Goal: Information Seeking & Learning: Learn about a topic

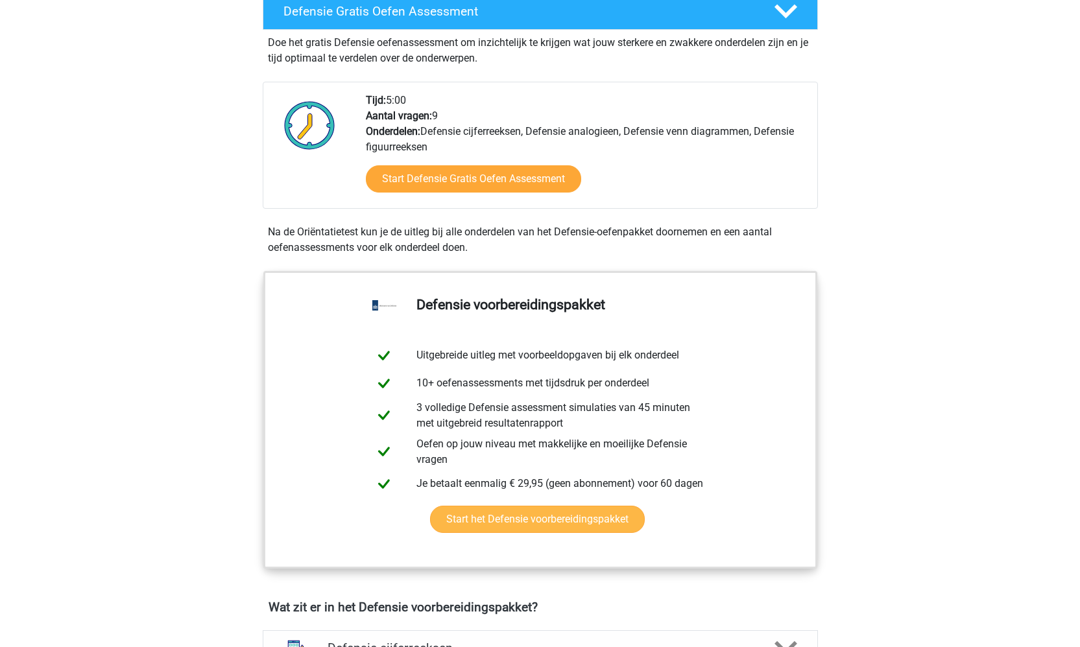
scroll to position [601, 0]
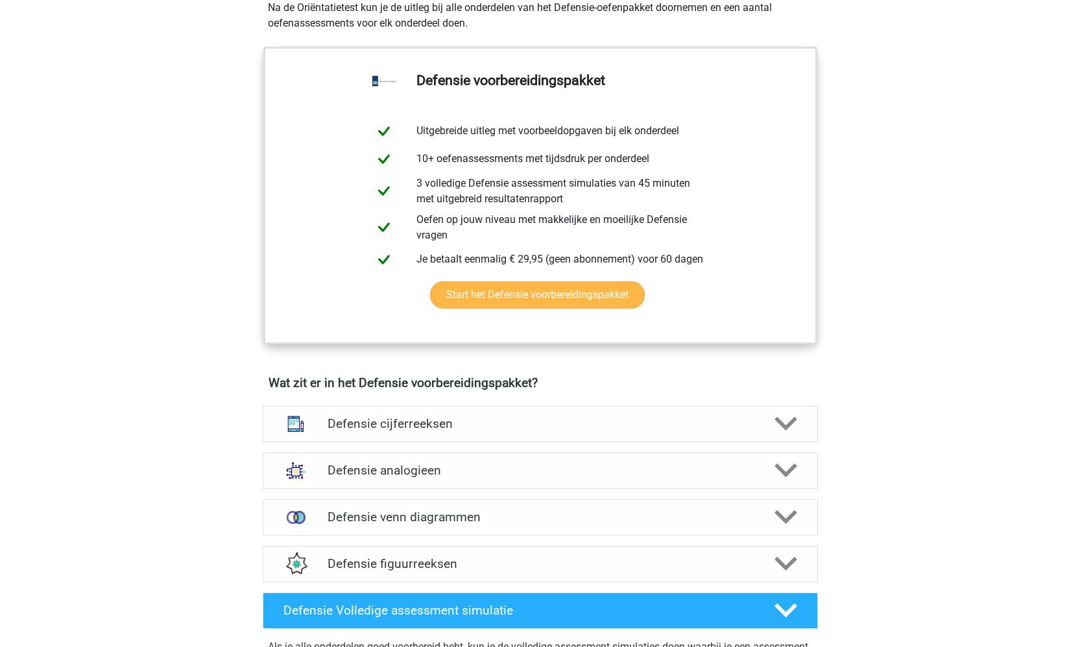
click at [557, 293] on link "Start het Defensie voorbereidingspakket" at bounding box center [537, 295] width 215 height 27
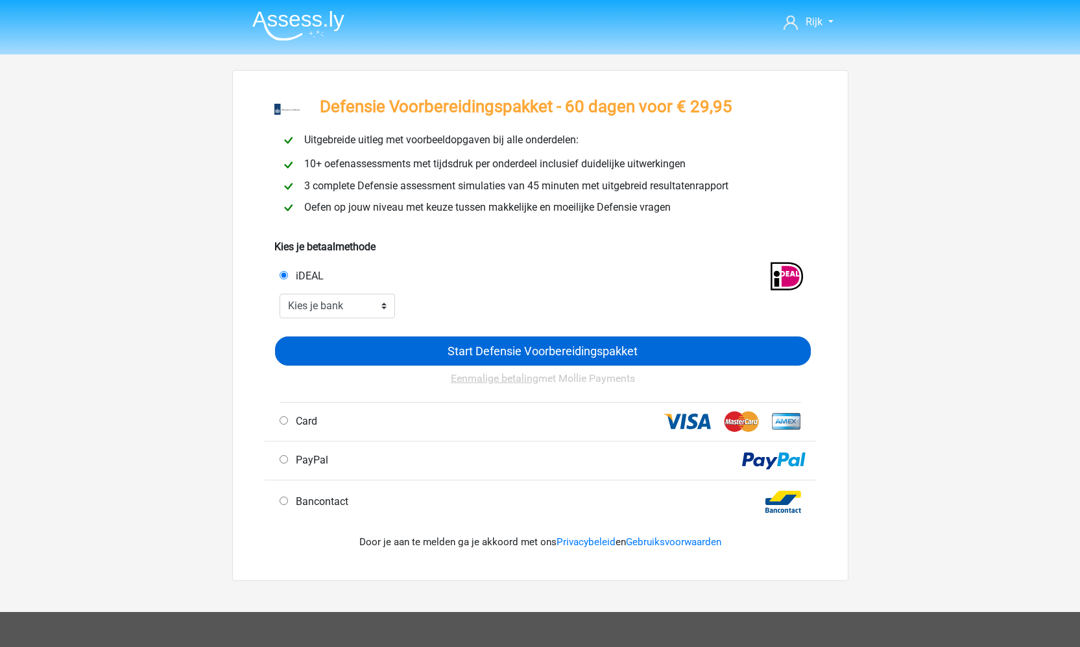
click at [525, 348] on input "Start Defensie Voorbereidingspakket" at bounding box center [543, 351] width 536 height 29
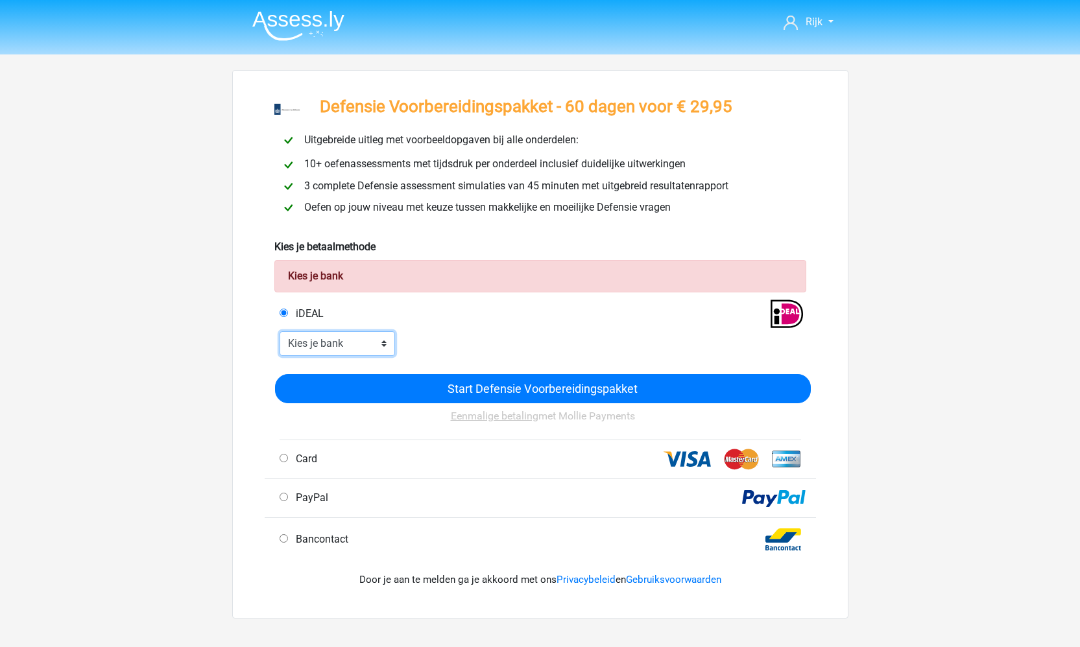
select select "ideal_INGBNL2A"
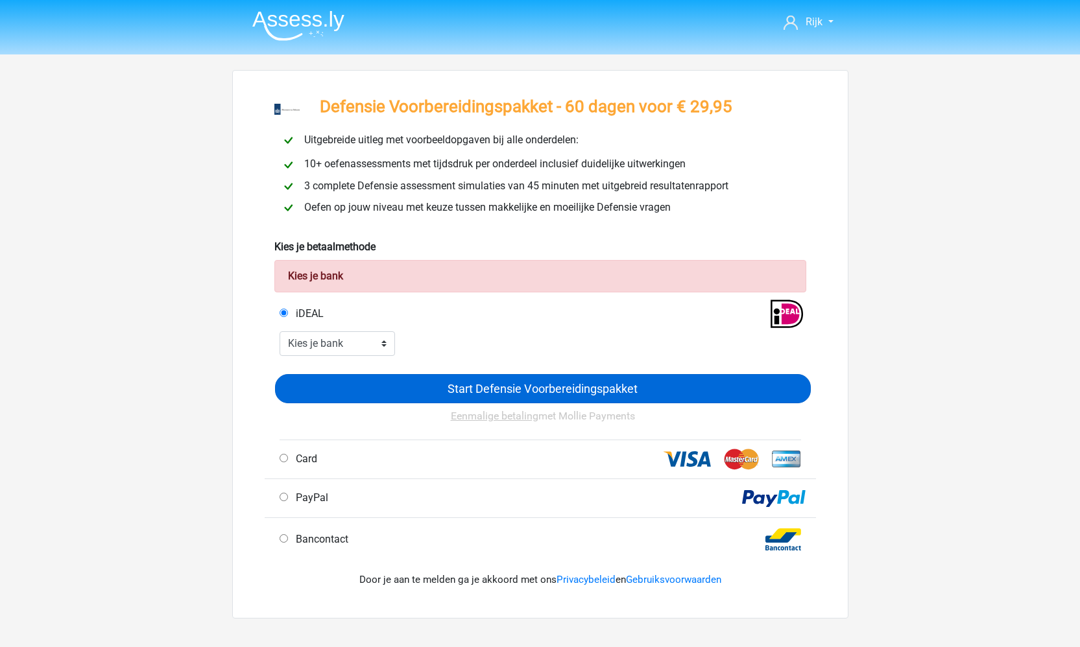
click at [346, 397] on input "Start Defensie Voorbereidingspakket" at bounding box center [543, 388] width 536 height 29
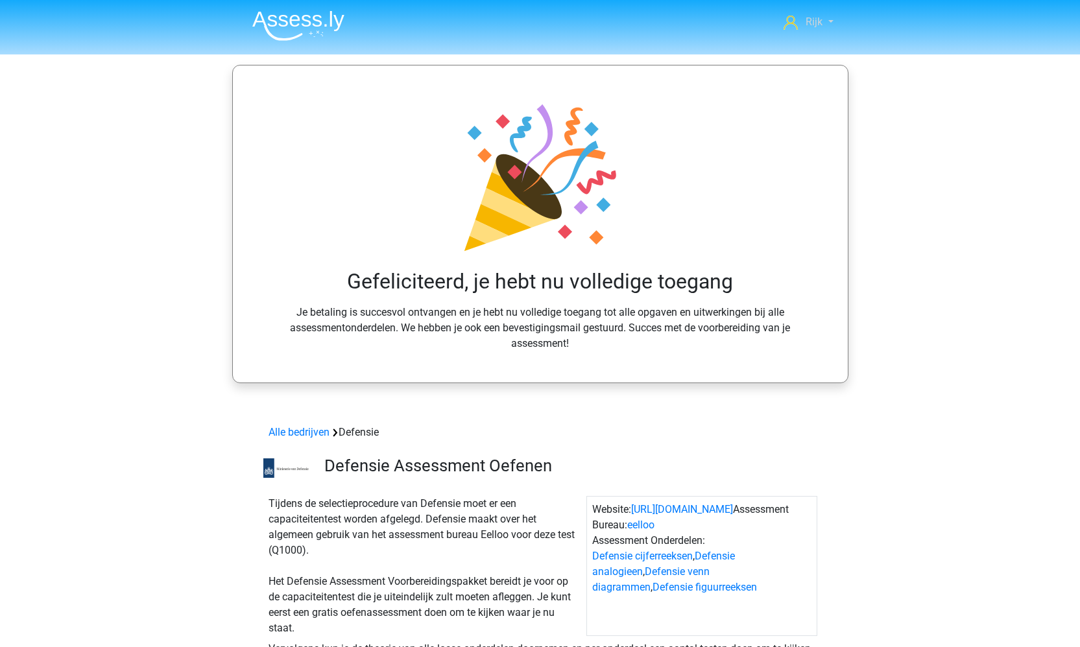
click at [815, 21] on span "Rijk" at bounding box center [814, 22] width 17 height 12
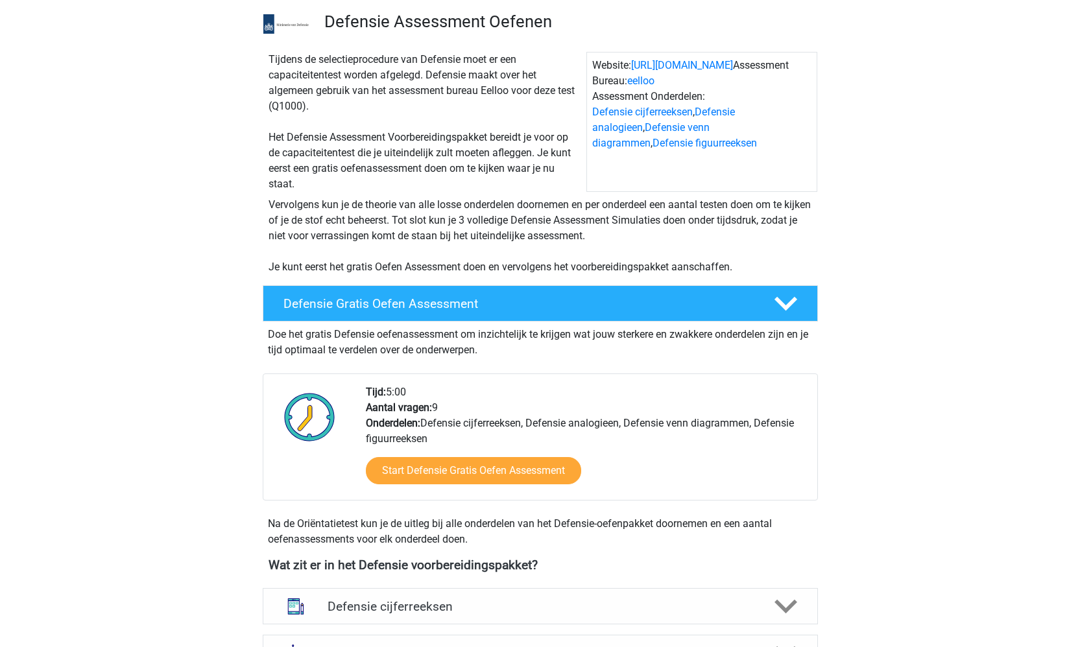
scroll to position [455, 0]
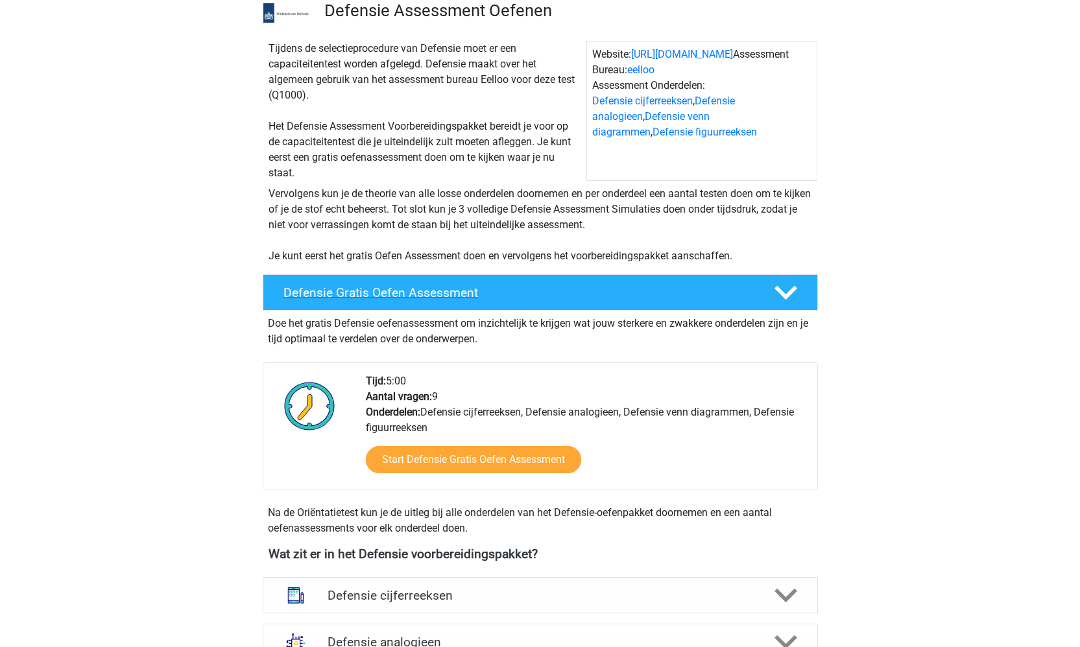
click at [404, 302] on div "Defensie Gratis Oefen Assessment" at bounding box center [540, 292] width 555 height 36
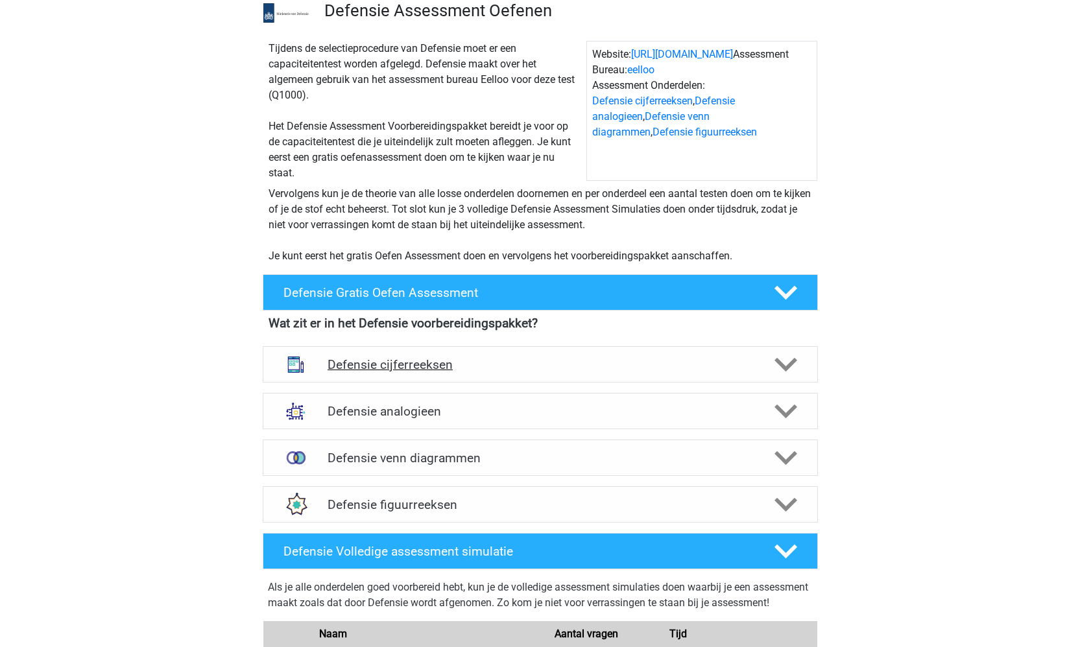
click at [419, 358] on h4 "Defensie cijferreeksen" at bounding box center [540, 364] width 425 height 15
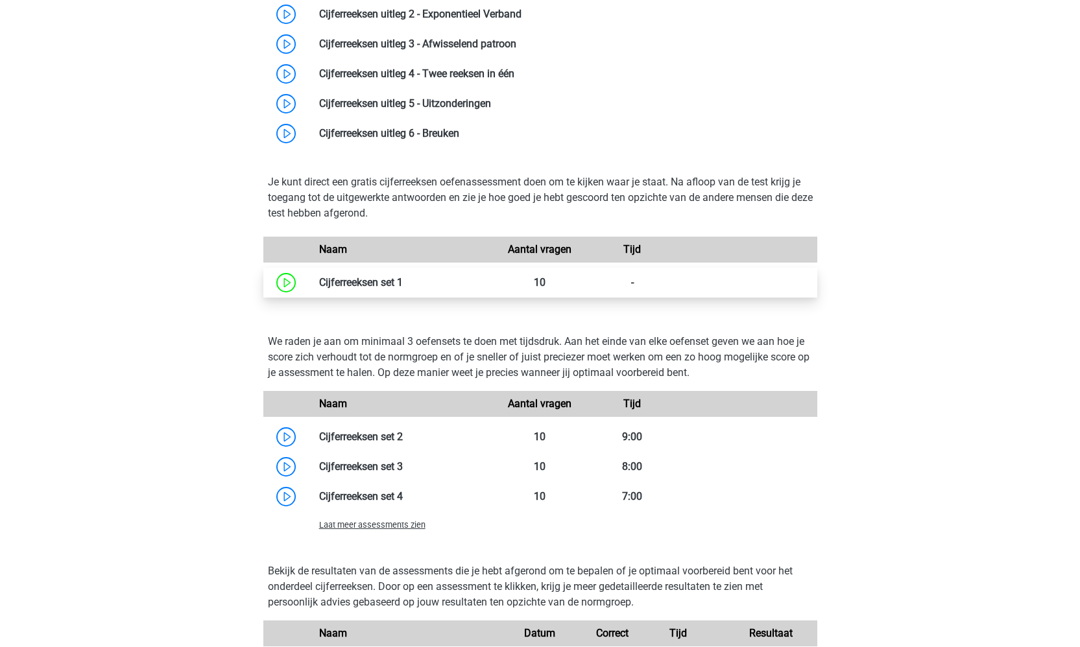
scroll to position [954, 0]
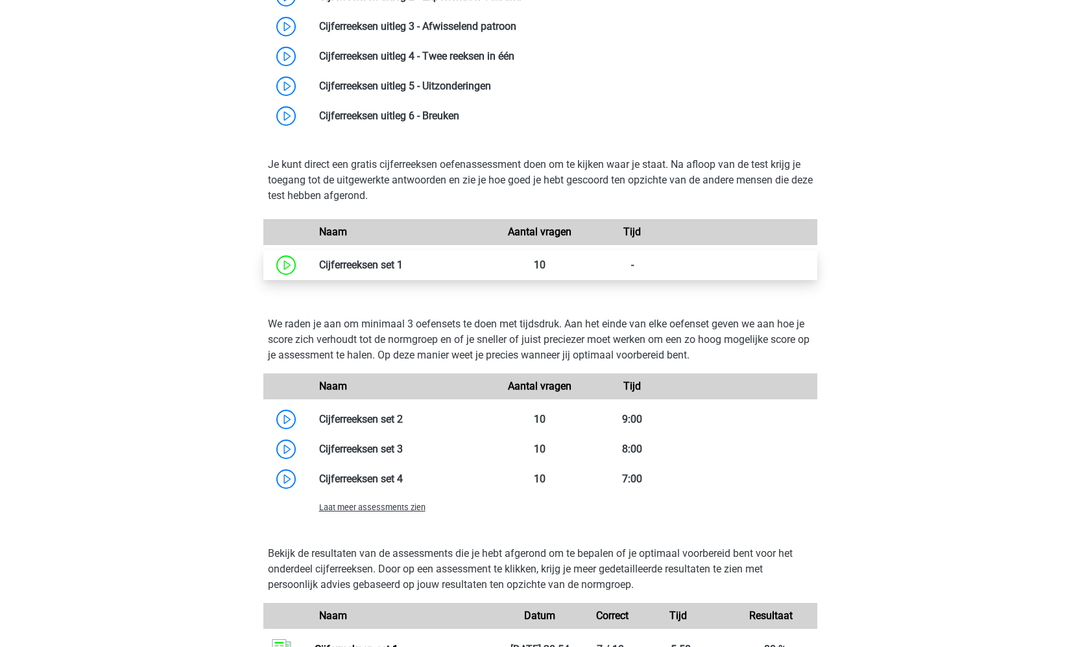
click at [403, 261] on link at bounding box center [403, 265] width 0 height 12
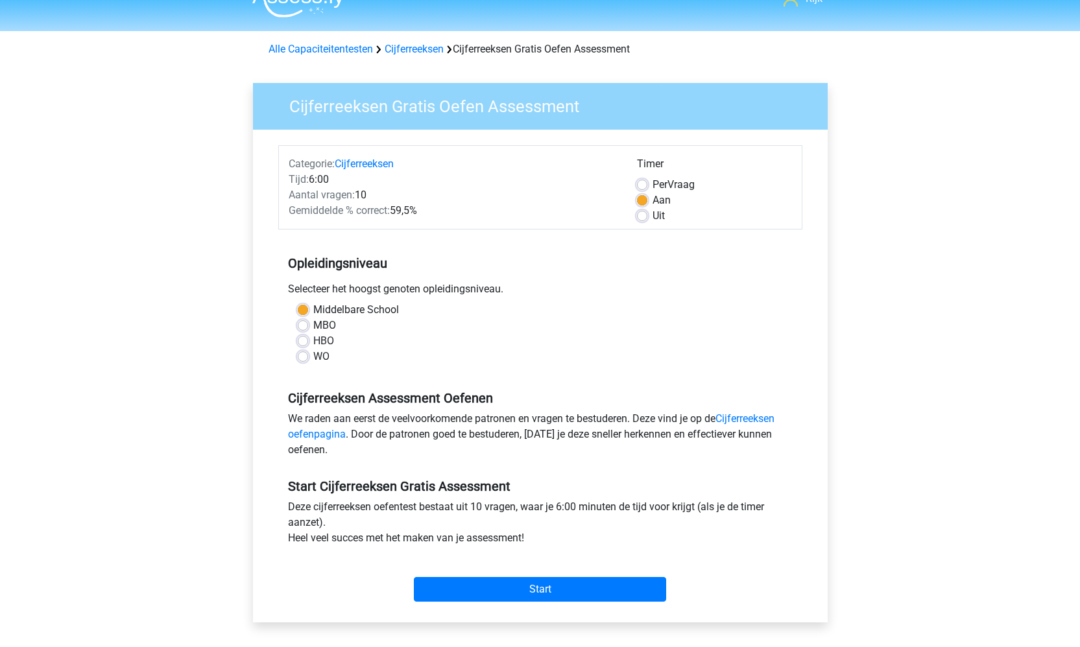
scroll to position [26, 0]
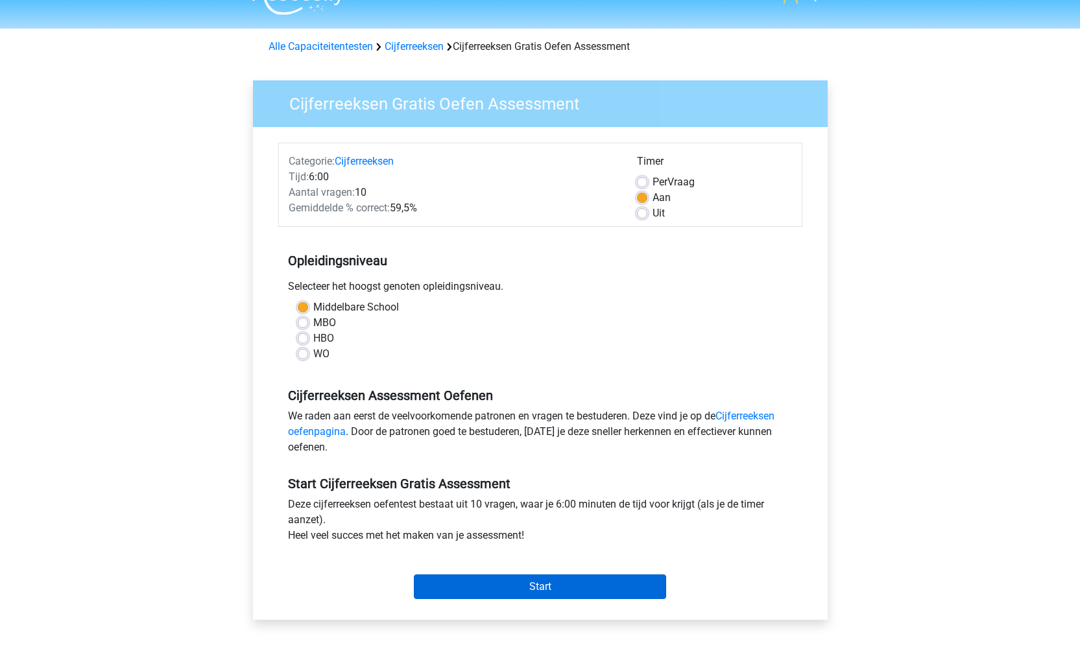
click at [448, 584] on input "Start" at bounding box center [540, 587] width 252 height 25
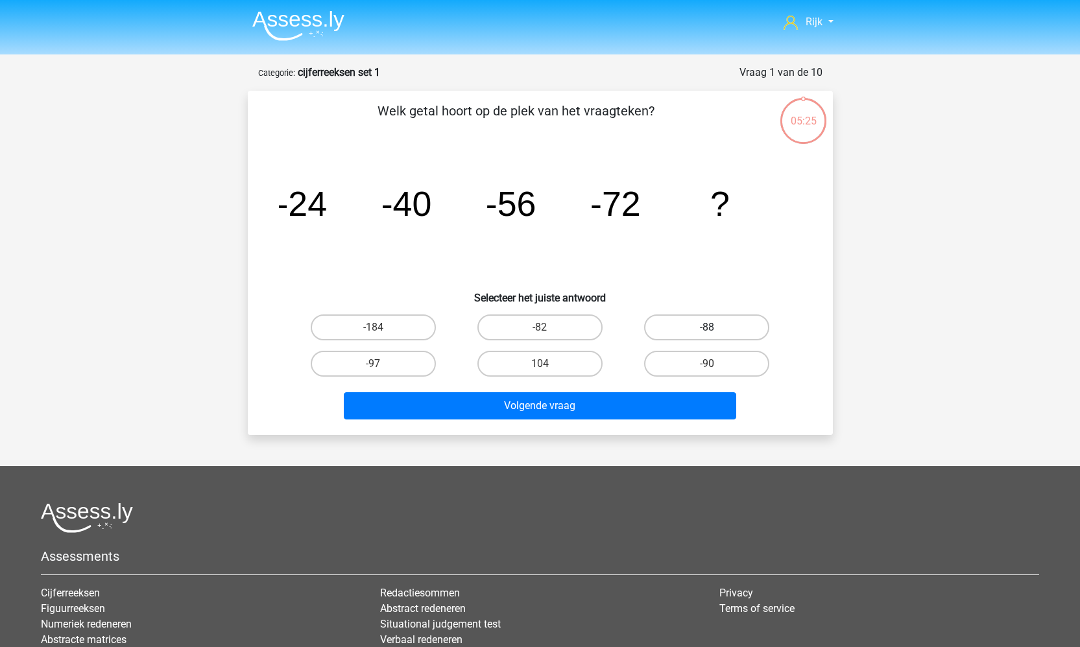
click at [701, 324] on label "-88" at bounding box center [706, 328] width 125 height 26
click at [707, 328] on input "-88" at bounding box center [711, 332] width 8 height 8
radio input "true"
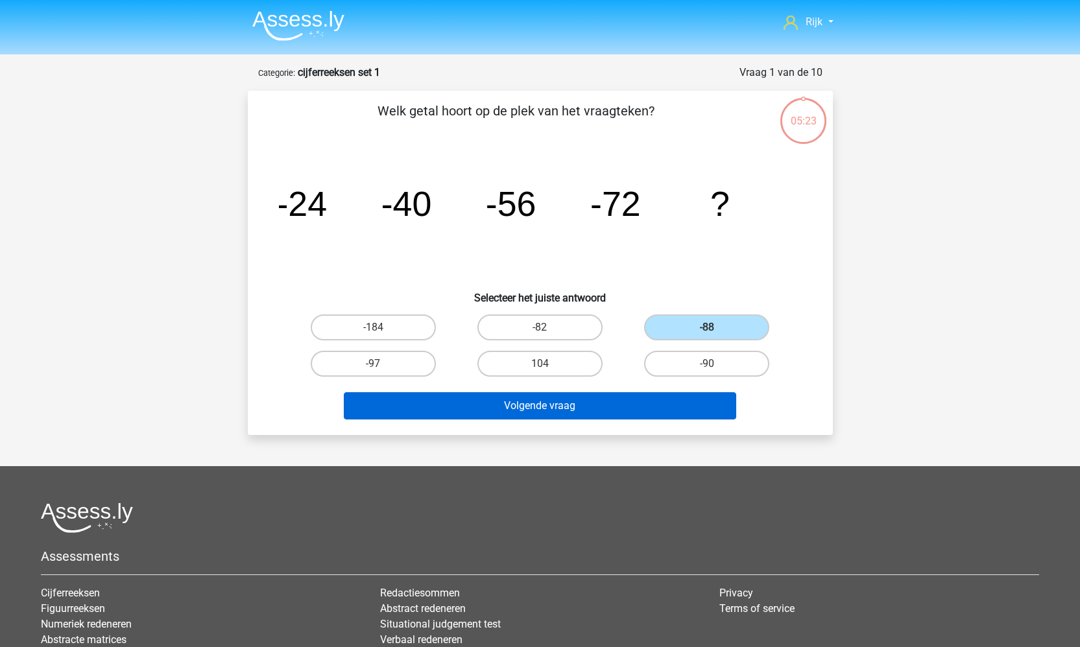
click at [668, 400] on button "Volgende vraag" at bounding box center [540, 406] width 393 height 27
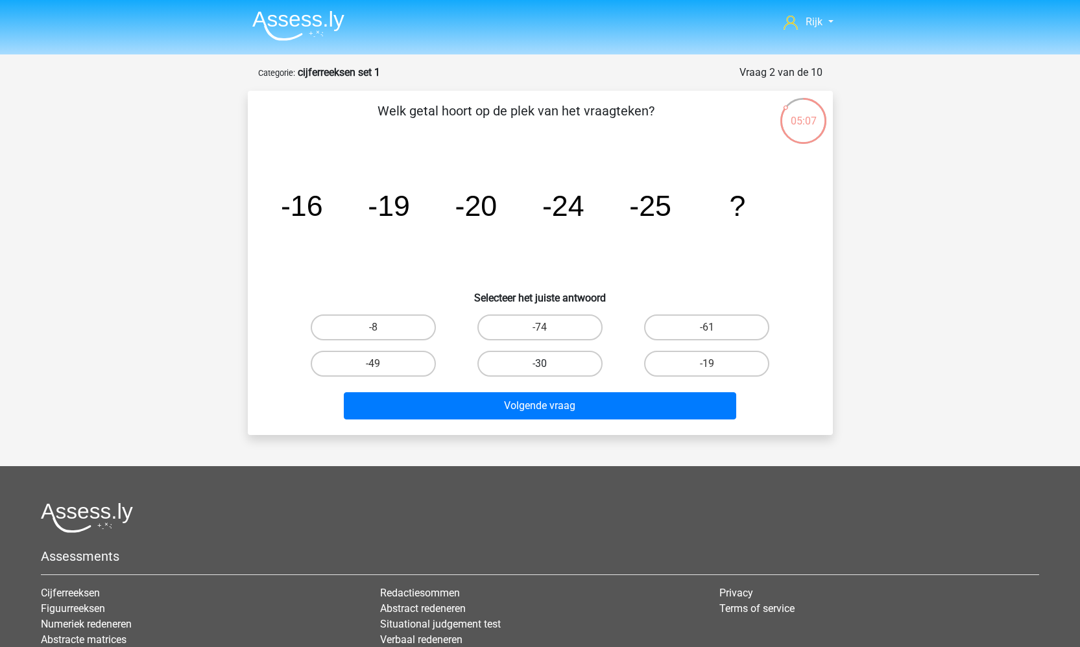
click at [525, 367] on label "-30" at bounding box center [539, 364] width 125 height 26
click at [540, 367] on input "-30" at bounding box center [544, 368] width 8 height 8
radio input "true"
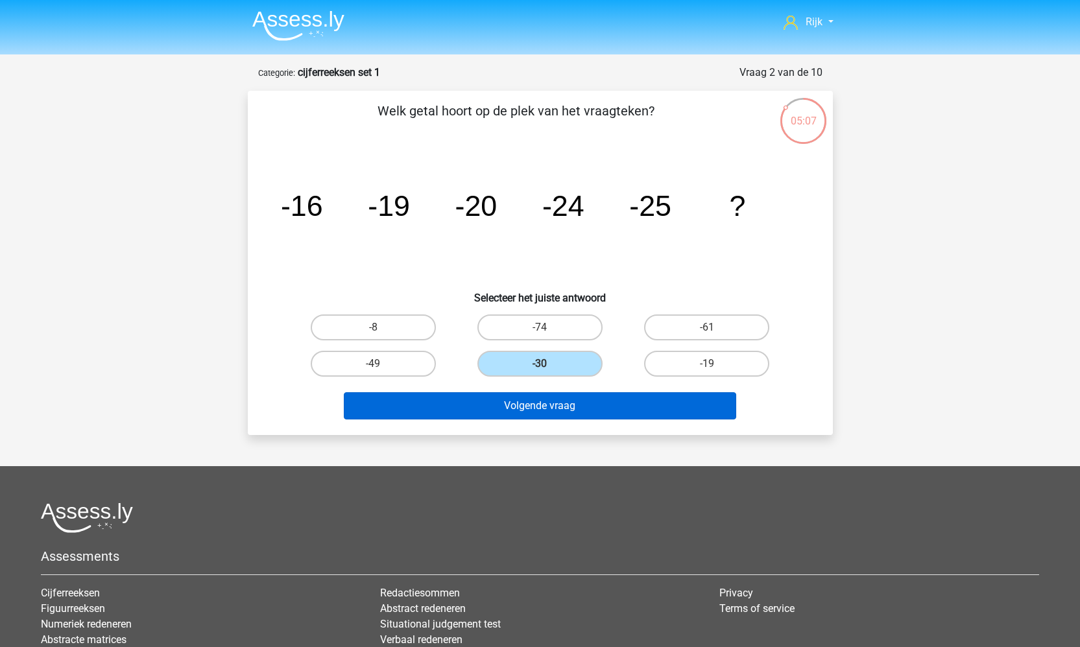
click at [516, 409] on button "Volgende vraag" at bounding box center [540, 406] width 393 height 27
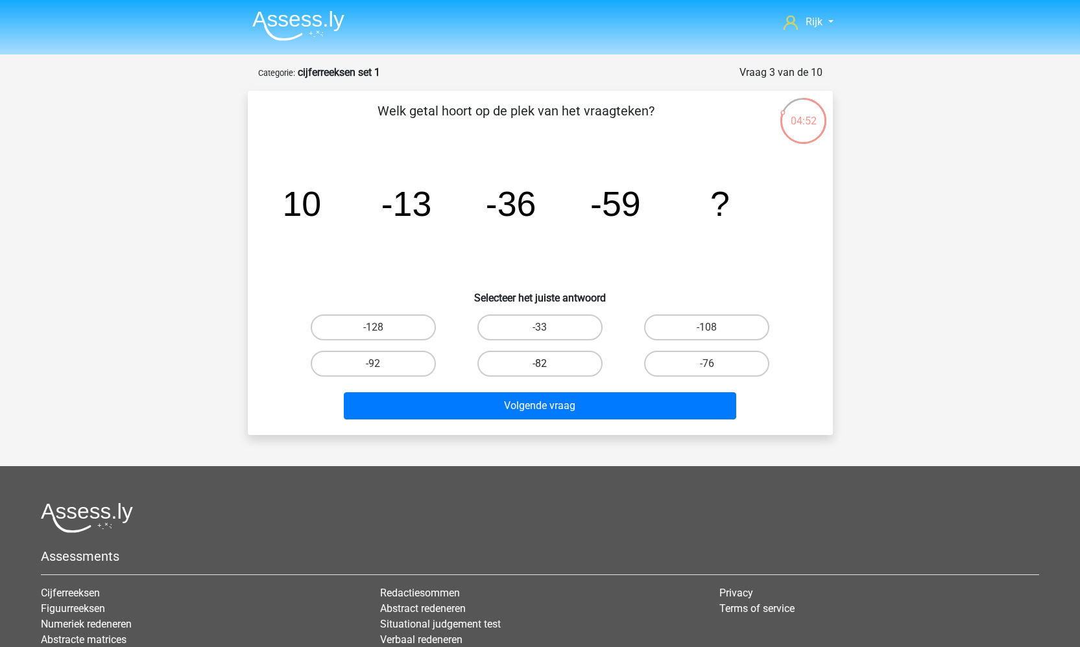
click at [544, 355] on label "-82" at bounding box center [539, 364] width 125 height 26
click at [544, 364] on input "-82" at bounding box center [544, 368] width 8 height 8
radio input "true"
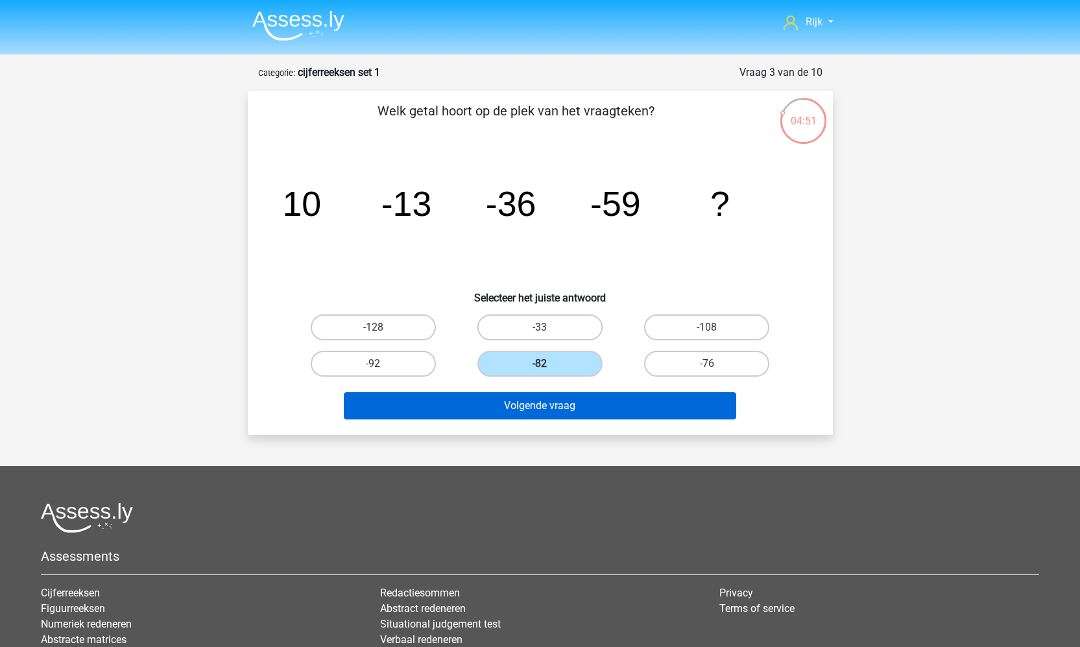
click at [561, 408] on button "Volgende vraag" at bounding box center [540, 406] width 393 height 27
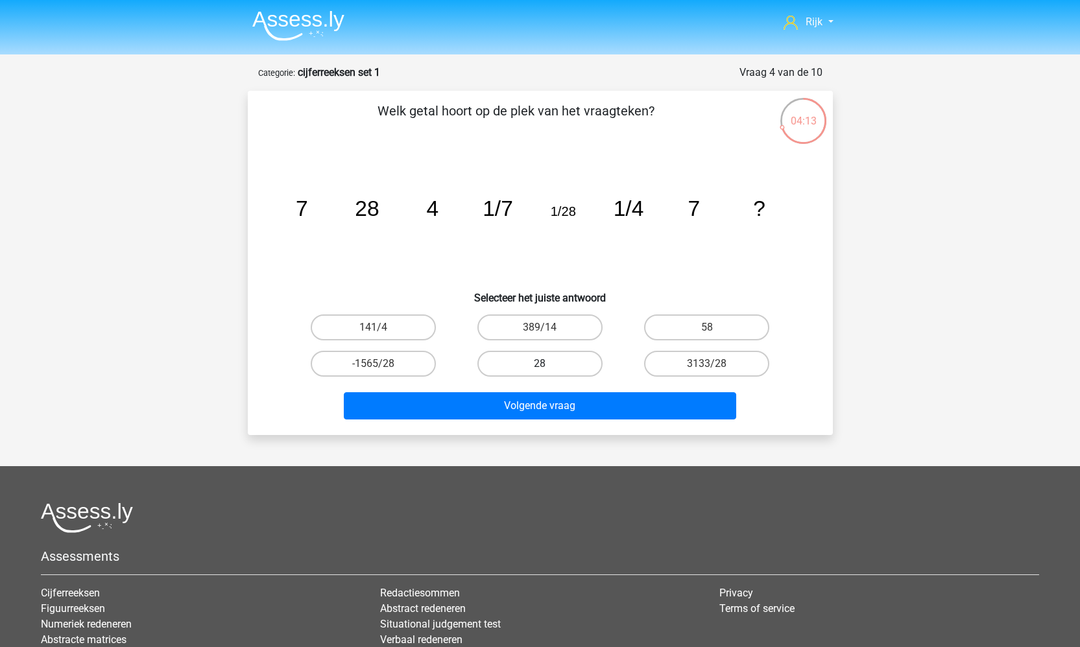
click at [564, 367] on label "28" at bounding box center [539, 364] width 125 height 26
click at [548, 367] on input "28" at bounding box center [544, 368] width 8 height 8
radio input "true"
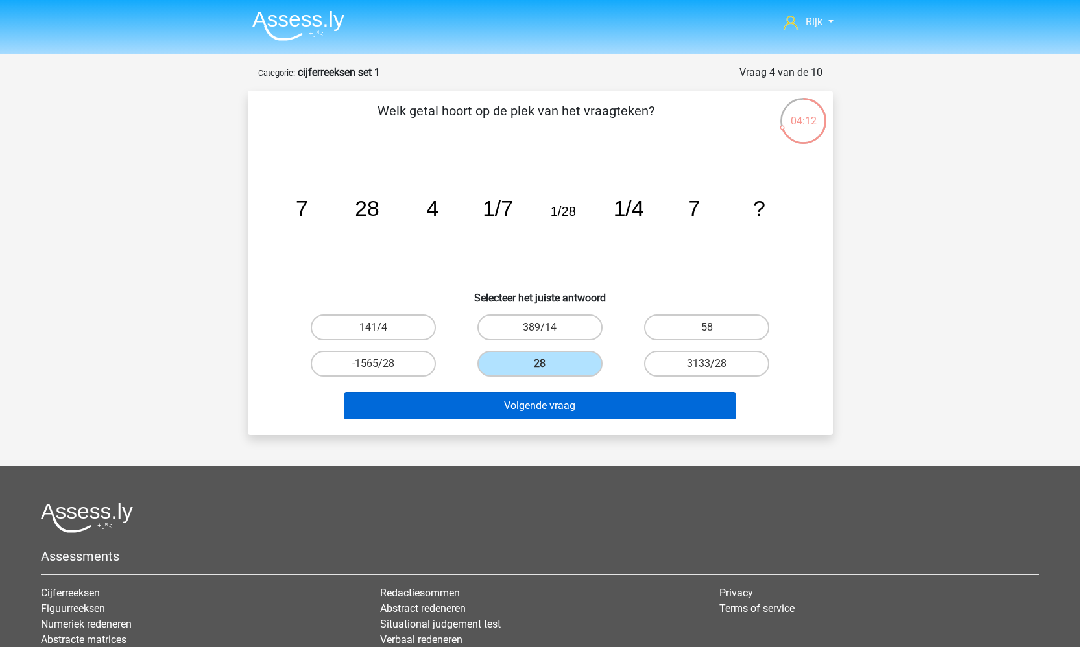
click at [556, 415] on button "Volgende vraag" at bounding box center [540, 406] width 393 height 27
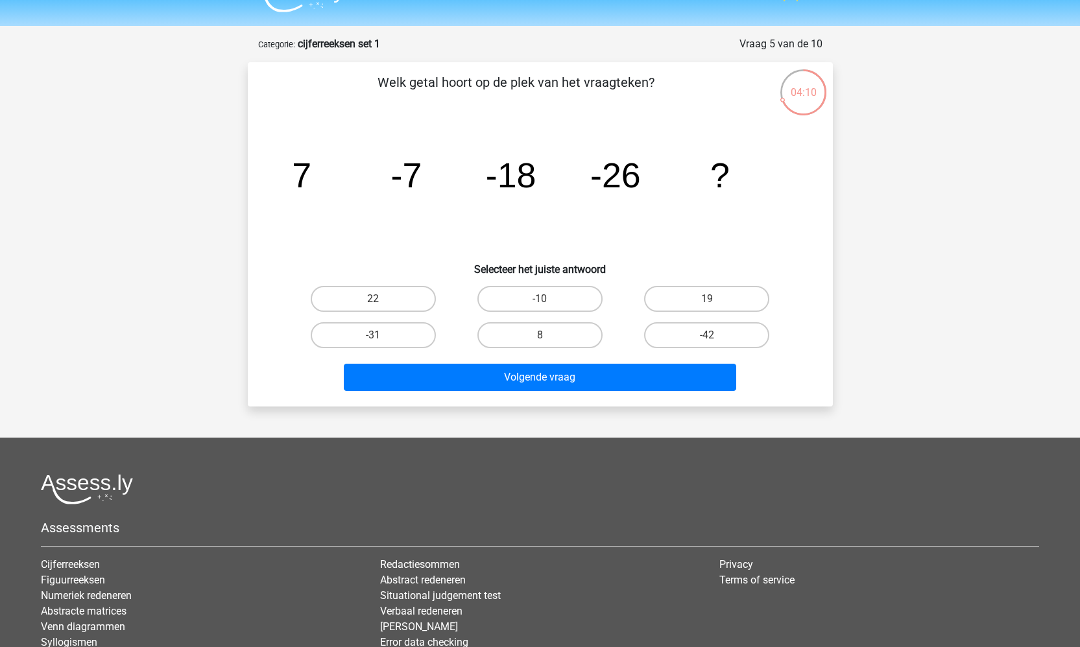
scroll to position [21, 0]
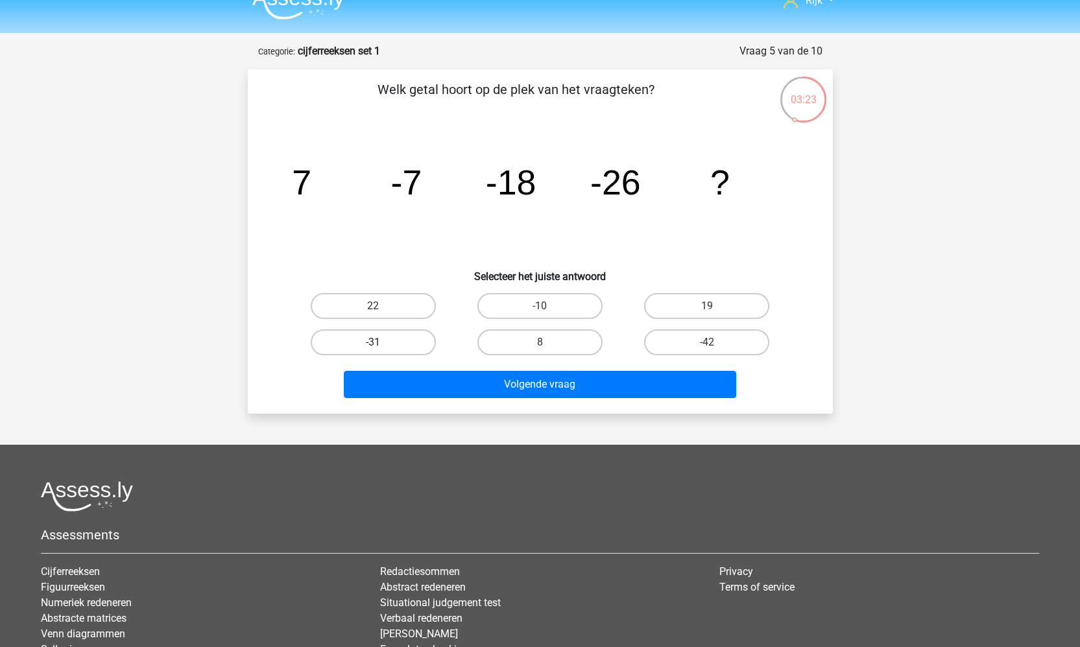
click at [387, 354] on label "-31" at bounding box center [373, 343] width 125 height 26
click at [381, 351] on input "-31" at bounding box center [377, 347] width 8 height 8
radio input "true"
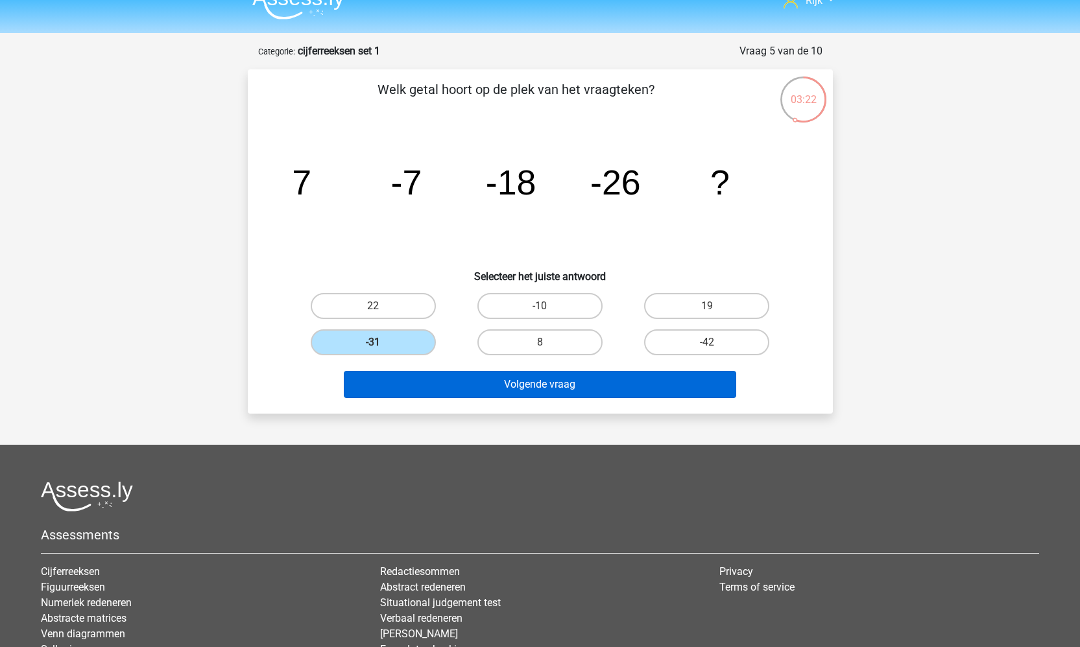
click at [459, 397] on button "Volgende vraag" at bounding box center [540, 384] width 393 height 27
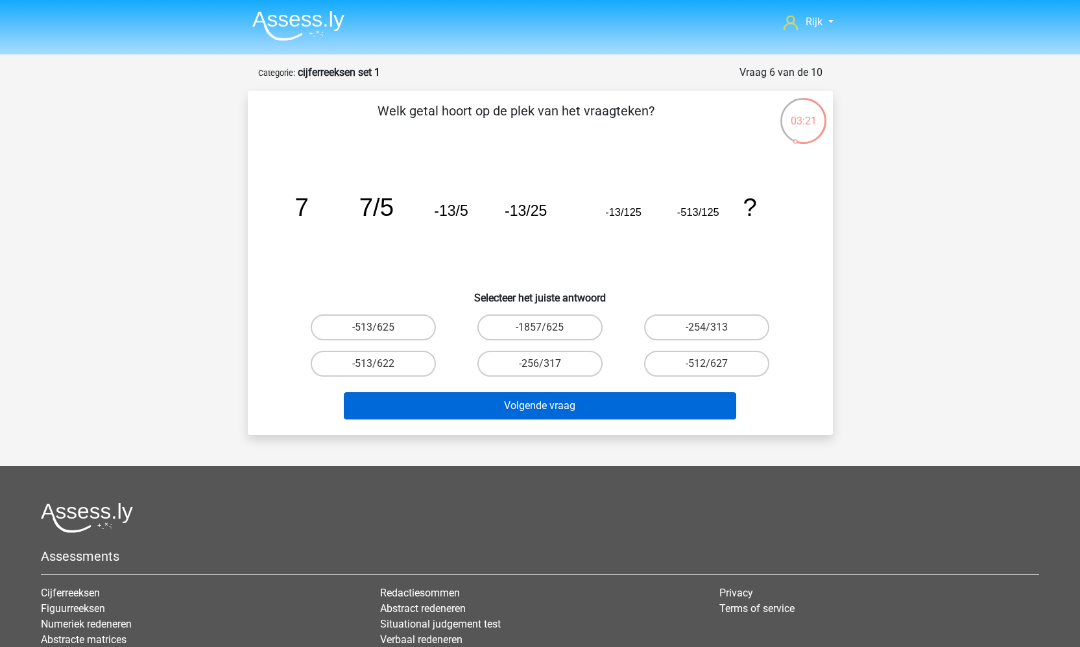
scroll to position [0, 0]
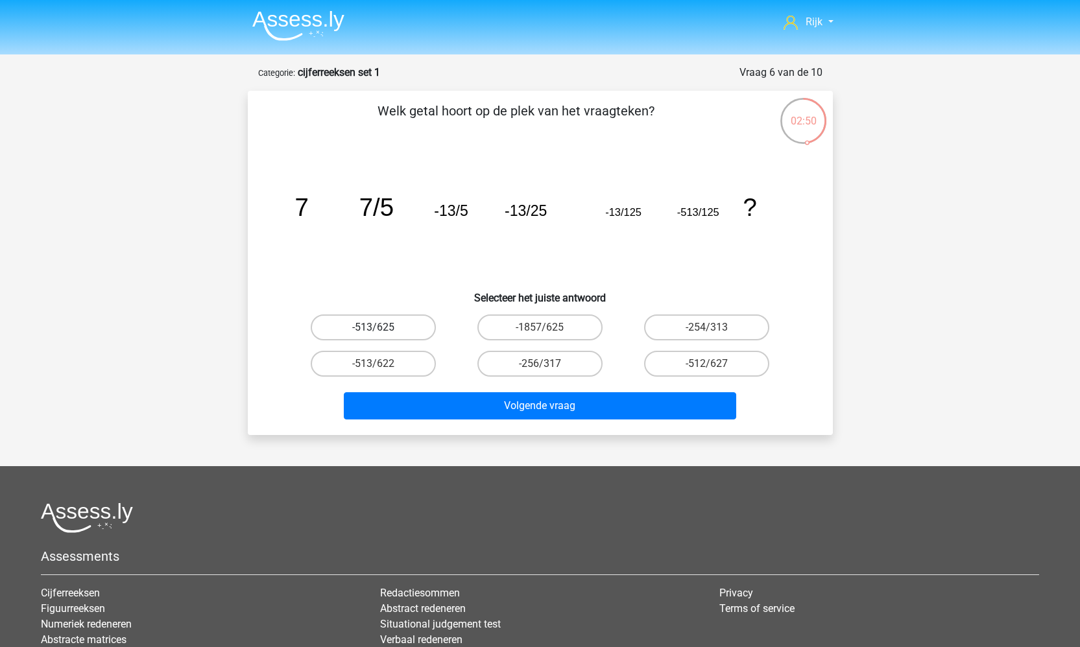
click at [404, 330] on label "-513/625" at bounding box center [373, 328] width 125 height 26
click at [381, 330] on input "-513/625" at bounding box center [377, 332] width 8 height 8
radio input "true"
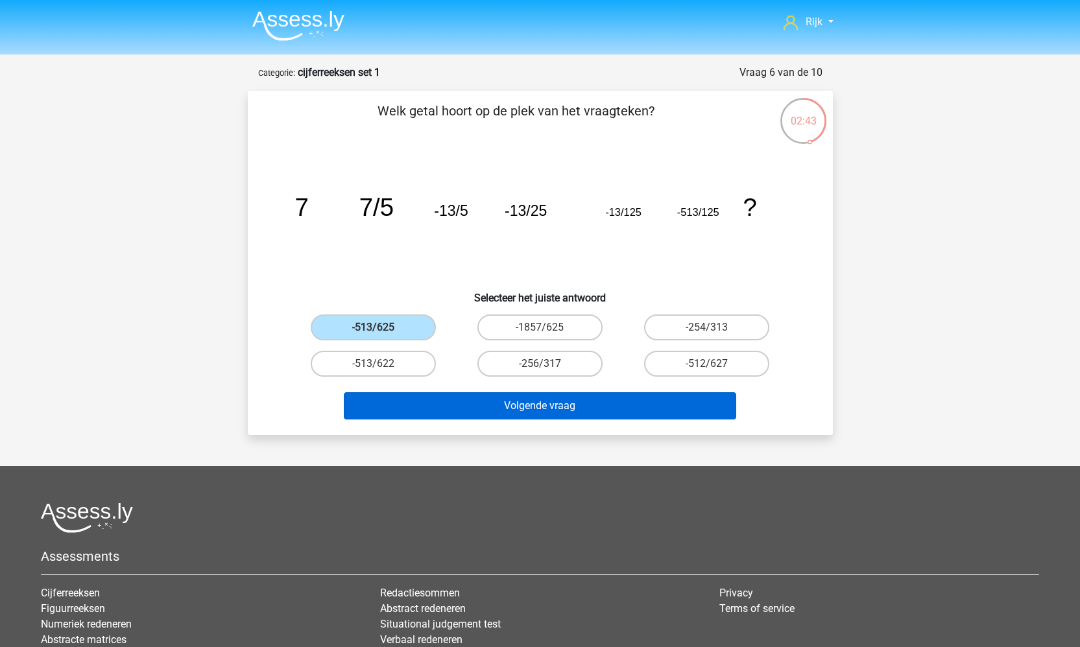
click at [487, 406] on button "Volgende vraag" at bounding box center [540, 406] width 393 height 27
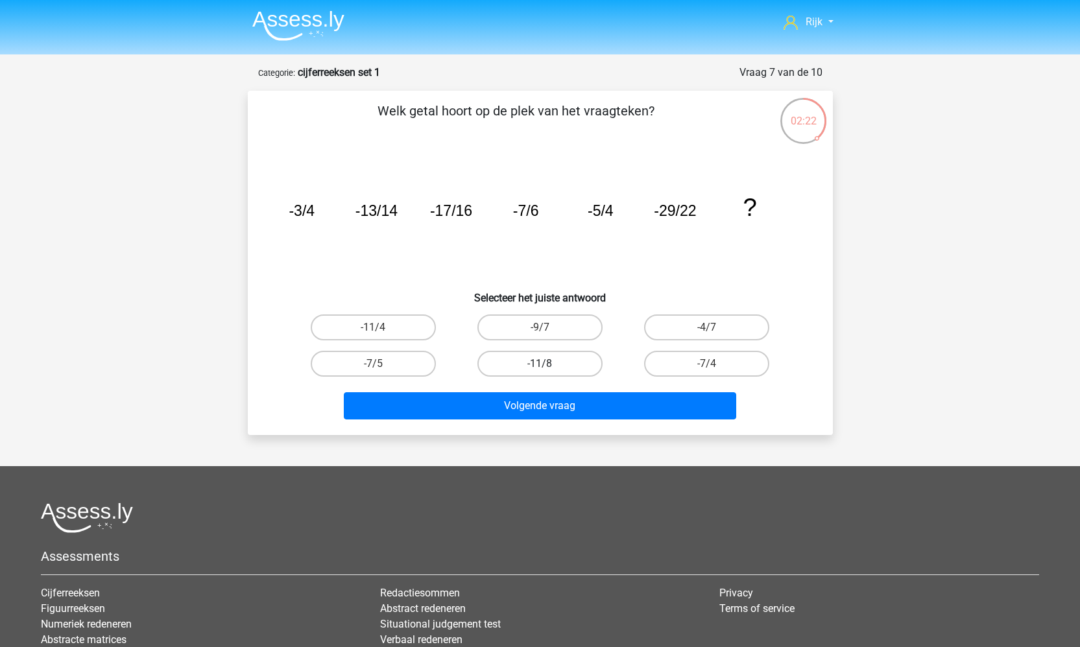
click at [553, 354] on label "-11/8" at bounding box center [539, 364] width 125 height 26
click at [548, 364] on input "-11/8" at bounding box center [544, 368] width 8 height 8
radio input "true"
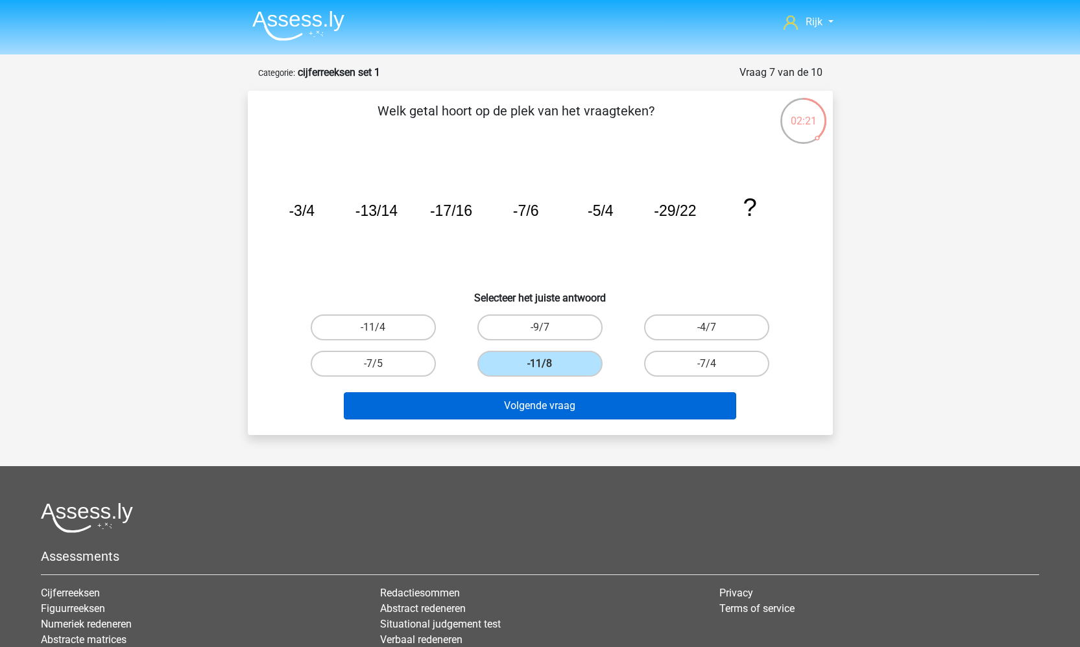
click at [556, 396] on button "Volgende vraag" at bounding box center [540, 406] width 393 height 27
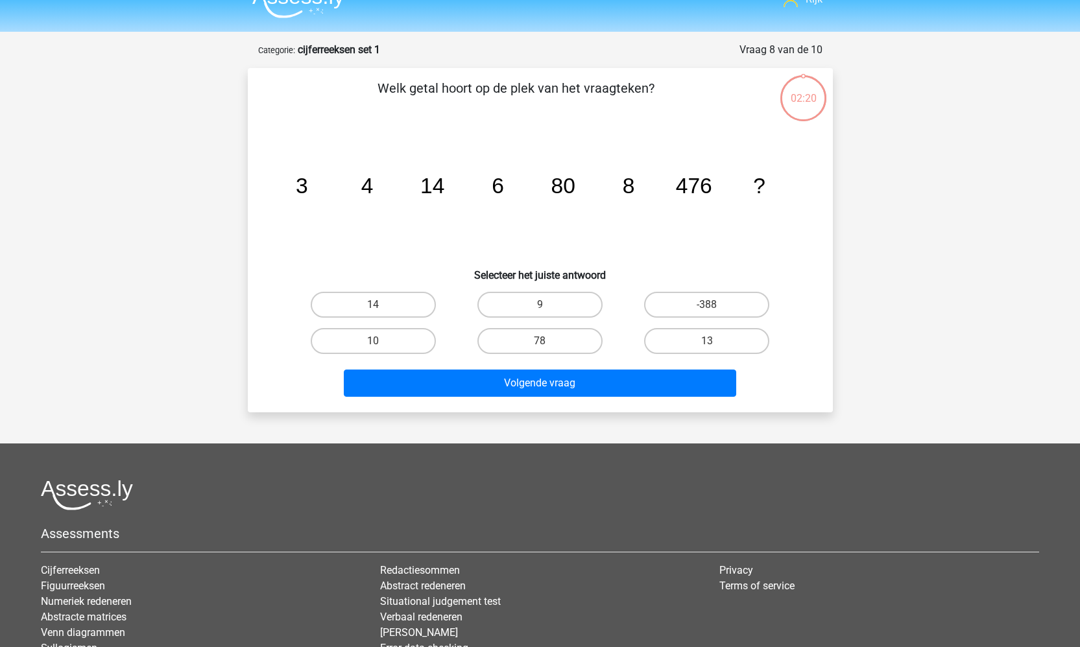
scroll to position [21, 0]
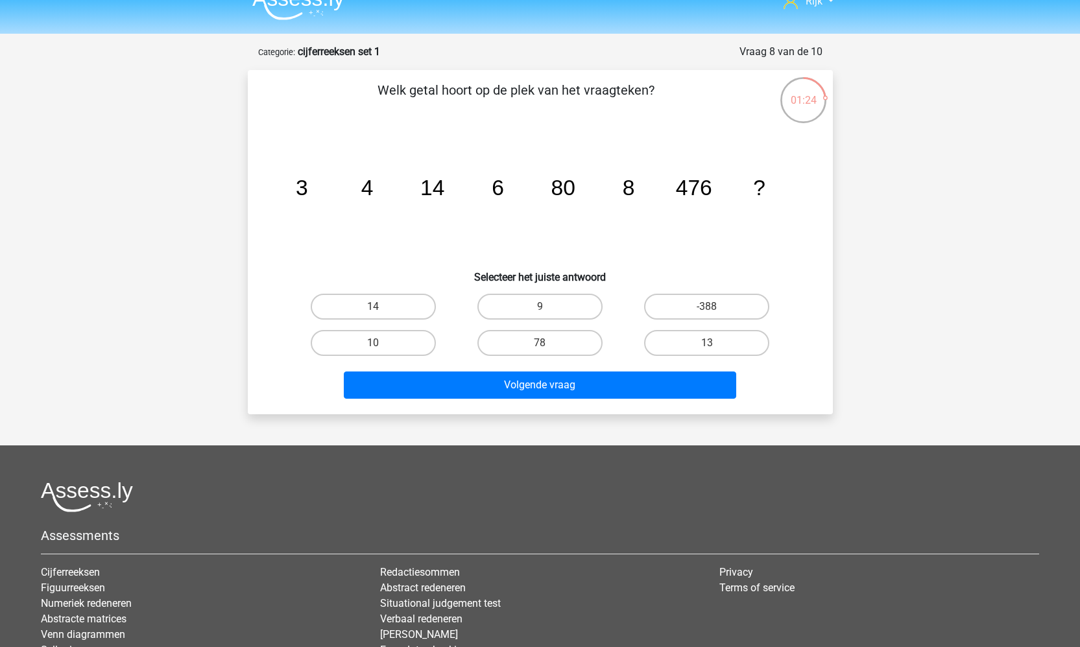
click at [555, 322] on div "9" at bounding box center [540, 307] width 167 height 36
click at [556, 316] on label "9" at bounding box center [539, 307] width 125 height 26
click at [548, 315] on input "9" at bounding box center [544, 311] width 8 height 8
radio input "true"
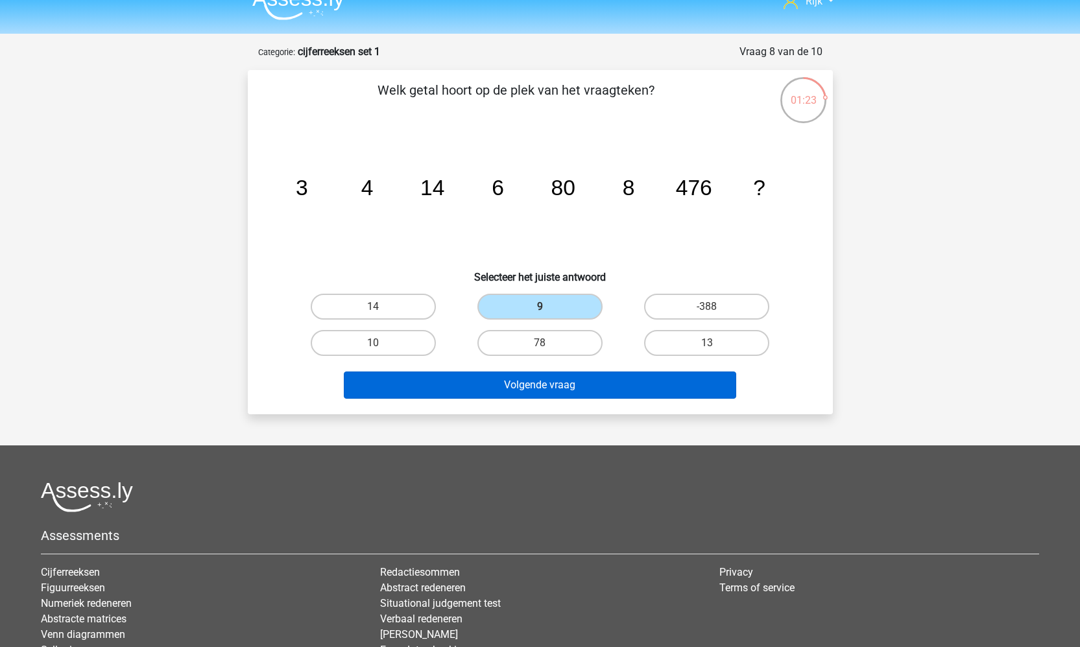
click at [543, 374] on button "Volgende vraag" at bounding box center [540, 385] width 393 height 27
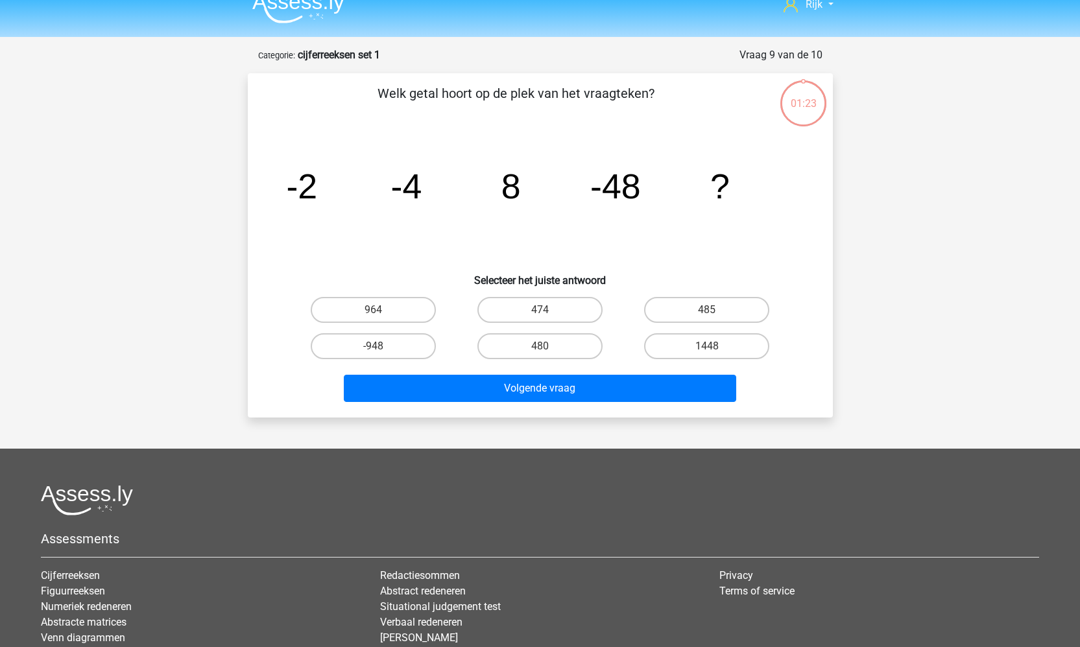
scroll to position [0, 0]
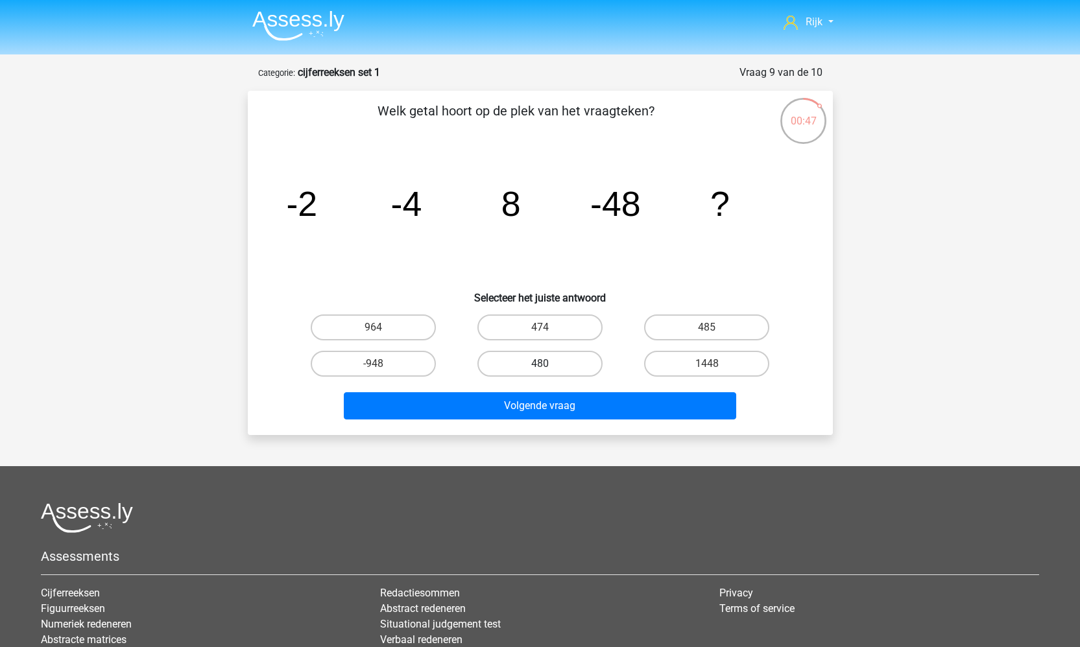
click at [577, 356] on label "480" at bounding box center [539, 364] width 125 height 26
click at [548, 364] on input "480" at bounding box center [544, 368] width 8 height 8
radio input "true"
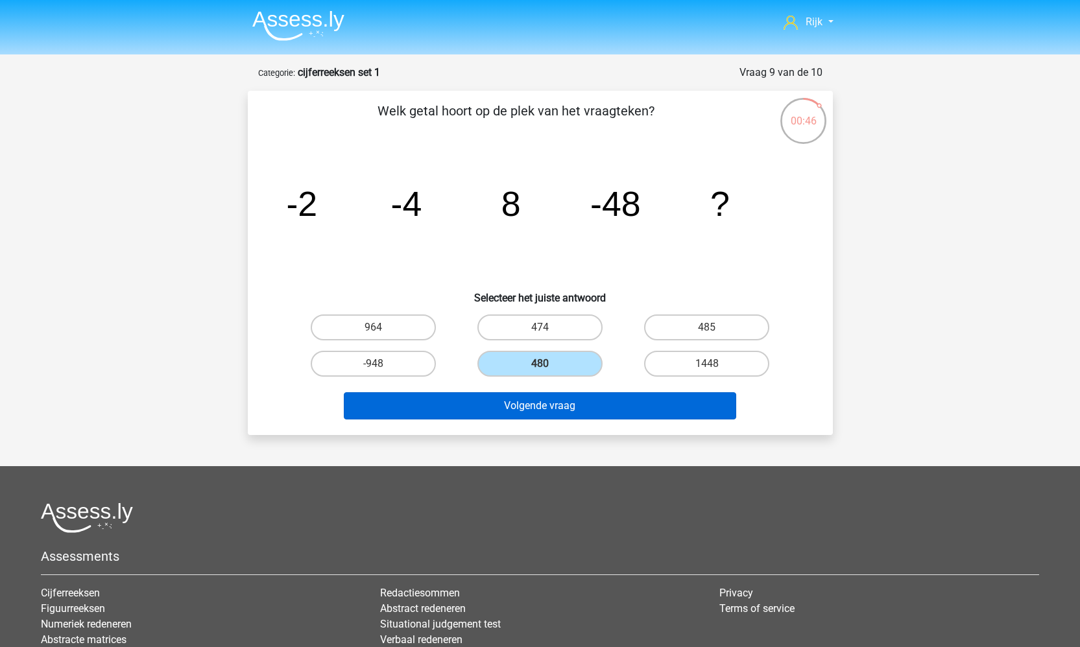
click at [564, 411] on button "Volgende vraag" at bounding box center [540, 406] width 393 height 27
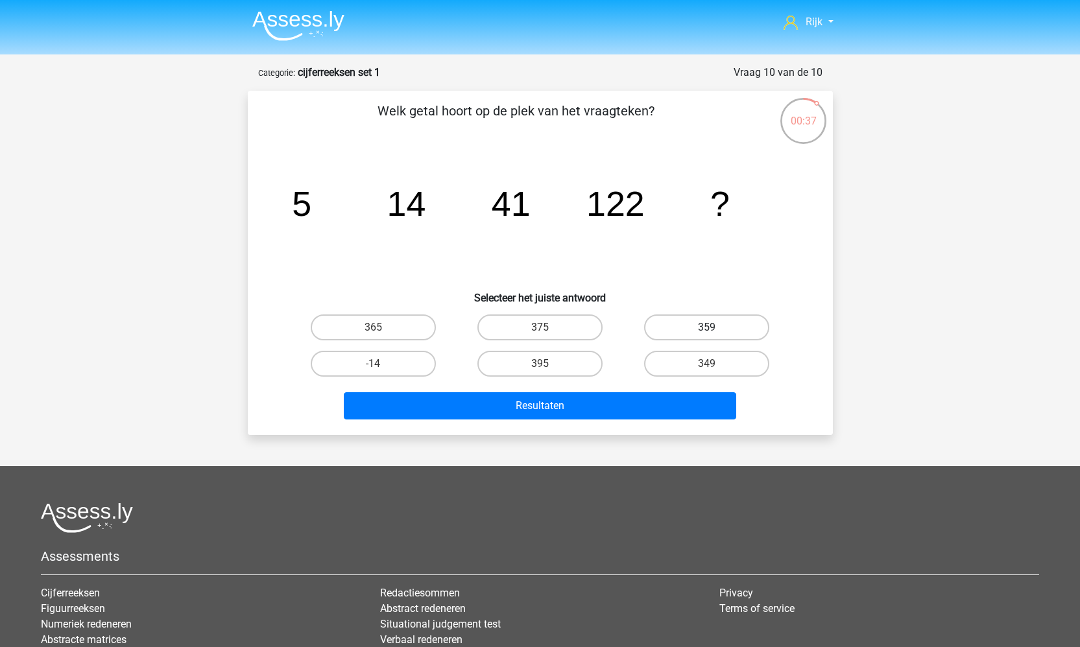
click at [694, 326] on label "359" at bounding box center [706, 328] width 125 height 26
click at [707, 328] on input "359" at bounding box center [711, 332] width 8 height 8
radio input "true"
click at [452, 341] on div "349" at bounding box center [373, 328] width 156 height 26
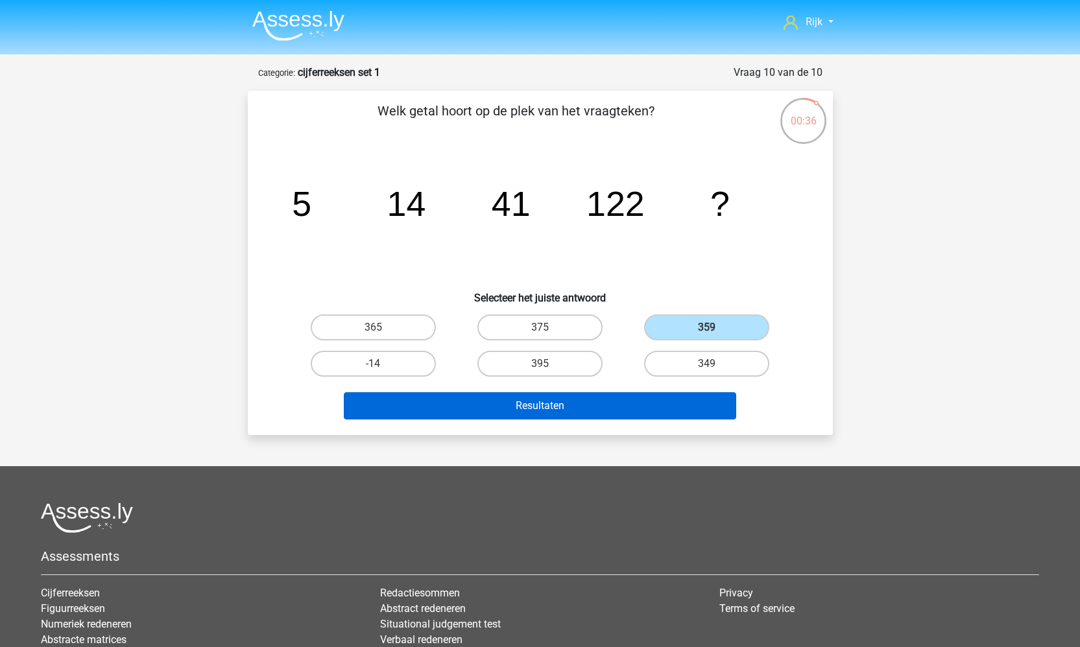
click at [631, 398] on button "Resultaten" at bounding box center [540, 406] width 393 height 27
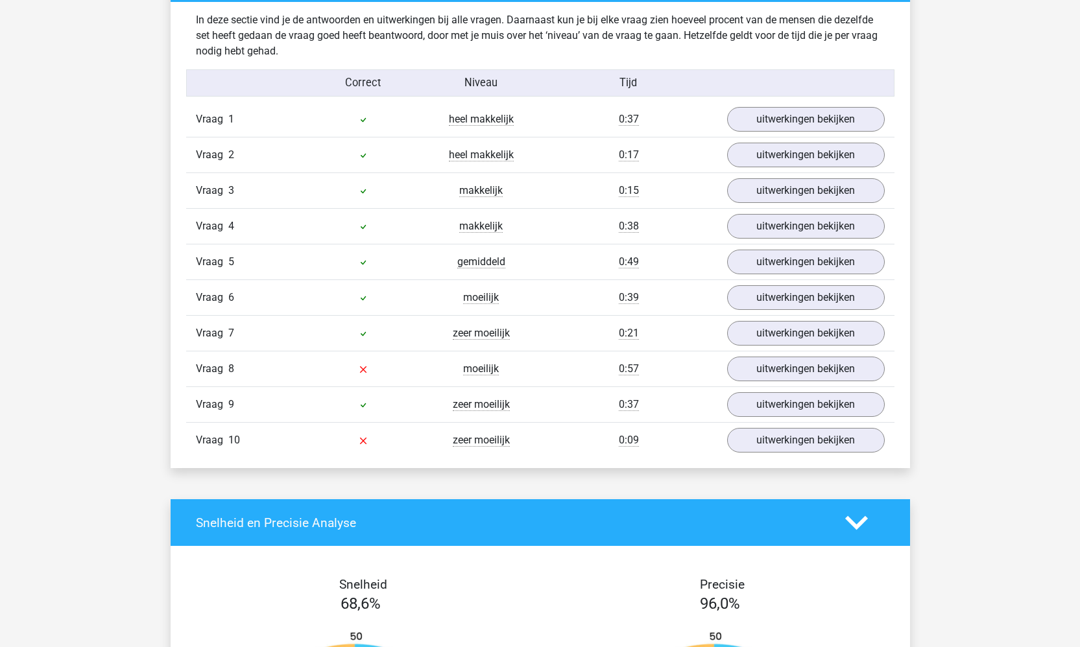
scroll to position [770, 0]
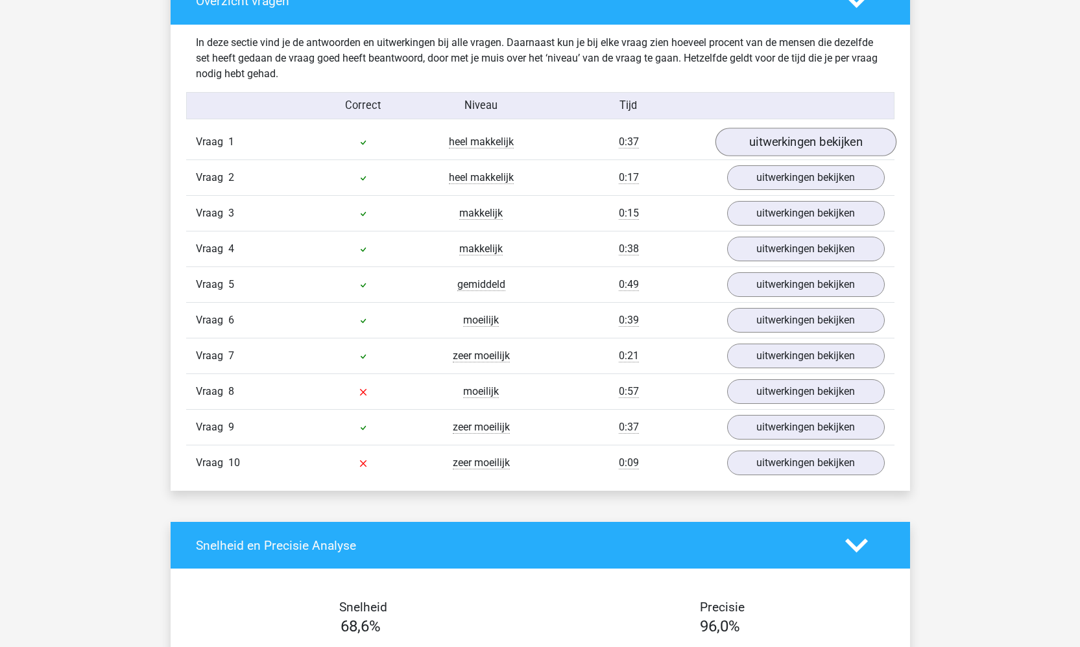
click at [788, 144] on link "uitwerkingen bekijken" at bounding box center [805, 142] width 181 height 29
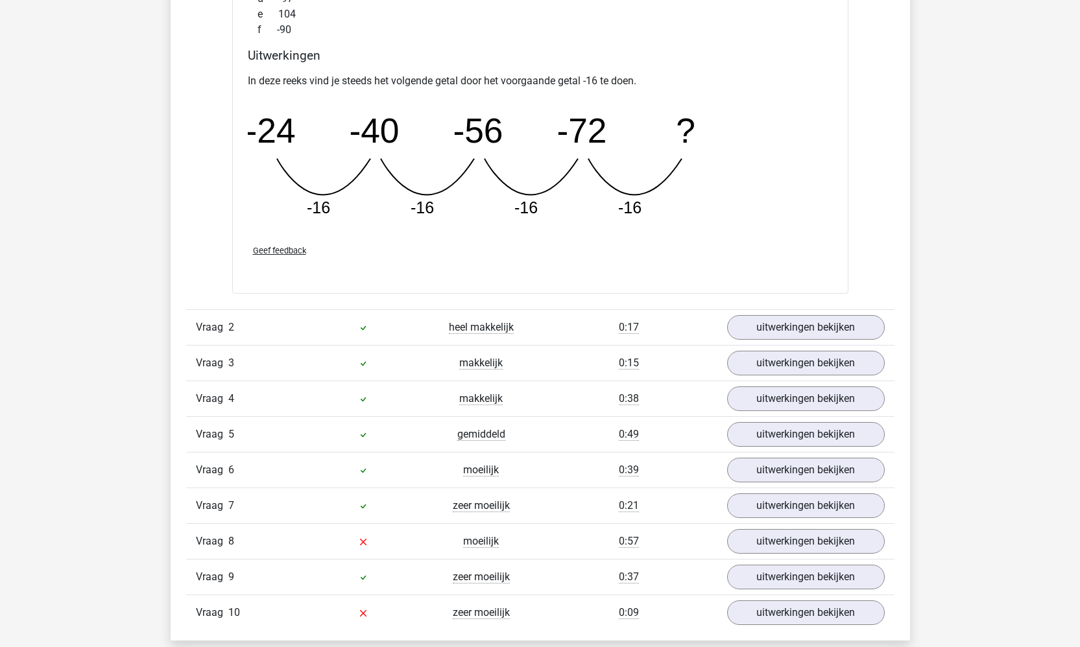
scroll to position [1188, 0]
click at [758, 336] on link "uitwerkingen bekijken" at bounding box center [805, 327] width 181 height 29
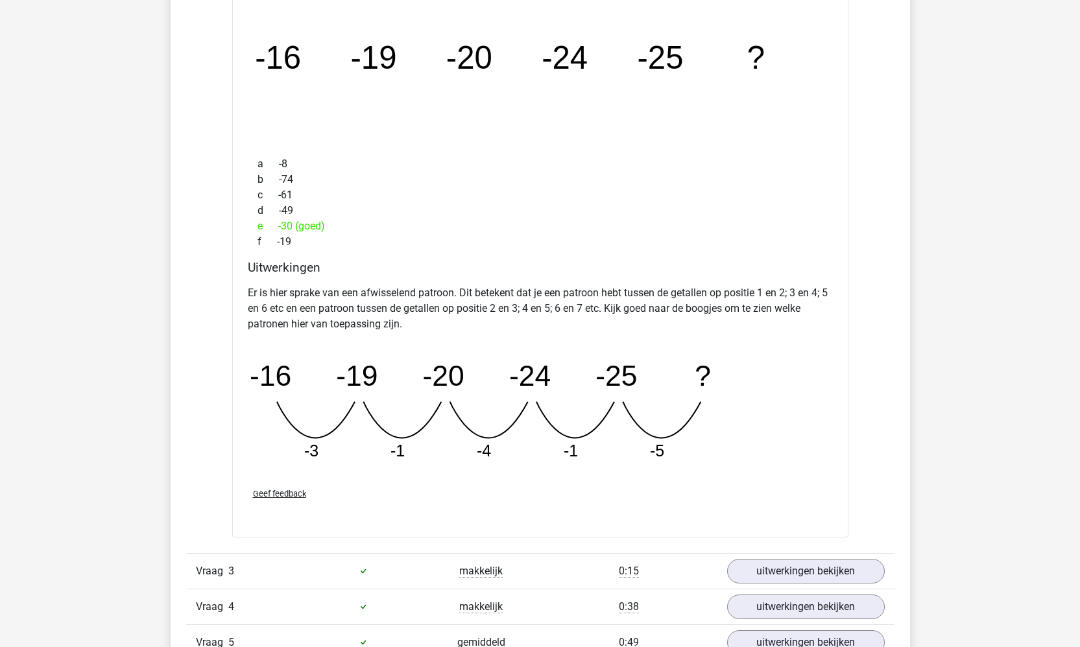
scroll to position [1576, 0]
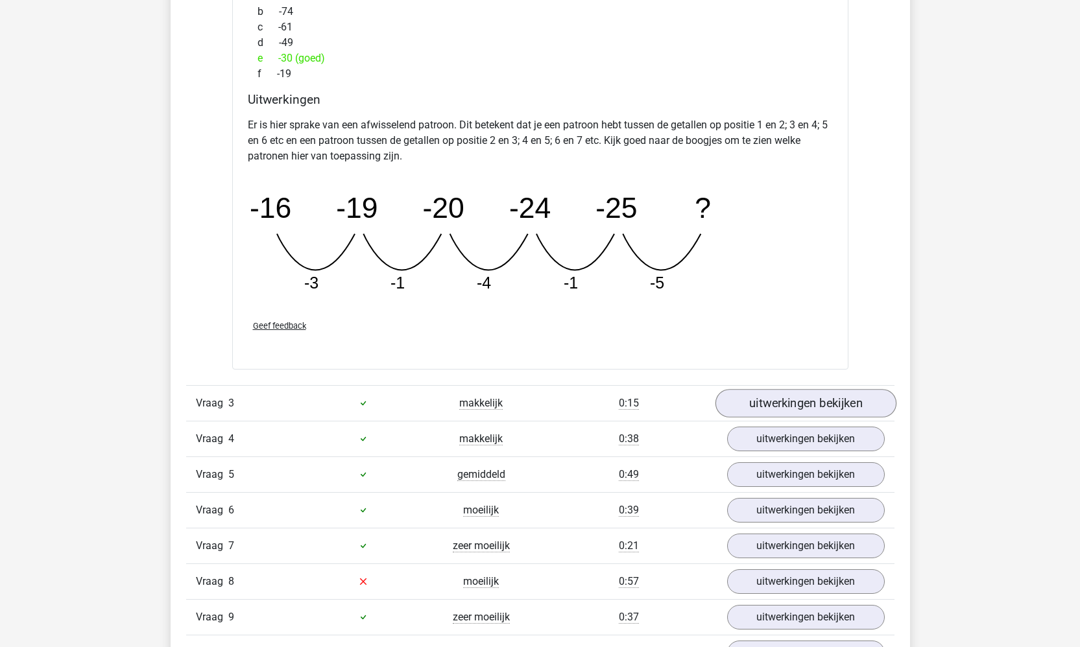
click at [812, 397] on link "uitwerkingen bekijken" at bounding box center [805, 403] width 181 height 29
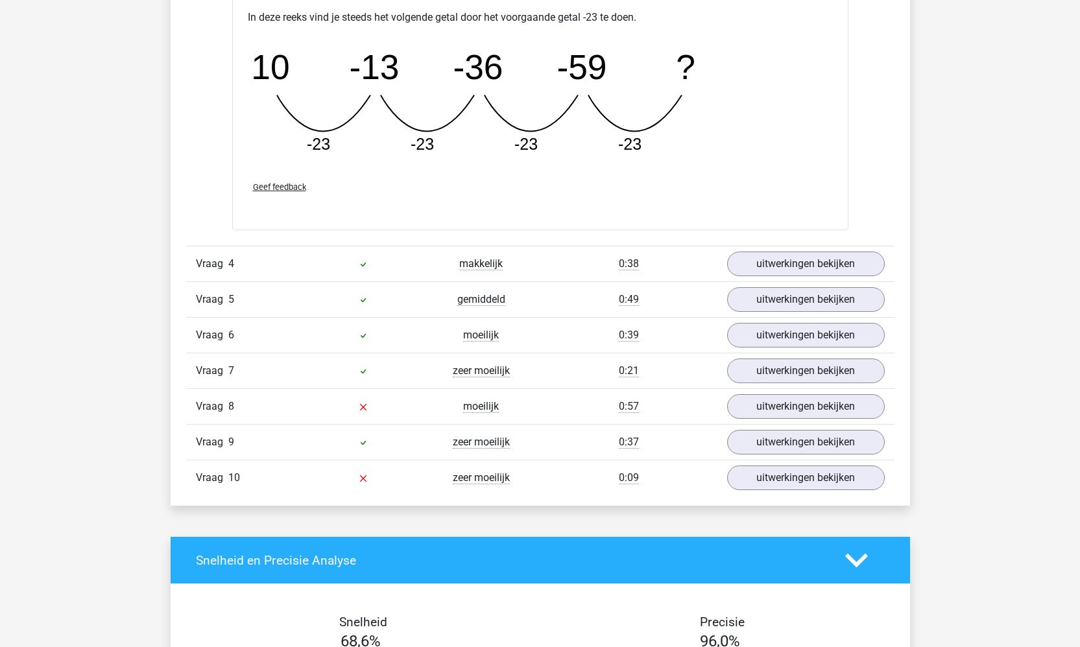
scroll to position [2495, 0]
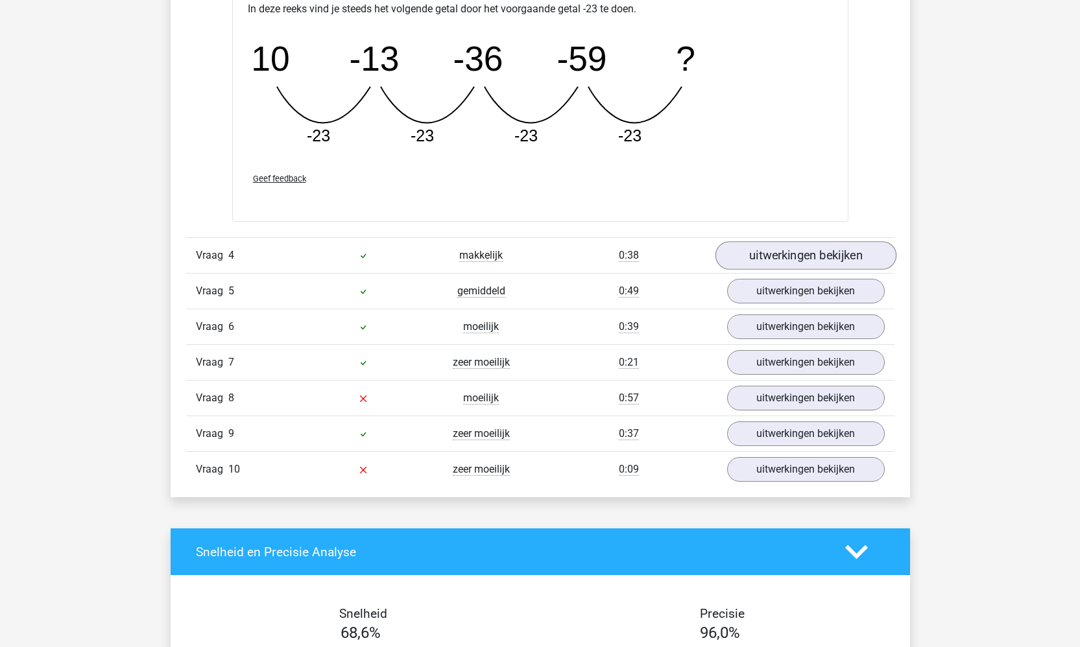
click at [789, 252] on link "uitwerkingen bekijken" at bounding box center [805, 255] width 181 height 29
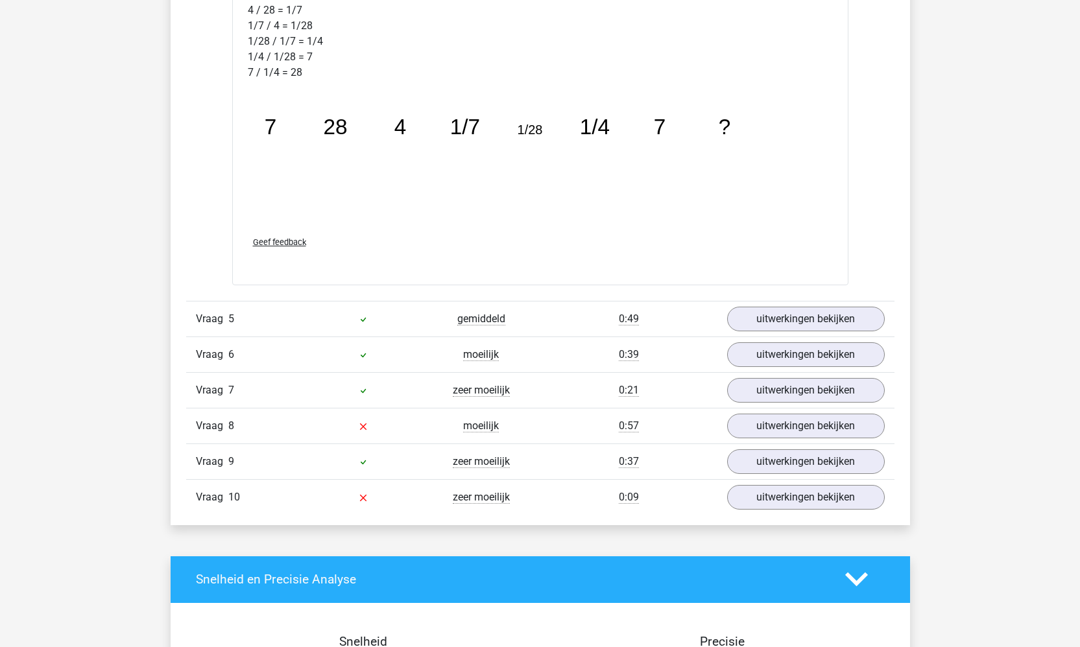
scroll to position [3147, 0]
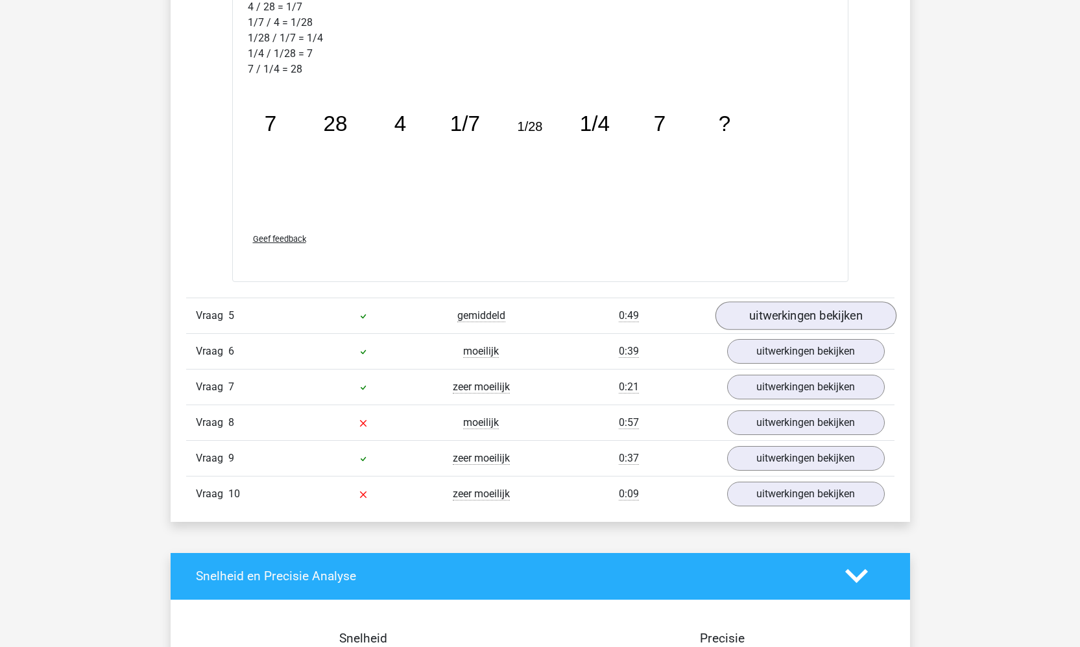
click at [806, 308] on link "uitwerkingen bekijken" at bounding box center [805, 316] width 181 height 29
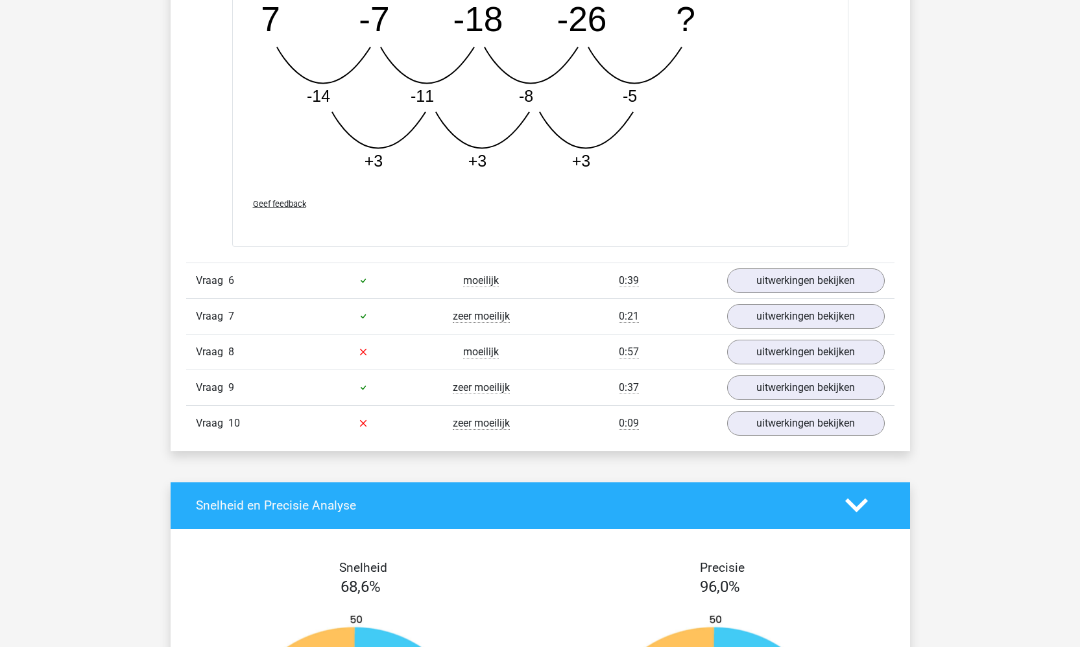
scroll to position [3880, 0]
click at [793, 282] on link "uitwerkingen bekijken" at bounding box center [805, 281] width 181 height 29
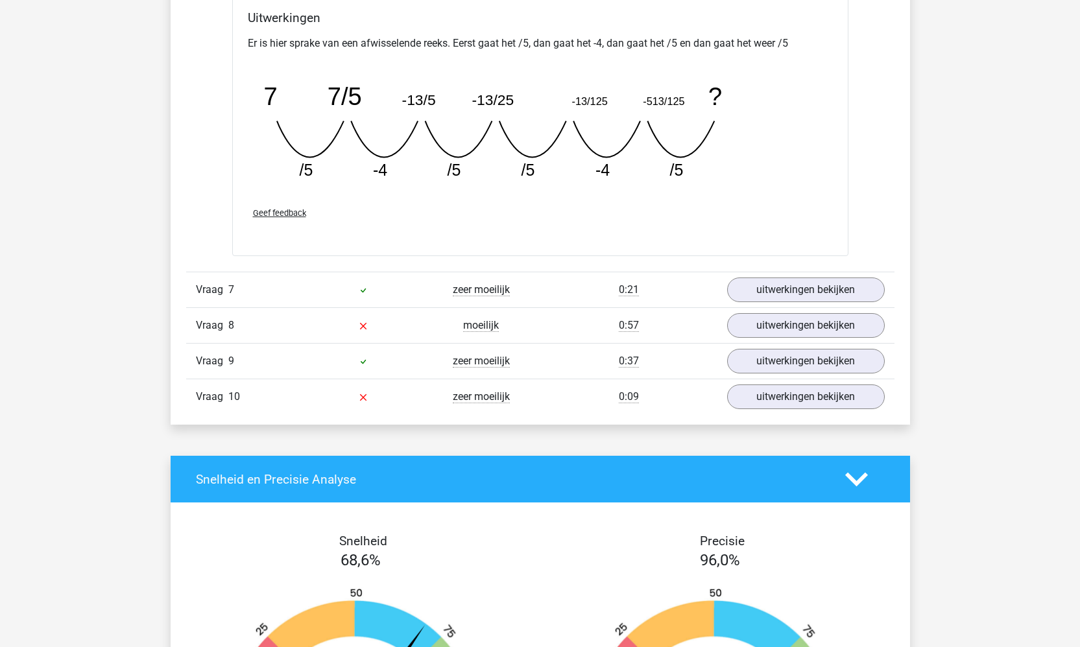
scroll to position [4497, 0]
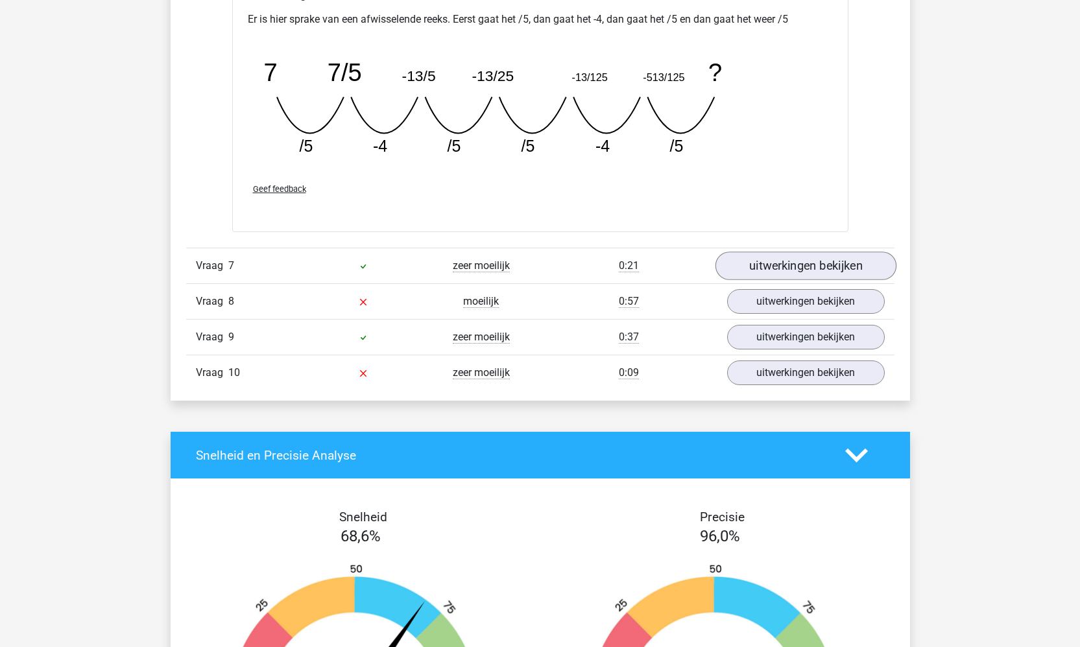
click at [830, 258] on link "uitwerkingen bekijken" at bounding box center [805, 266] width 181 height 29
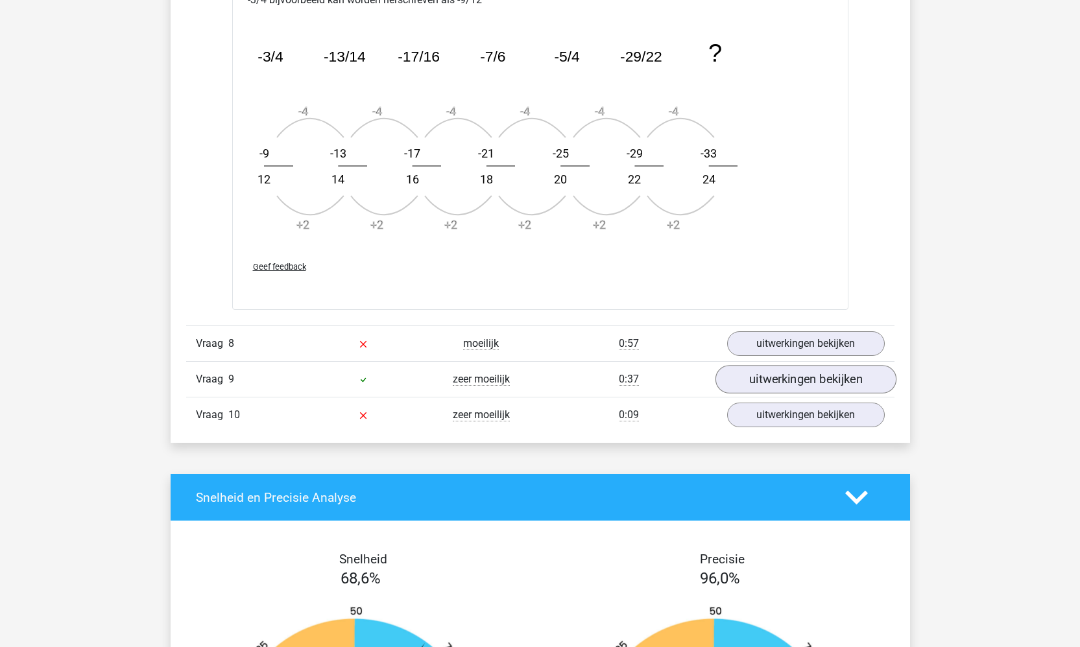
scroll to position [5177, 0]
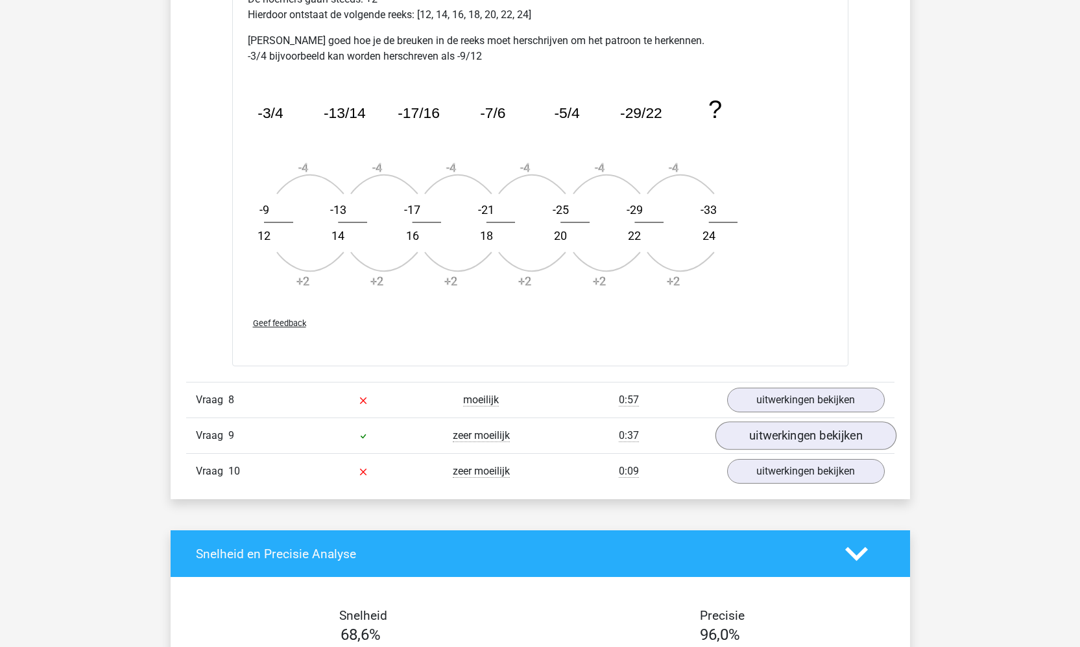
click at [834, 432] on link "uitwerkingen bekijken" at bounding box center [805, 436] width 181 height 29
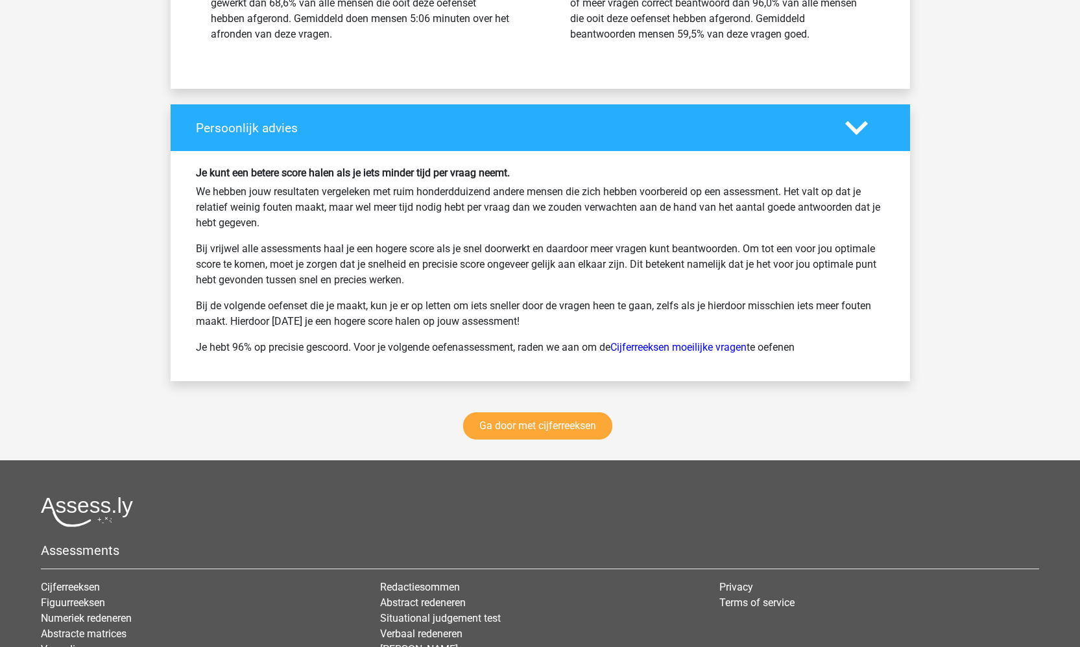
scroll to position [6691, 0]
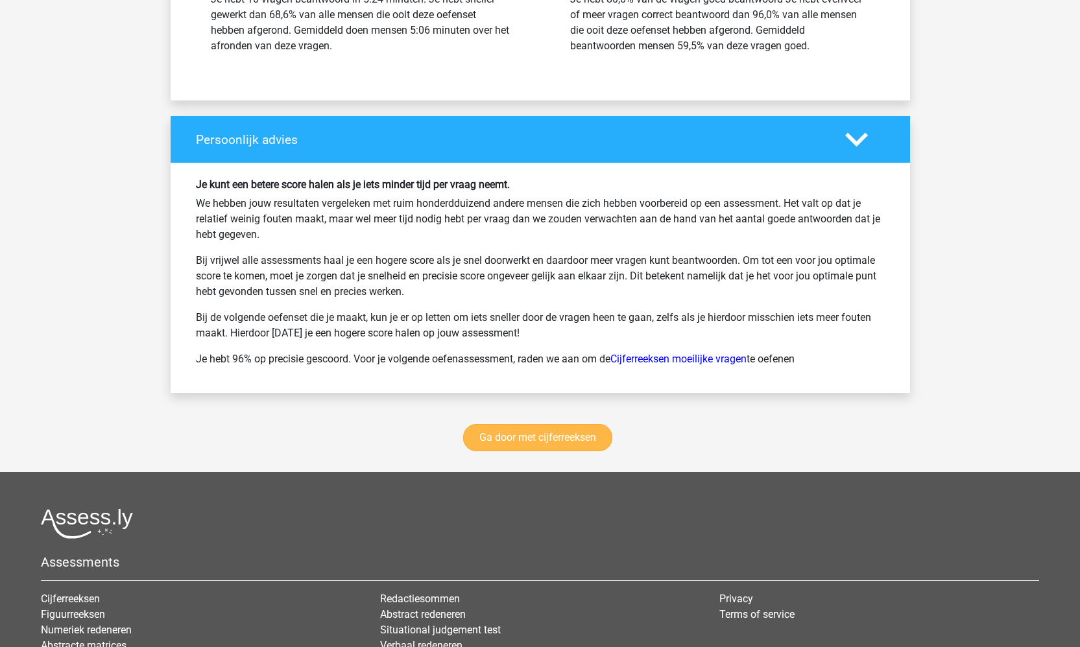
click at [542, 429] on link "Ga door met cijferreeksen" at bounding box center [537, 437] width 149 height 27
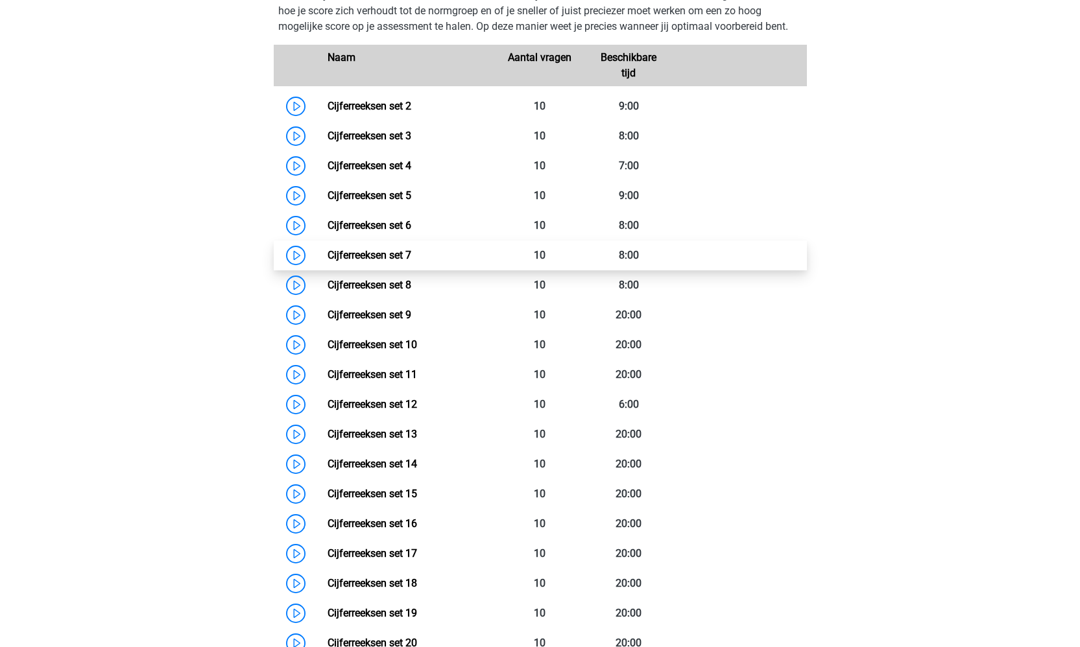
scroll to position [627, 0]
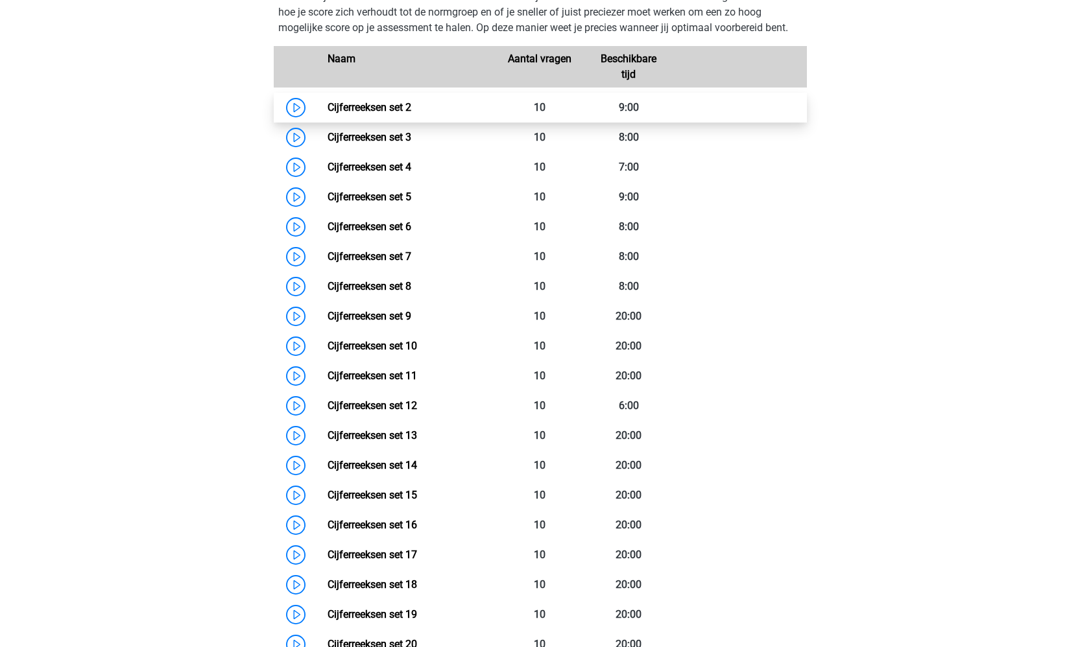
click at [328, 114] on link "Cijferreeksen set 2" at bounding box center [370, 107] width 84 height 12
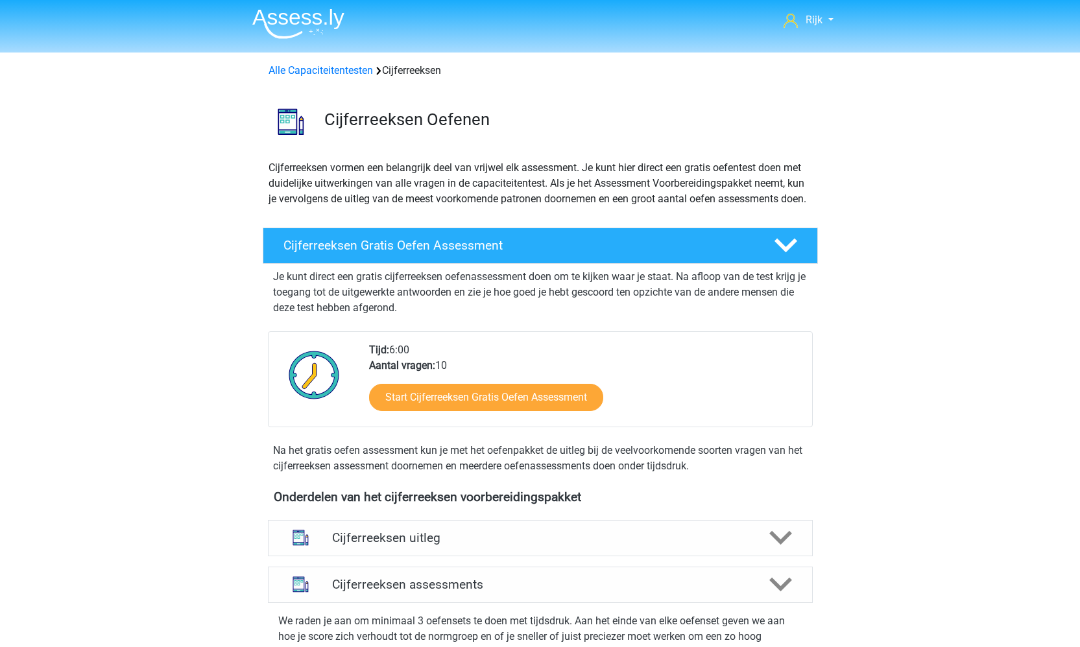
scroll to position [3, 0]
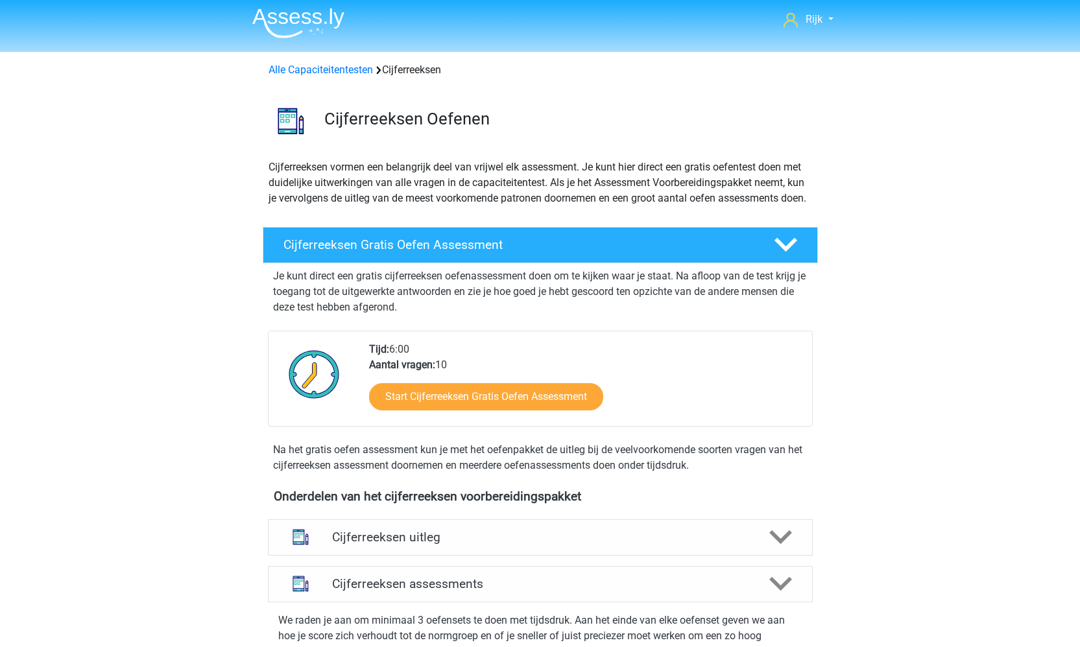
click at [283, 21] on img at bounding box center [298, 23] width 92 height 30
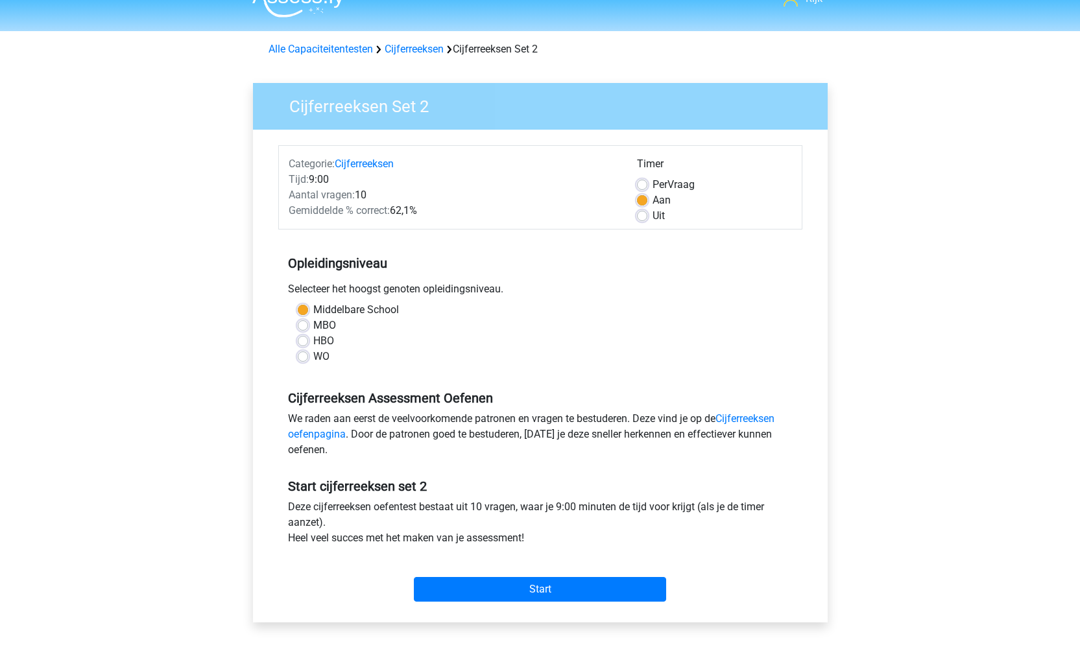
scroll to position [24, 0]
click at [467, 579] on input "Start" at bounding box center [540, 589] width 252 height 25
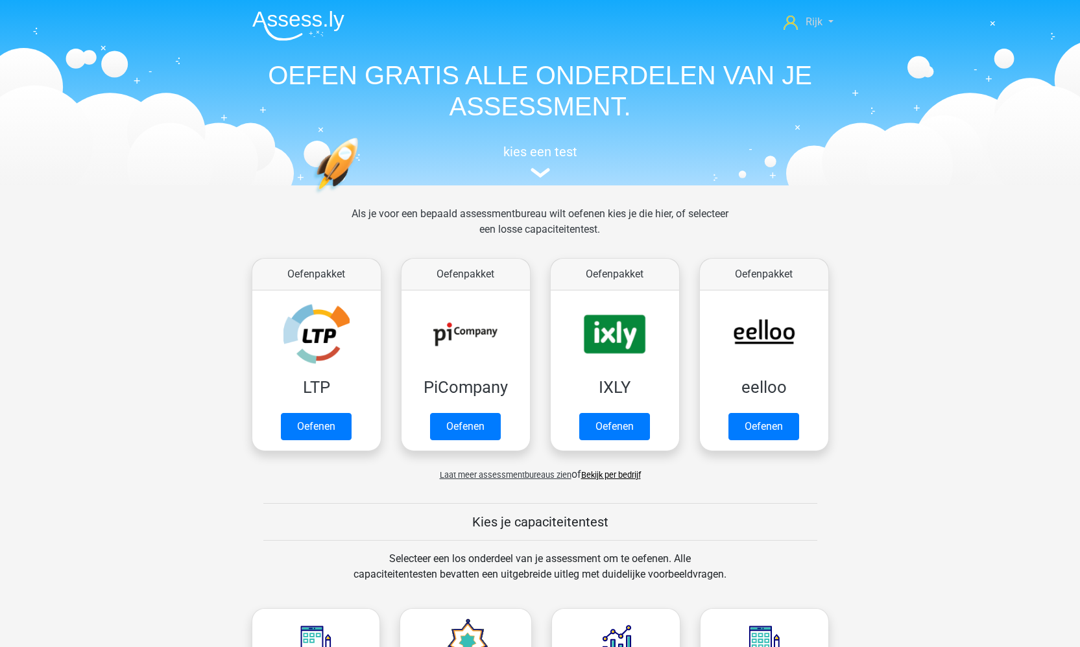
click at [825, 16] on link "Rijk" at bounding box center [809, 22] width 60 height 16
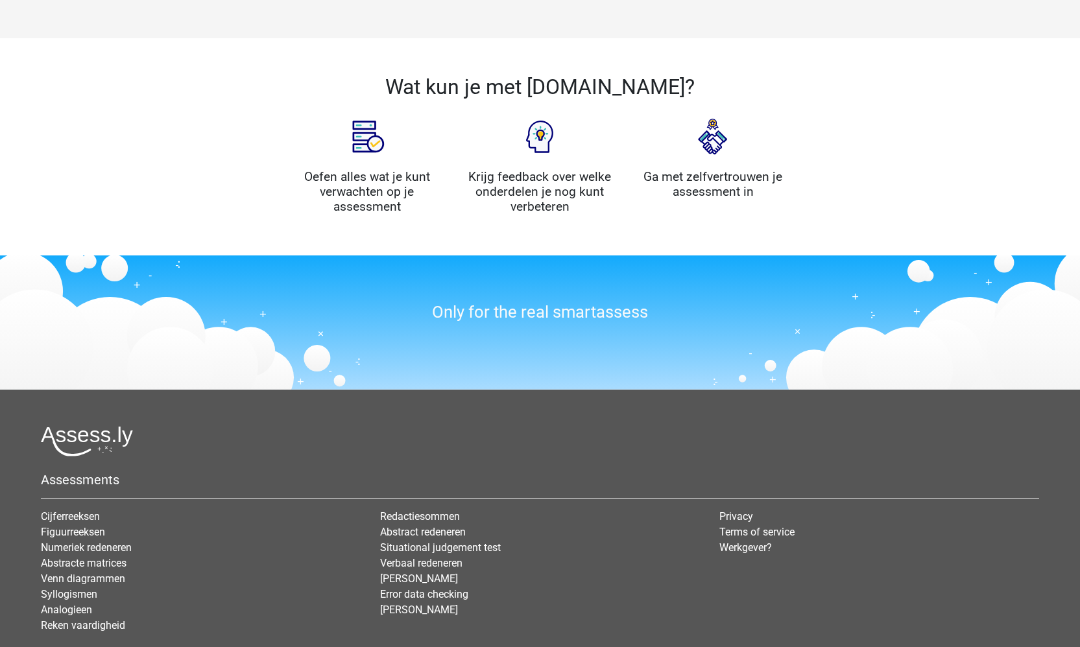
scroll to position [1409, 0]
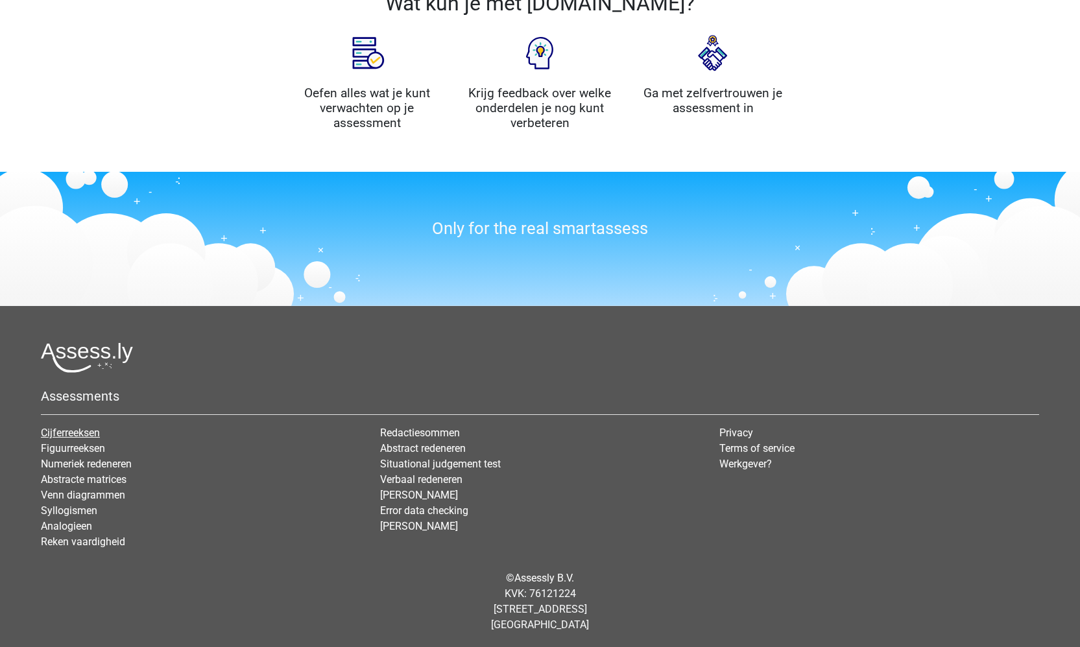
click at [88, 429] on link "Cijferreeksen" at bounding box center [70, 433] width 59 height 12
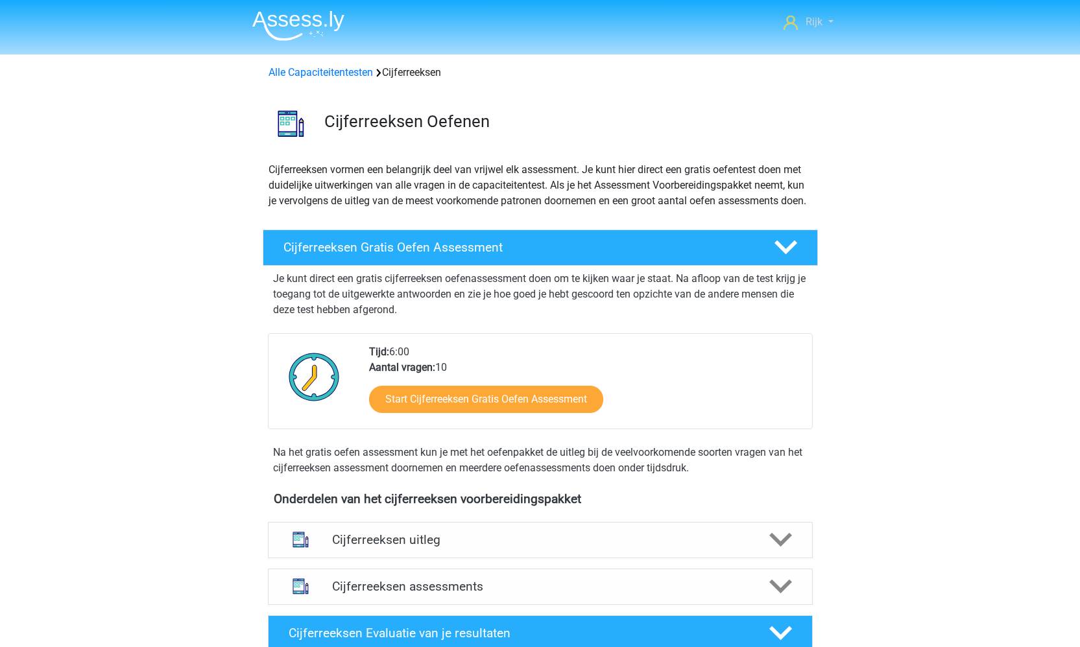
click at [829, 25] on link "Rijk" at bounding box center [809, 22] width 60 height 16
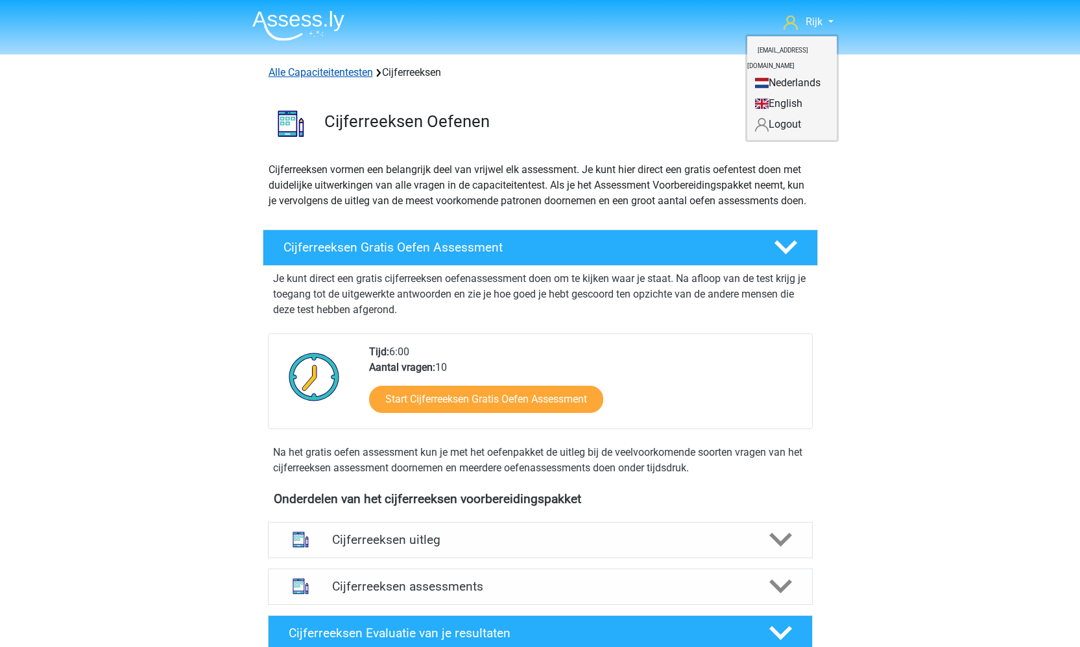
click at [313, 71] on link "Alle Capaciteitentesten" at bounding box center [321, 72] width 104 height 12
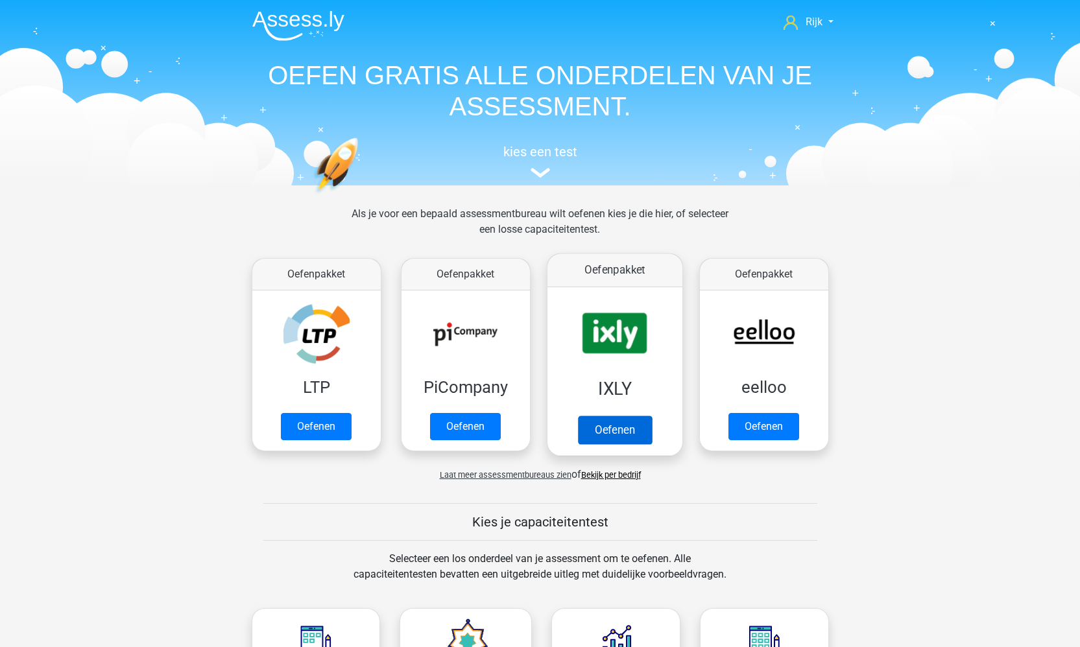
scroll to position [19, 0]
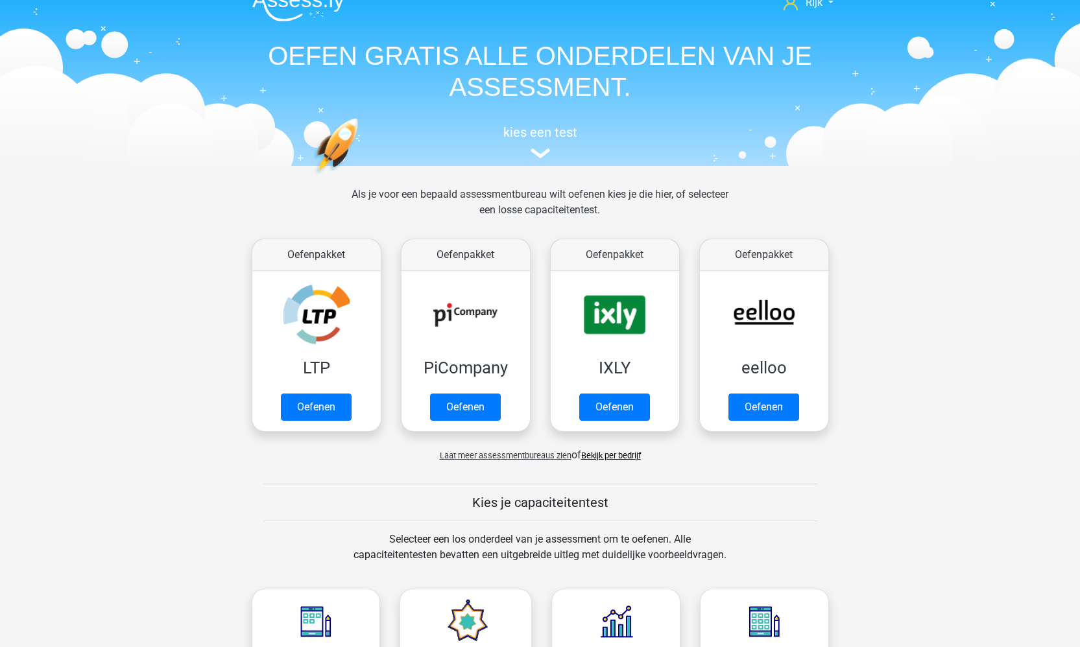
click at [600, 455] on link "Bekijk per bedrijf" at bounding box center [611, 456] width 60 height 10
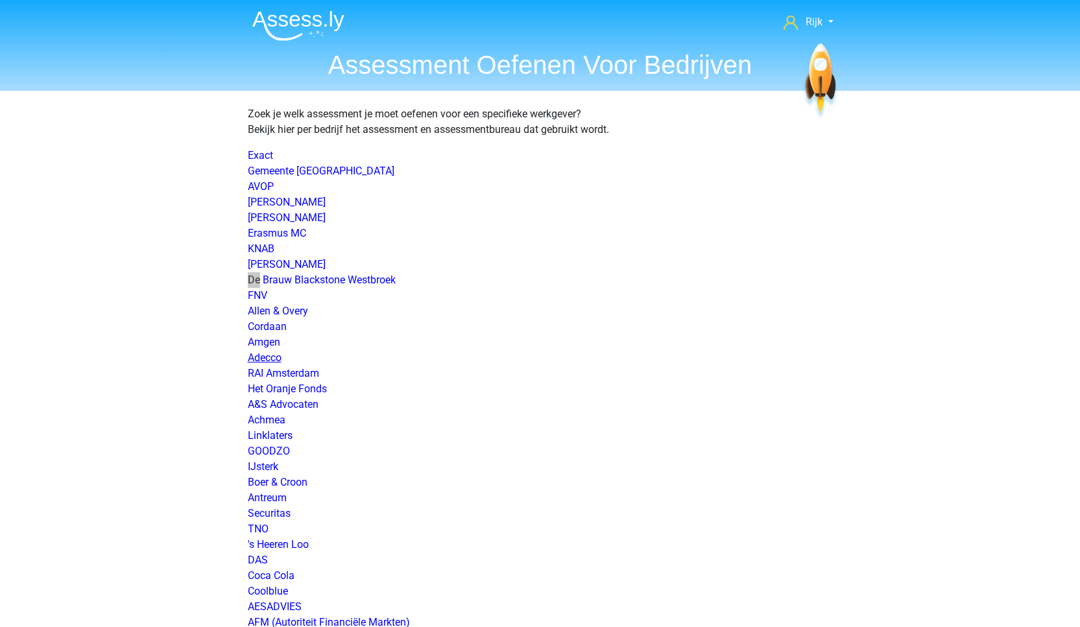
scroll to position [1133, 0]
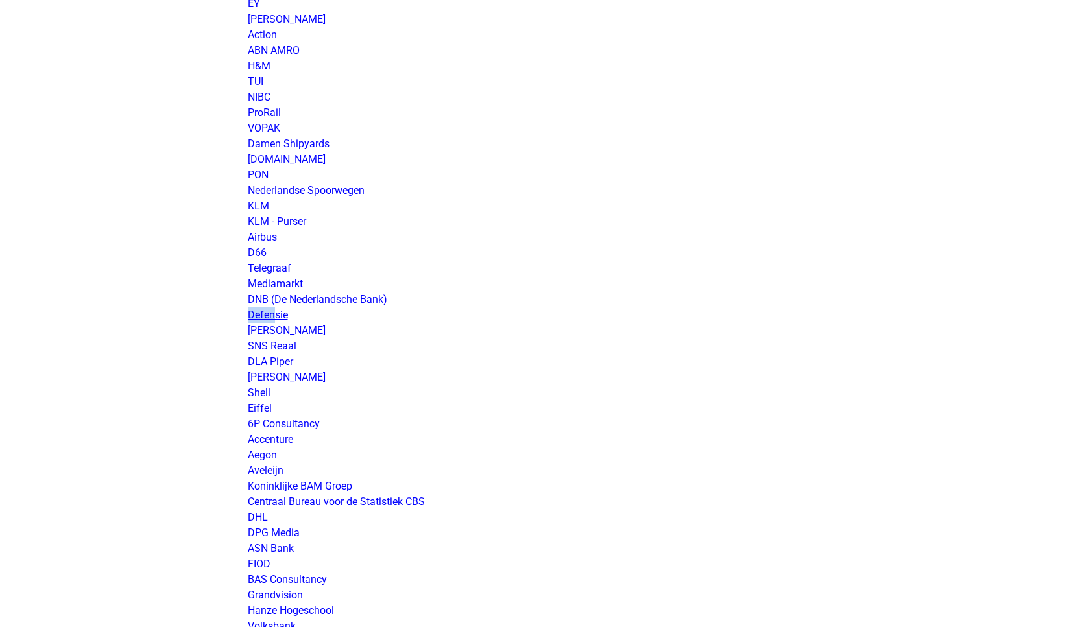
click at [265, 316] on link "Defensie" at bounding box center [268, 315] width 40 height 12
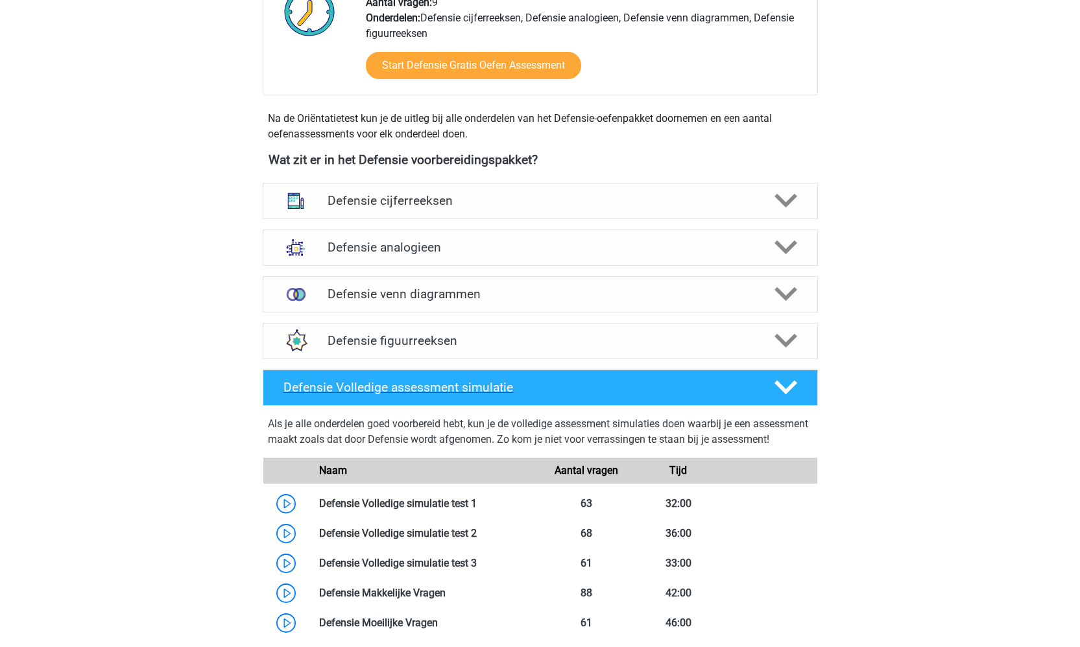
scroll to position [492, 0]
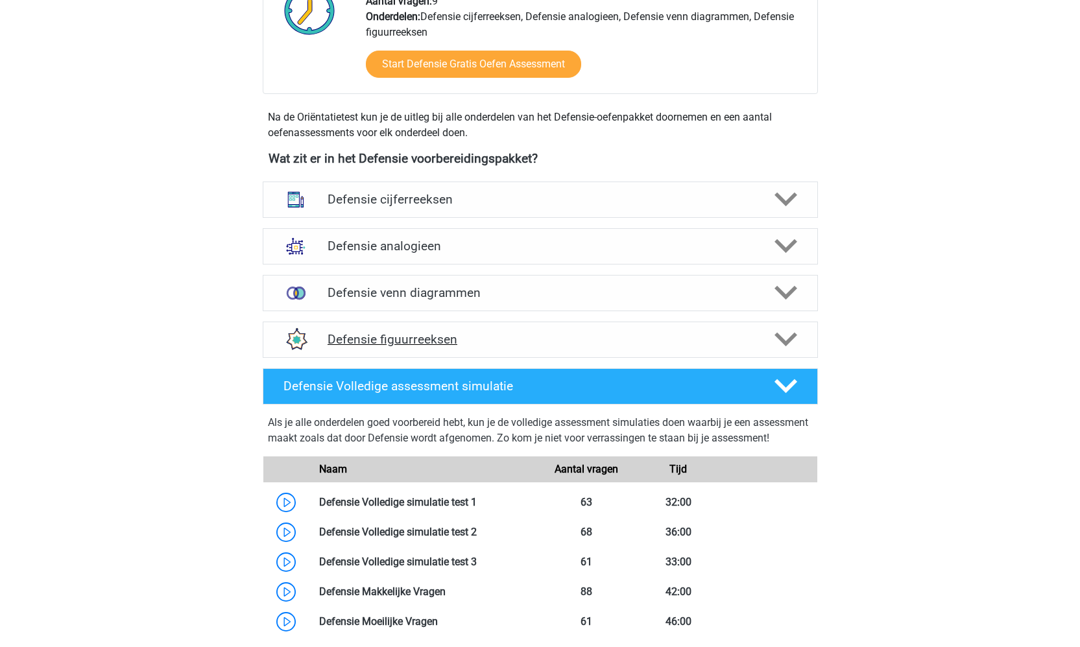
click at [474, 330] on div "Defensie figuurreeksen" at bounding box center [540, 340] width 555 height 36
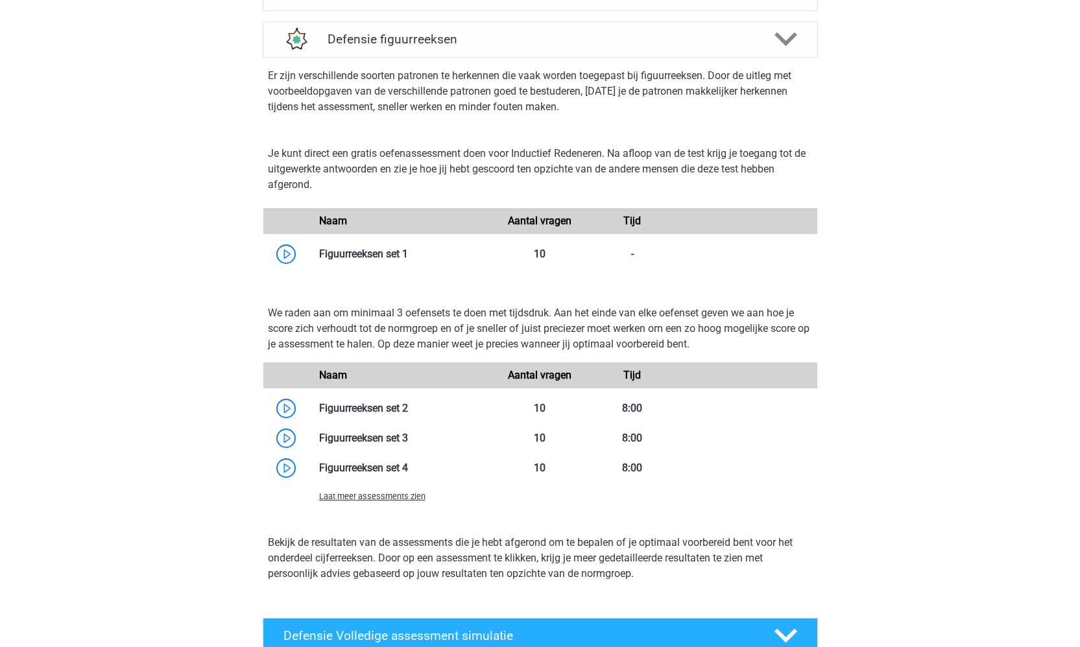
scroll to position [882, 0]
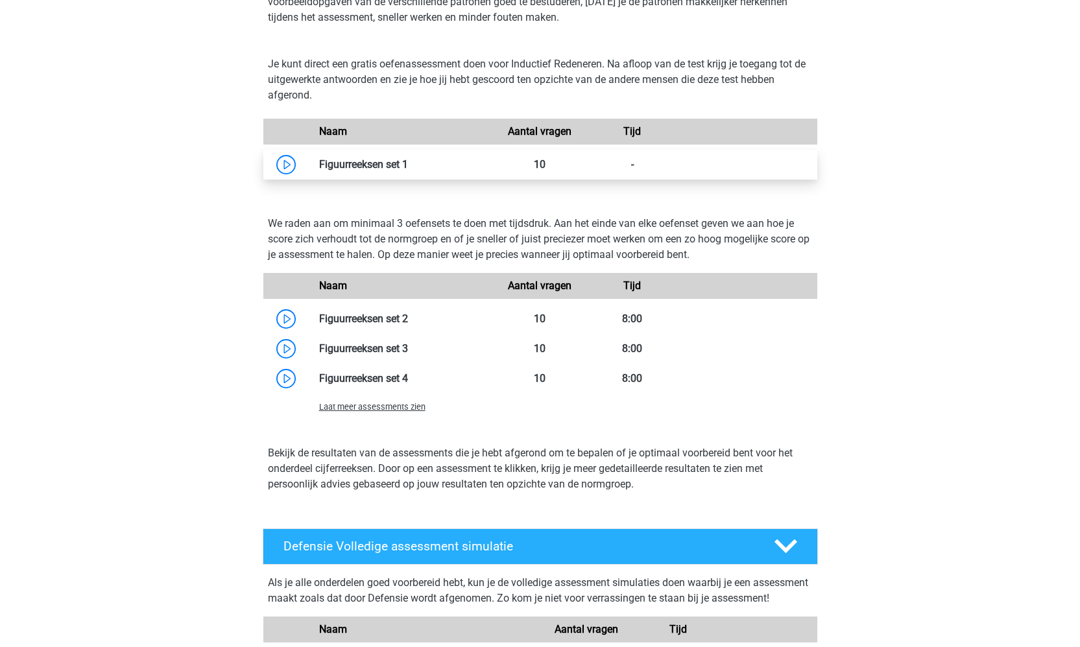
click at [408, 171] on link at bounding box center [408, 164] width 0 height 12
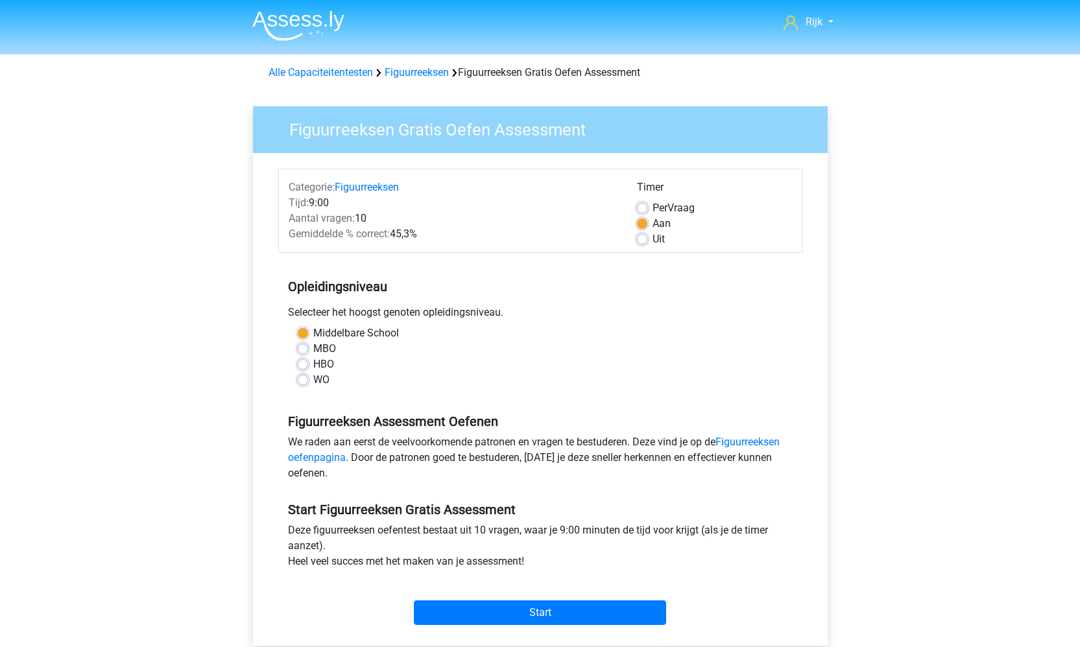
scroll to position [4, 0]
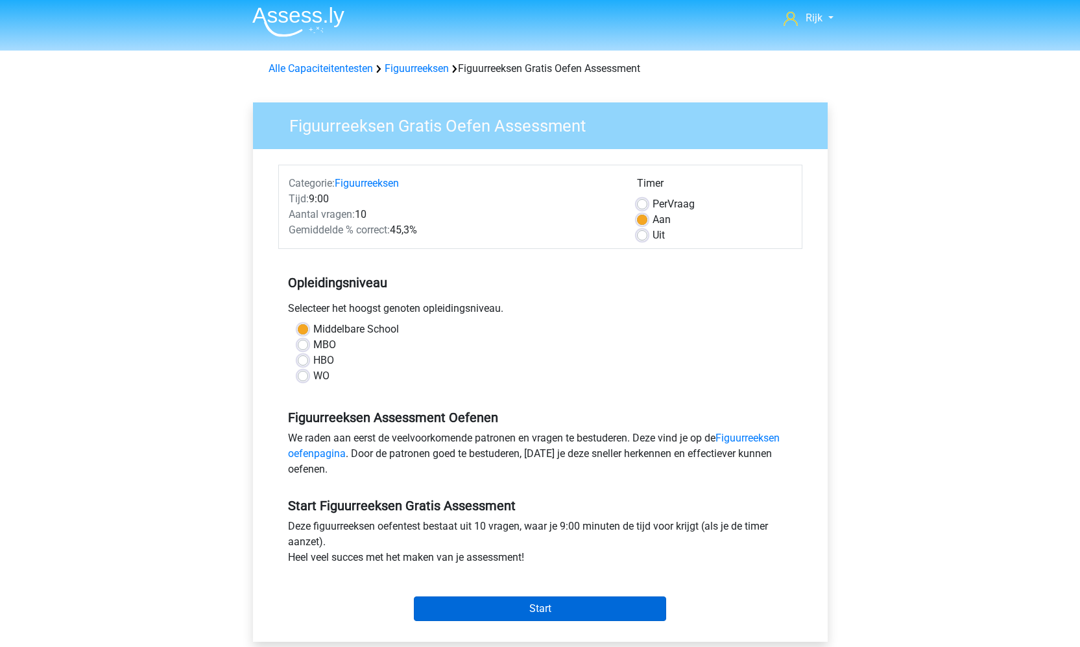
click at [476, 604] on input "Start" at bounding box center [540, 609] width 252 height 25
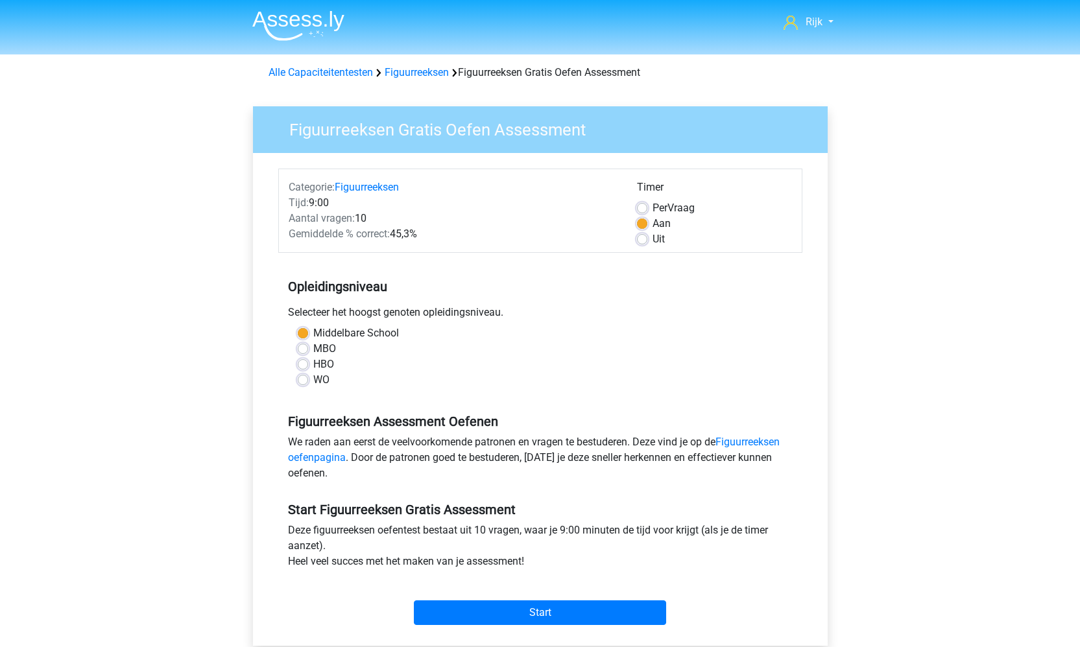
scroll to position [0, 0]
click at [296, 21] on img at bounding box center [298, 25] width 92 height 30
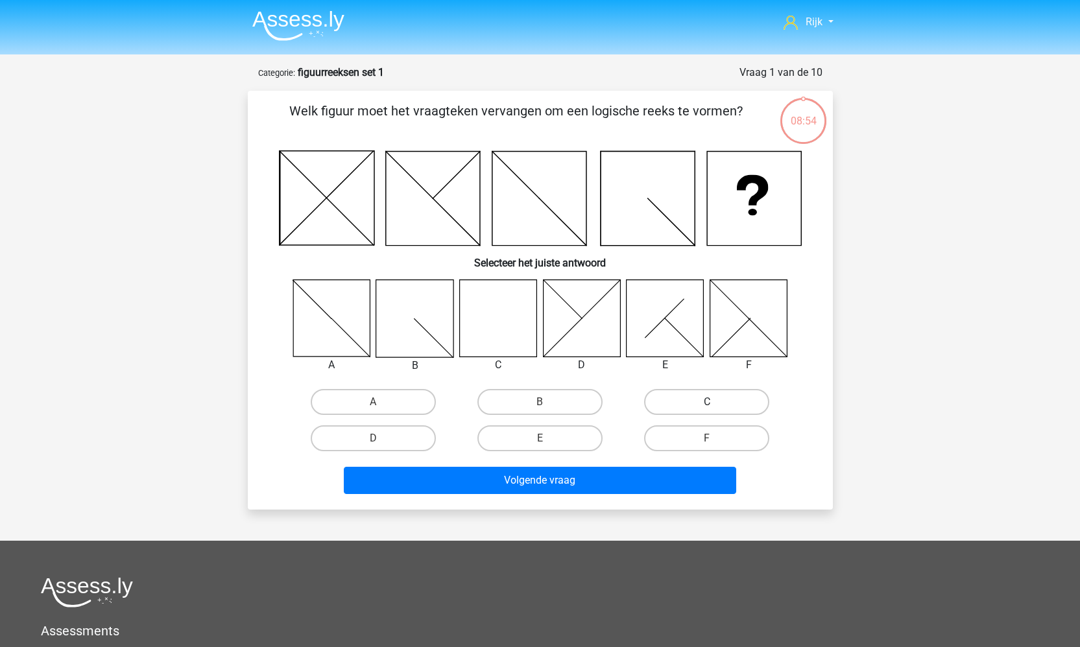
click at [670, 399] on label "C" at bounding box center [706, 402] width 125 height 26
click at [707, 402] on input "C" at bounding box center [711, 406] width 8 height 8
radio input "true"
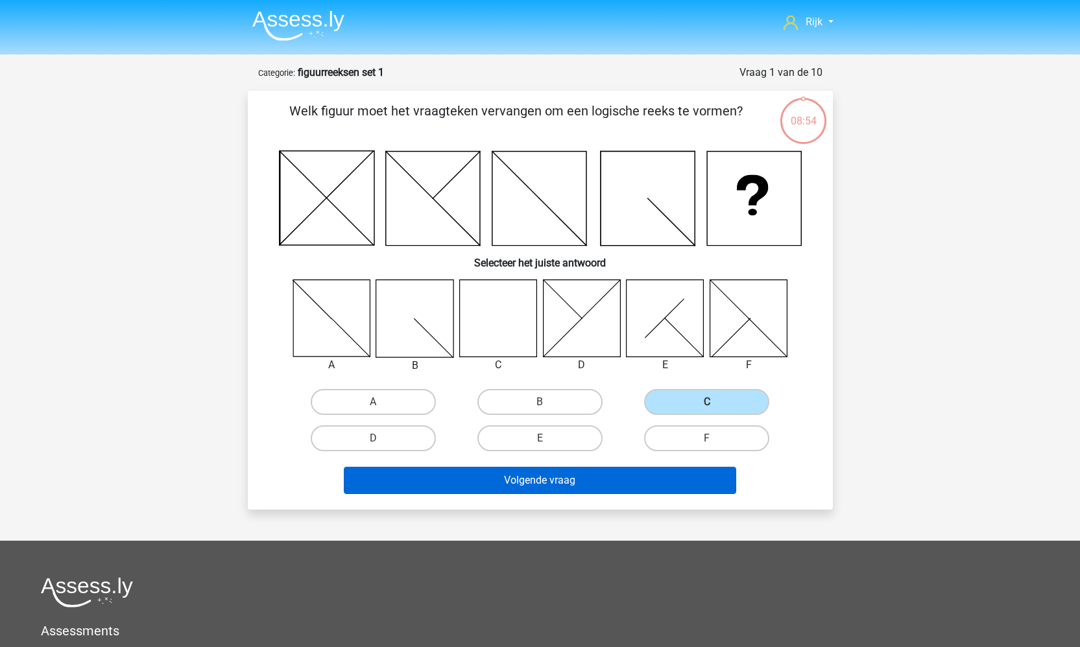
click at [623, 477] on button "Volgende vraag" at bounding box center [540, 480] width 393 height 27
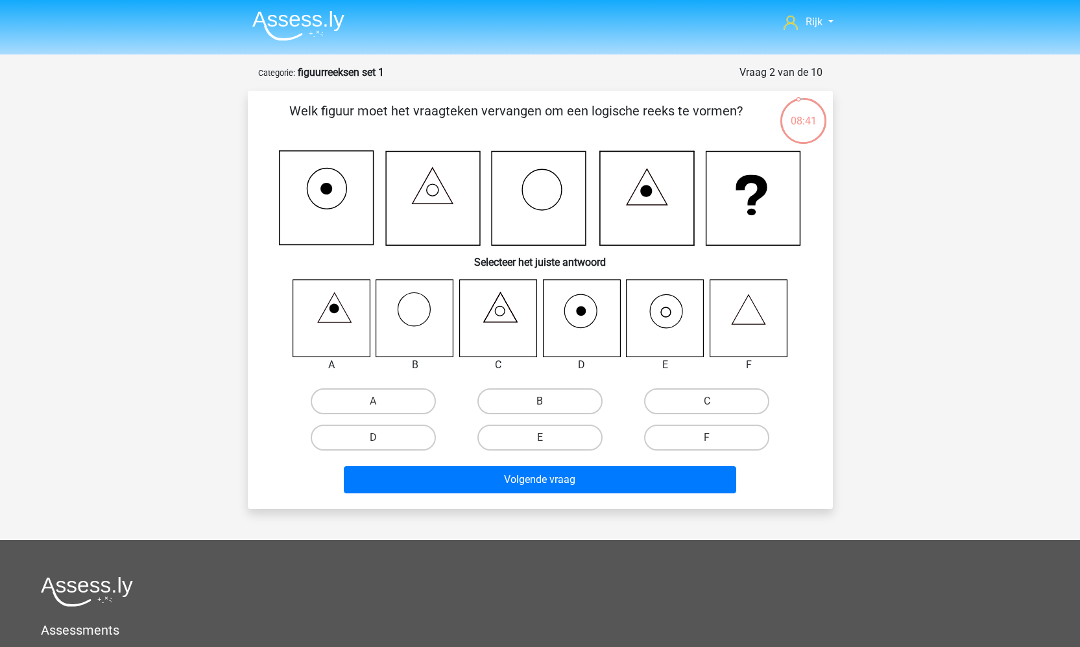
click at [515, 393] on label "B" at bounding box center [539, 402] width 125 height 26
click at [540, 402] on input "B" at bounding box center [544, 406] width 8 height 8
radio input "true"
click at [525, 441] on label "E" at bounding box center [539, 438] width 125 height 26
click at [540, 441] on input "E" at bounding box center [544, 442] width 8 height 8
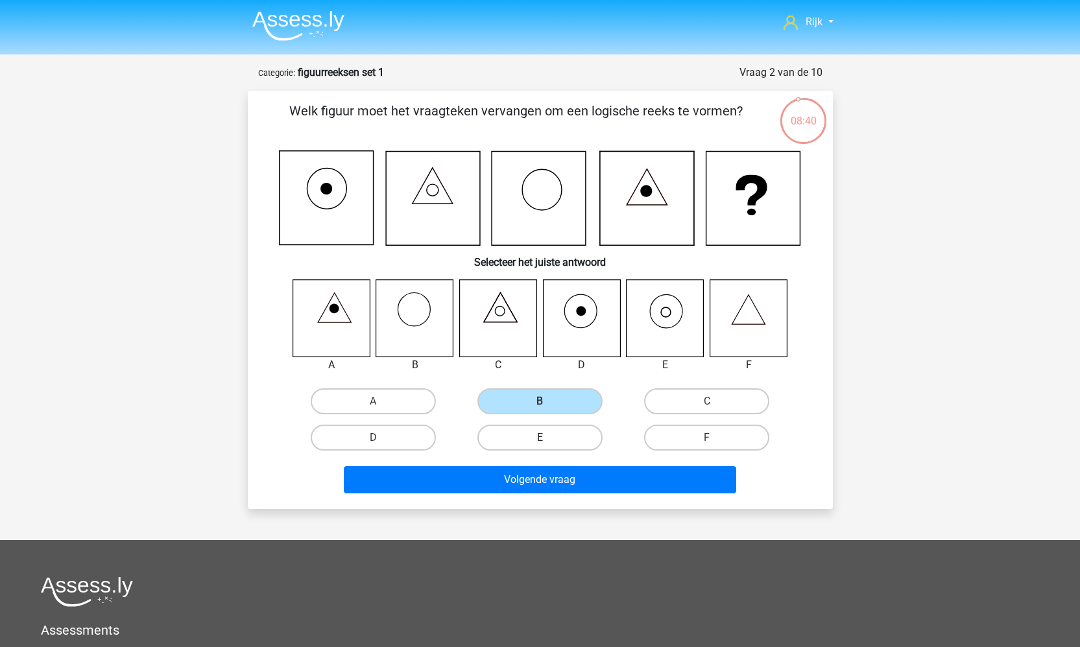
radio input "true"
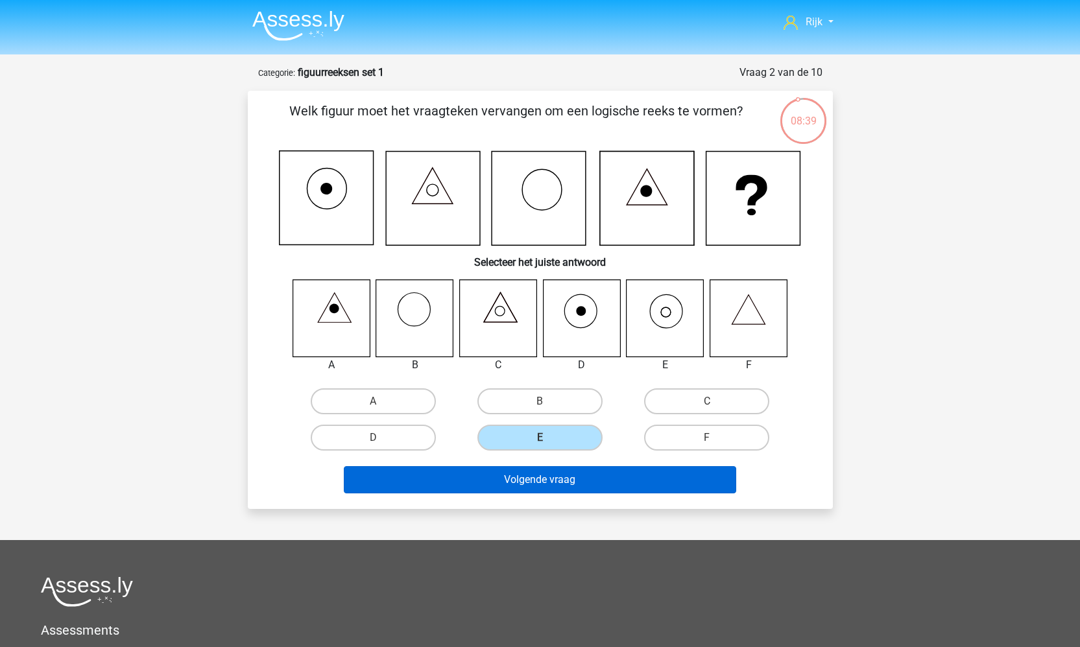
click at [531, 479] on button "Volgende vraag" at bounding box center [540, 479] width 393 height 27
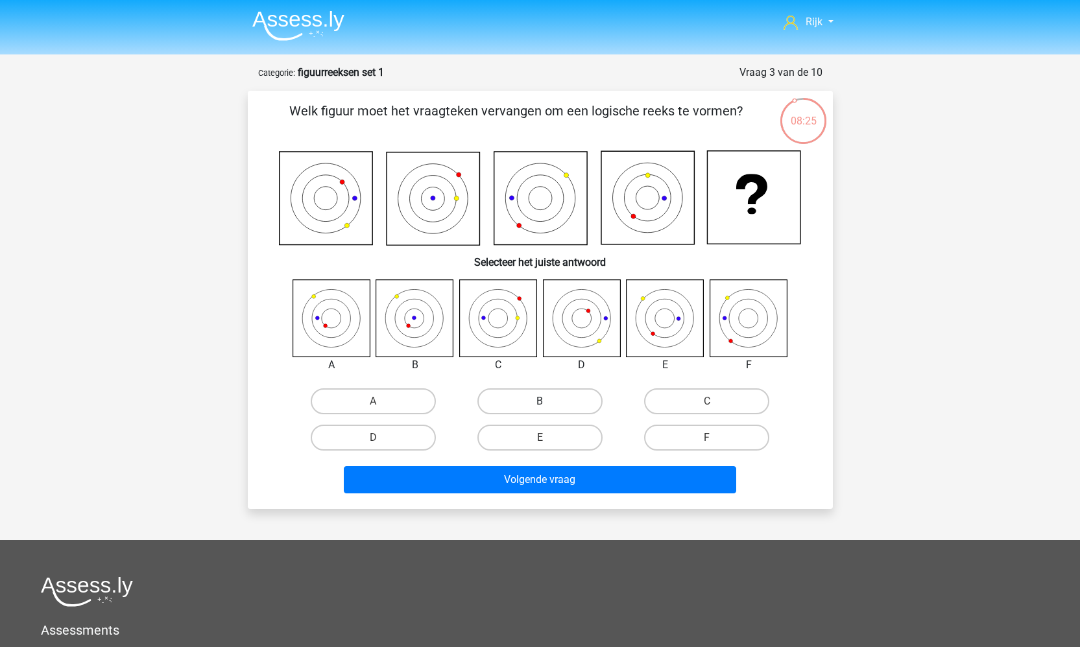
click at [544, 400] on label "B" at bounding box center [539, 402] width 125 height 26
click at [544, 402] on input "B" at bounding box center [544, 406] width 8 height 8
radio input "true"
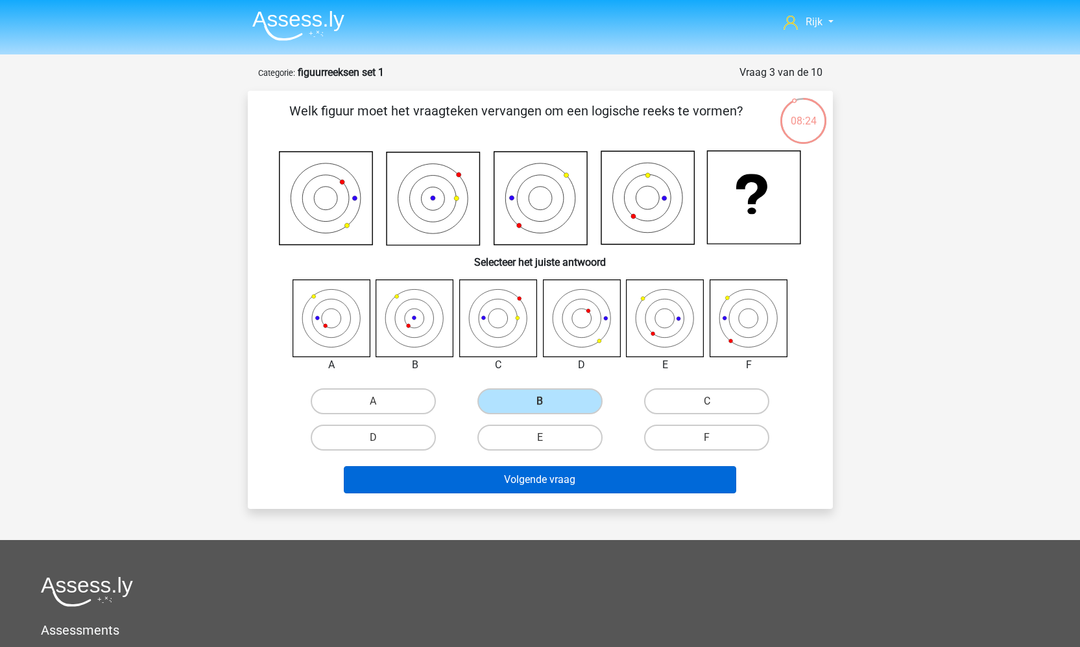
click at [520, 485] on button "Volgende vraag" at bounding box center [540, 479] width 393 height 27
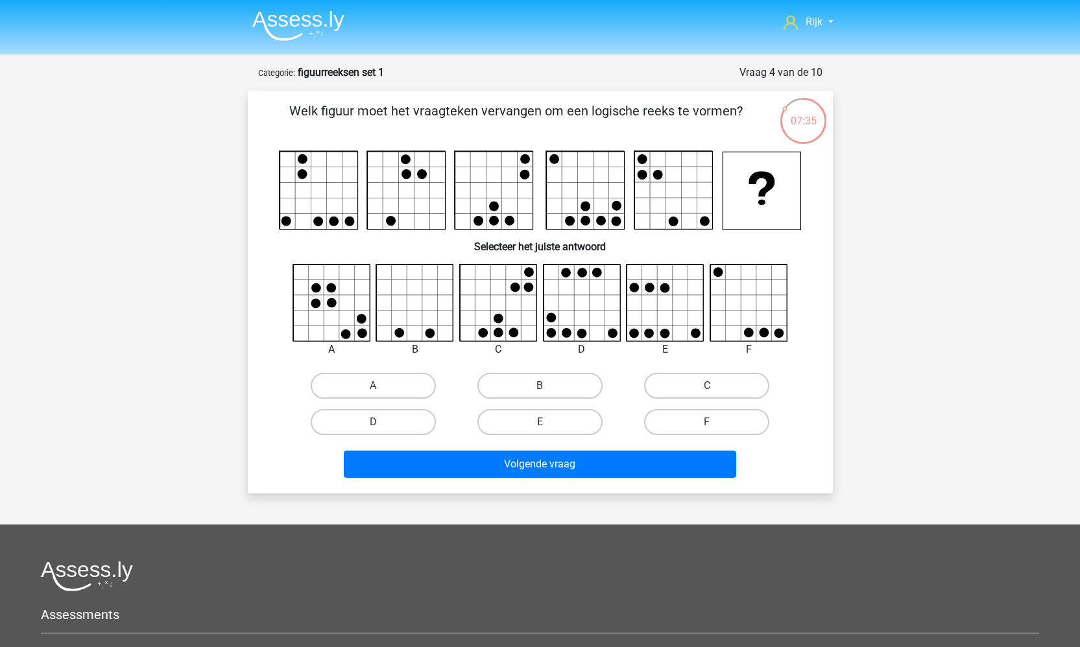
click at [528, 417] on label "E" at bounding box center [539, 422] width 125 height 26
click at [540, 422] on input "E" at bounding box center [544, 426] width 8 height 8
radio input "true"
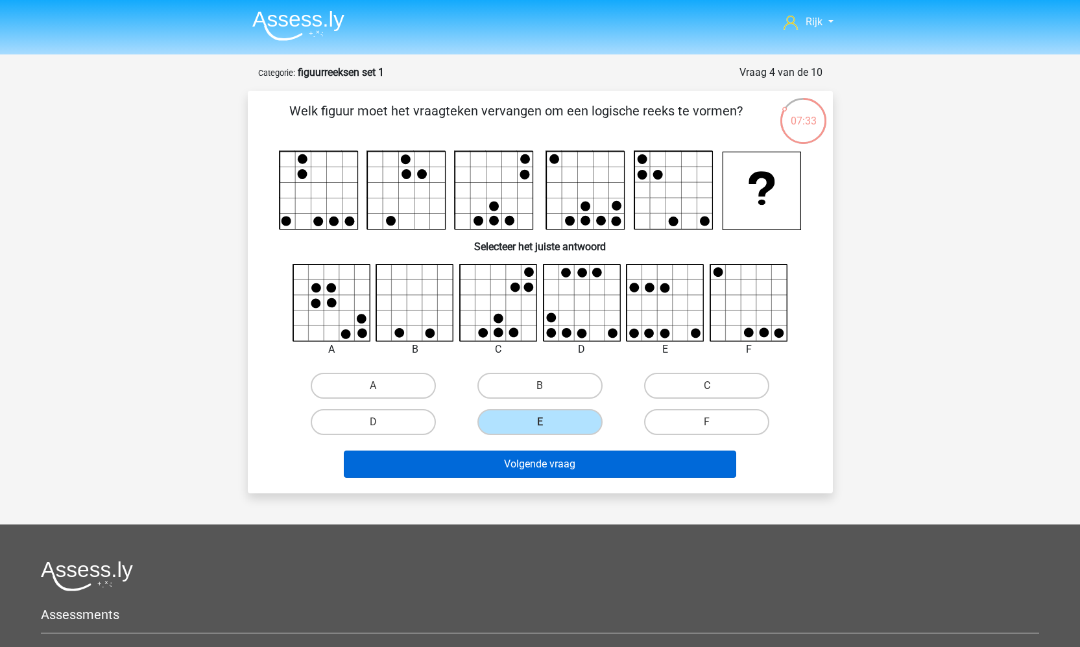
click at [516, 470] on button "Volgende vraag" at bounding box center [540, 464] width 393 height 27
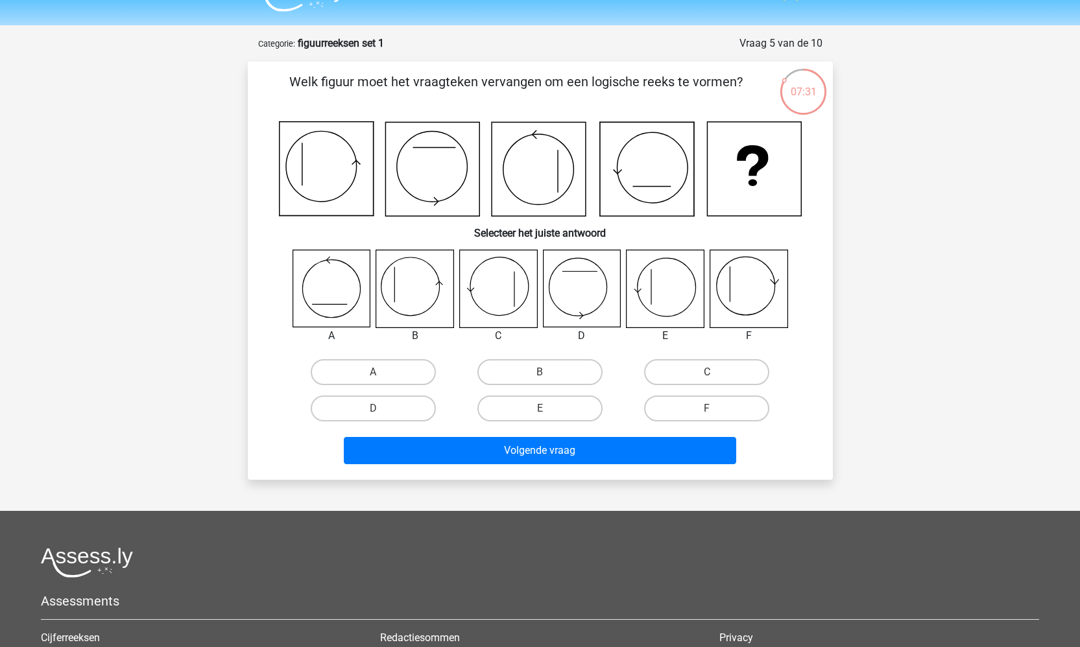
scroll to position [12, 0]
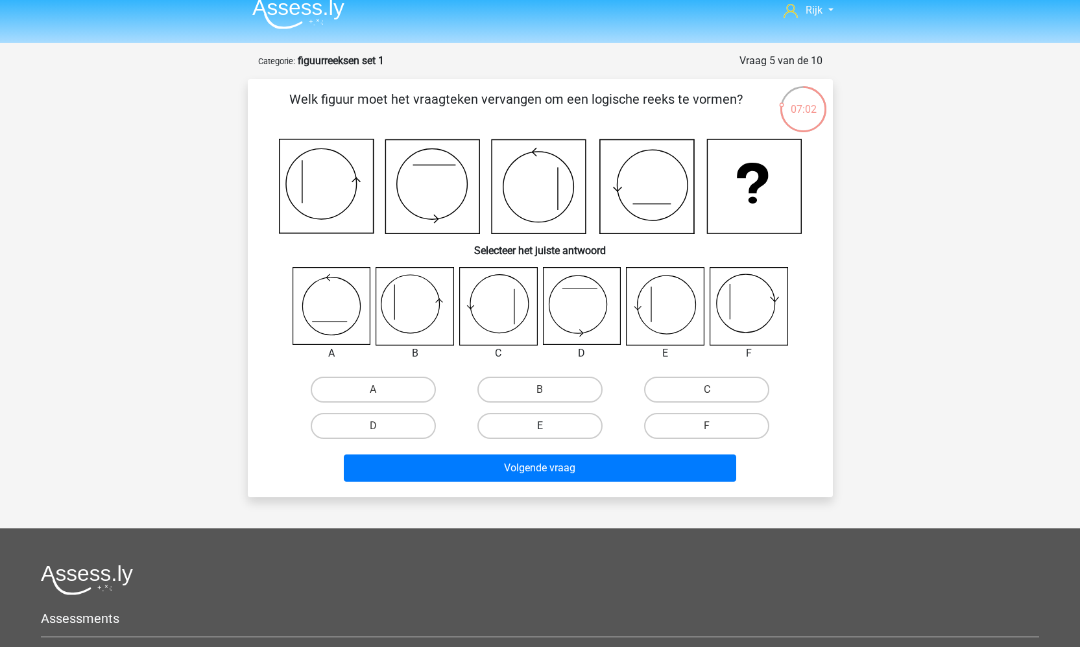
click at [546, 424] on label "E" at bounding box center [539, 426] width 125 height 26
click at [546, 426] on input "E" at bounding box center [544, 430] width 8 height 8
radio input "true"
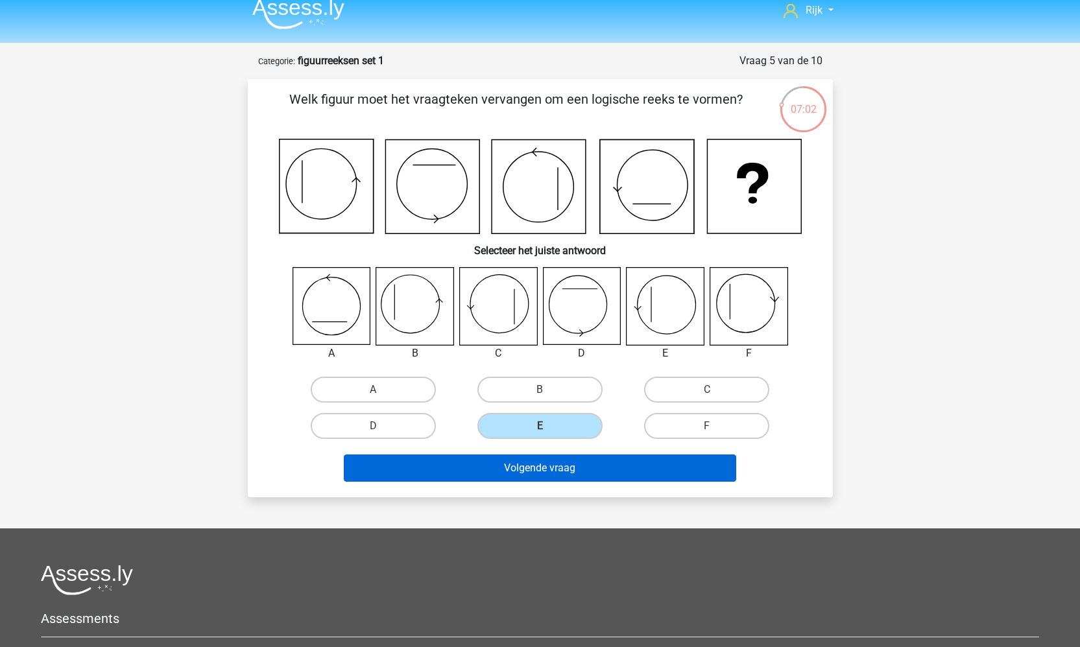
click at [538, 470] on button "Volgende vraag" at bounding box center [540, 468] width 393 height 27
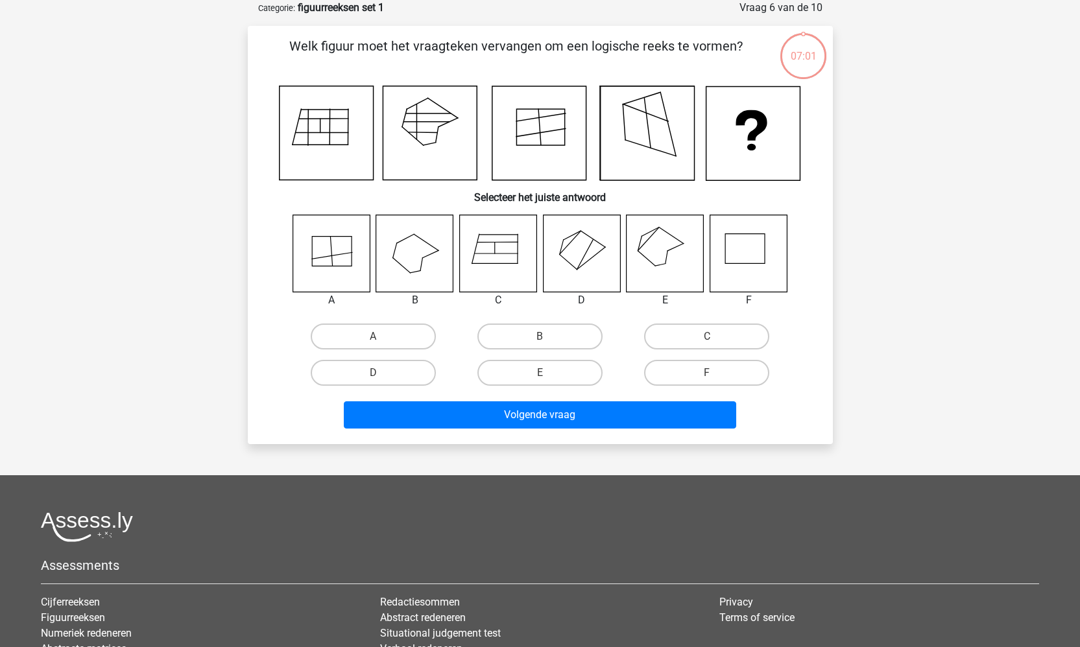
scroll to position [0, 0]
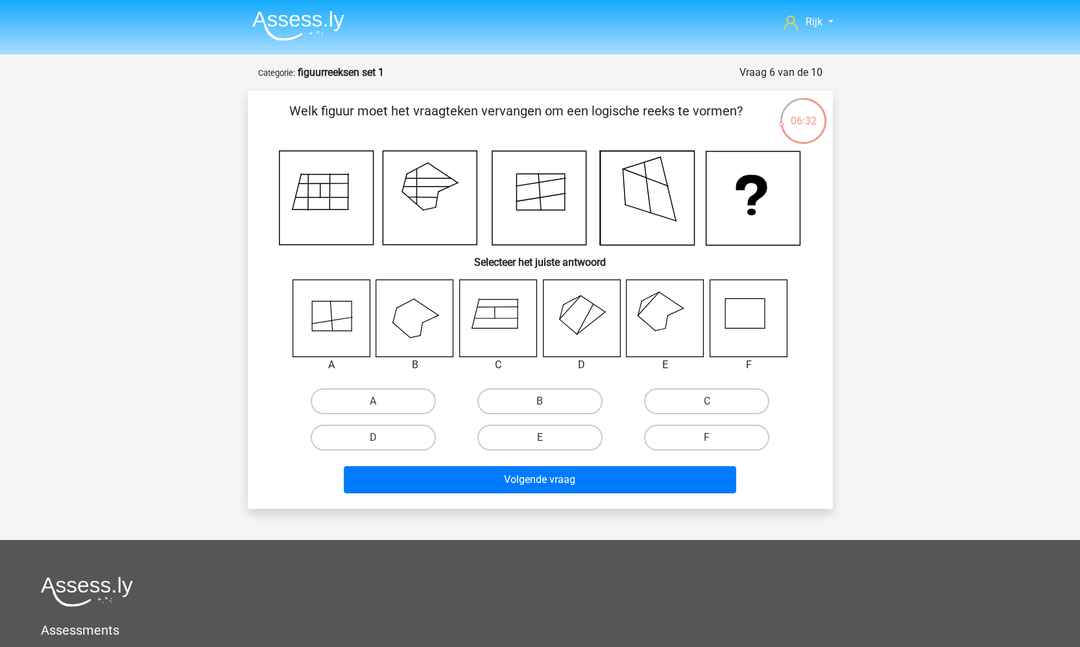
click at [547, 439] on input "E" at bounding box center [544, 442] width 8 height 8
radio input "true"
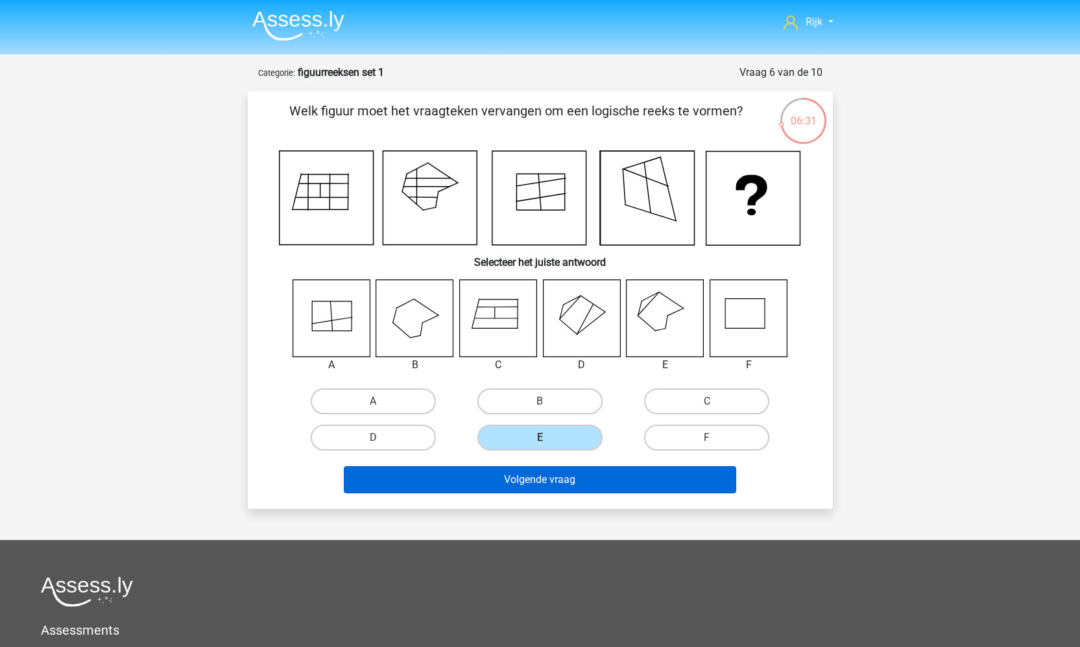
click at [527, 481] on button "Volgende vraag" at bounding box center [540, 479] width 393 height 27
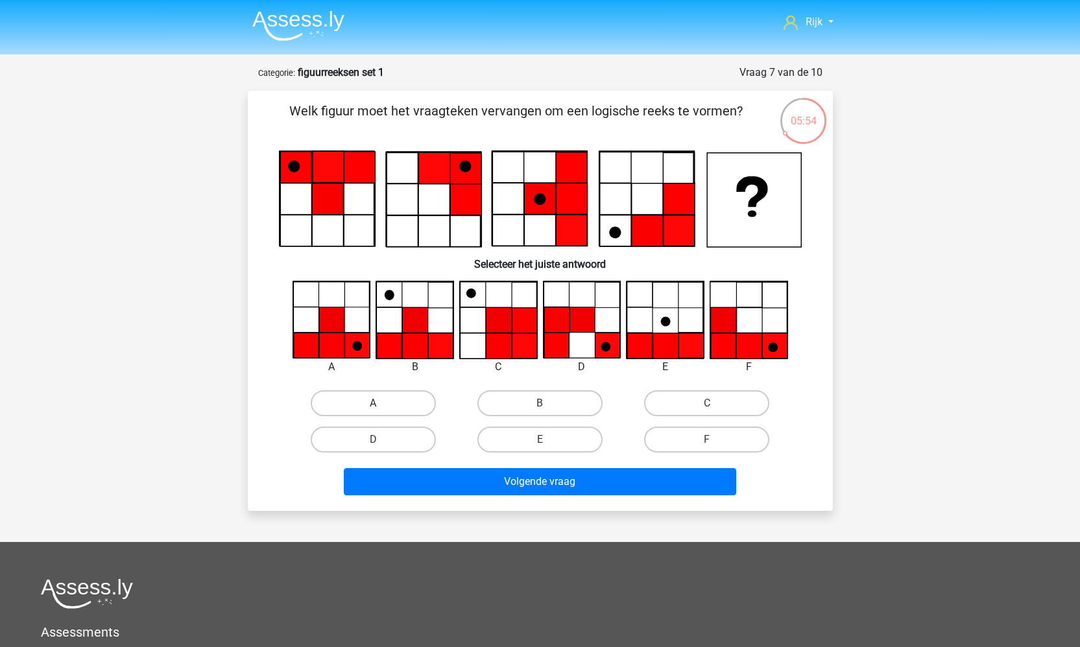
click at [367, 401] on label "A" at bounding box center [373, 404] width 125 height 26
click at [373, 404] on input "A" at bounding box center [377, 408] width 8 height 8
radio input "true"
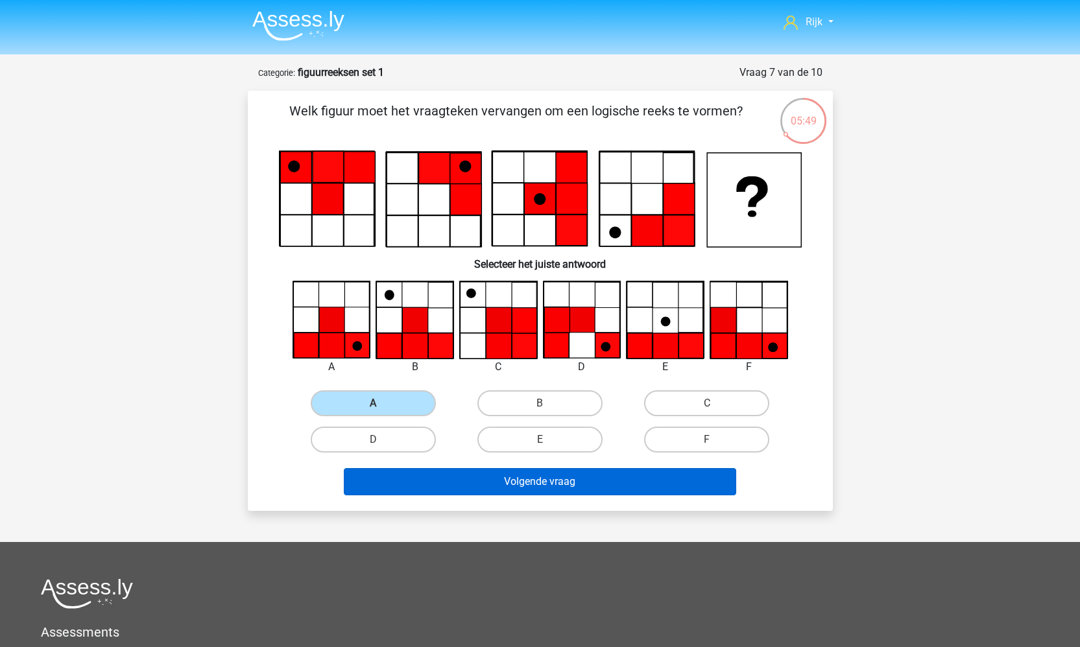
click at [568, 480] on button "Volgende vraag" at bounding box center [540, 481] width 393 height 27
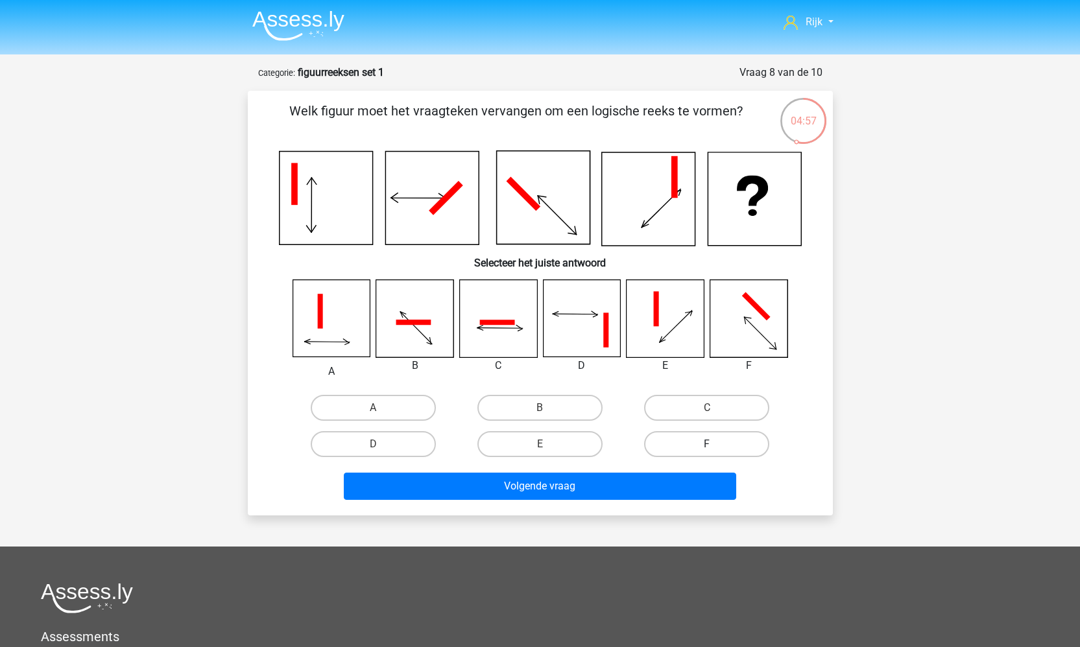
click at [669, 435] on label "F" at bounding box center [706, 444] width 125 height 26
click at [707, 444] on input "F" at bounding box center [711, 448] width 8 height 8
radio input "true"
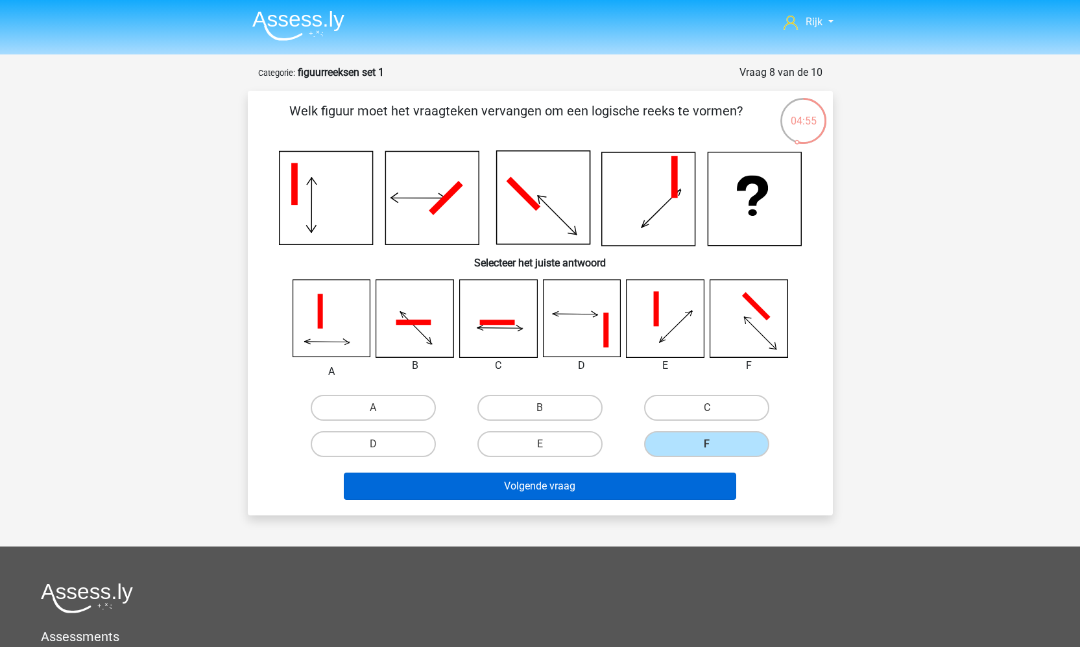
click at [643, 482] on button "Volgende vraag" at bounding box center [540, 486] width 393 height 27
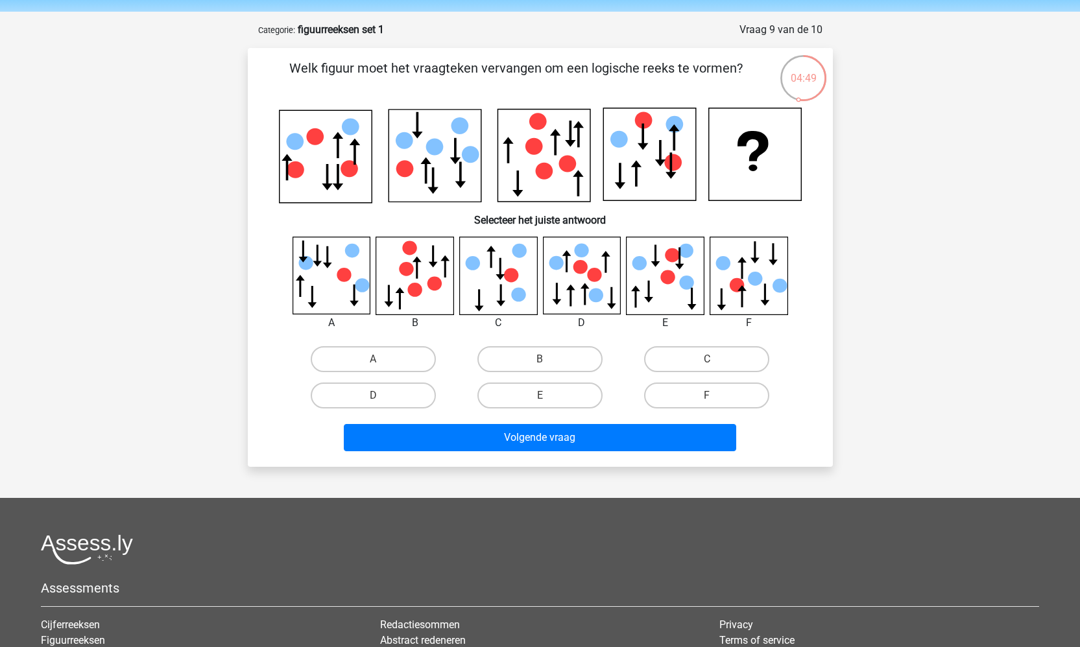
scroll to position [45, 0]
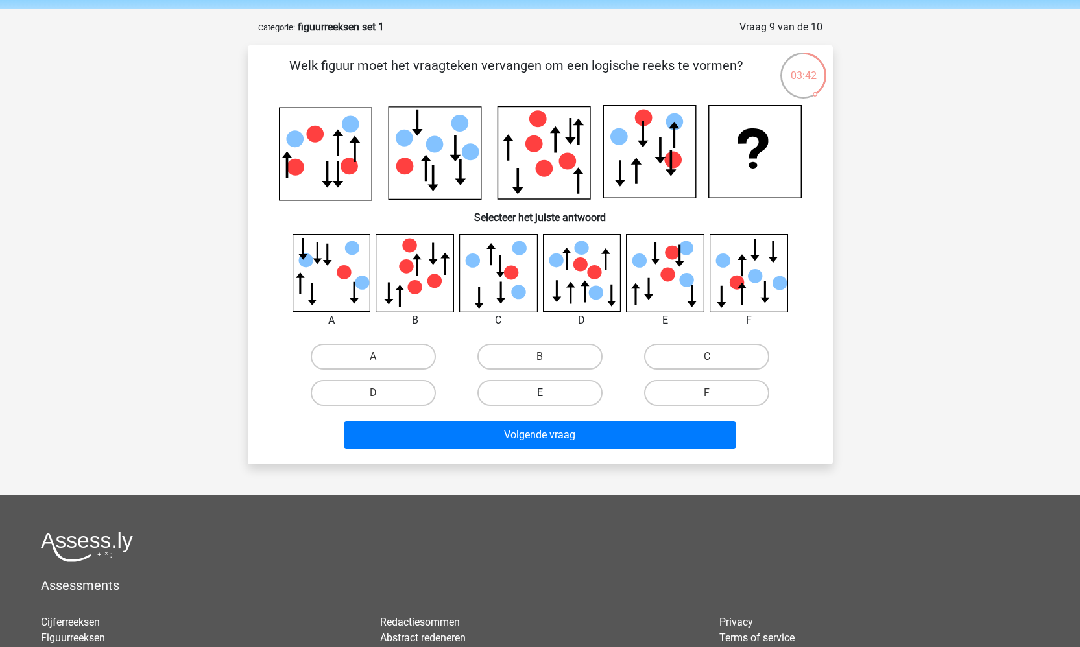
click at [555, 394] on label "E" at bounding box center [539, 393] width 125 height 26
click at [548, 394] on input "E" at bounding box center [544, 397] width 8 height 8
radio input "true"
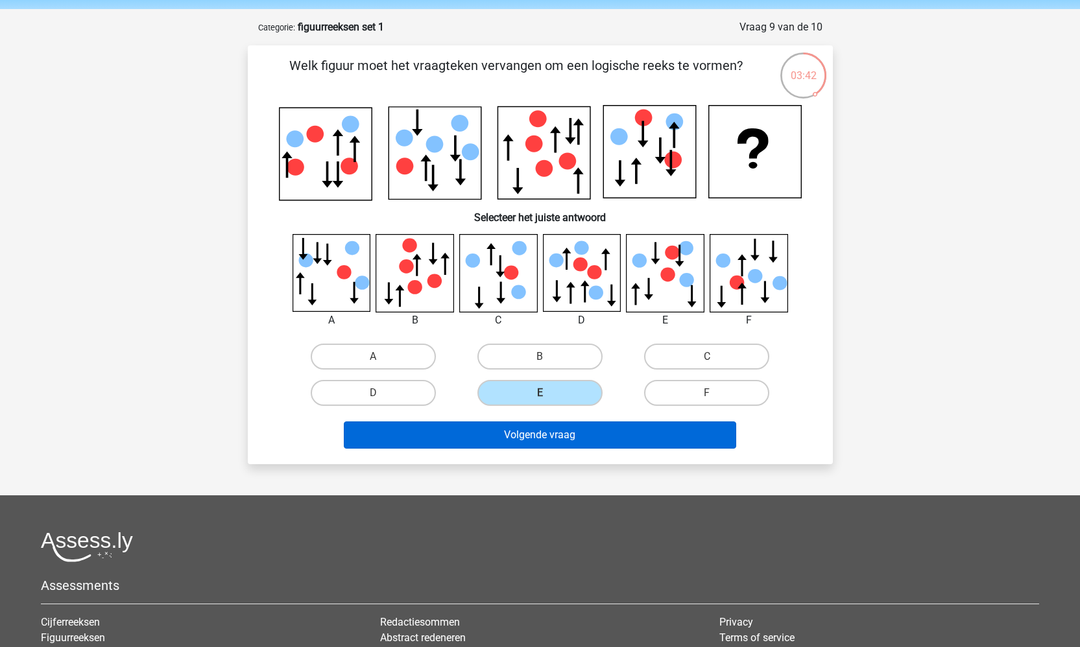
click at [538, 436] on button "Volgende vraag" at bounding box center [540, 435] width 393 height 27
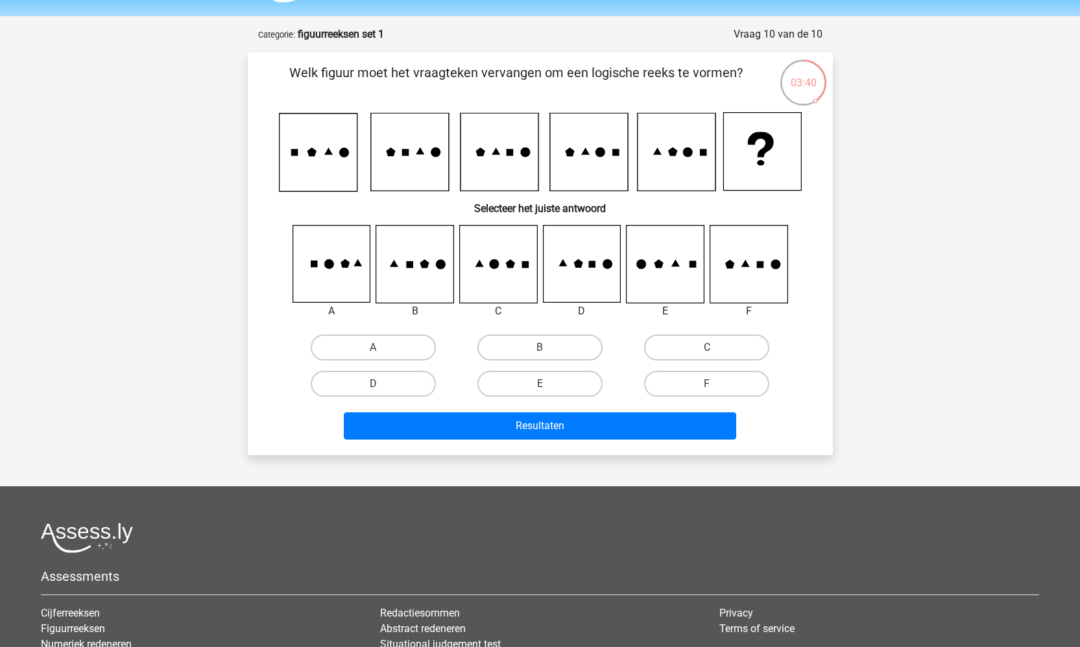
scroll to position [32, 0]
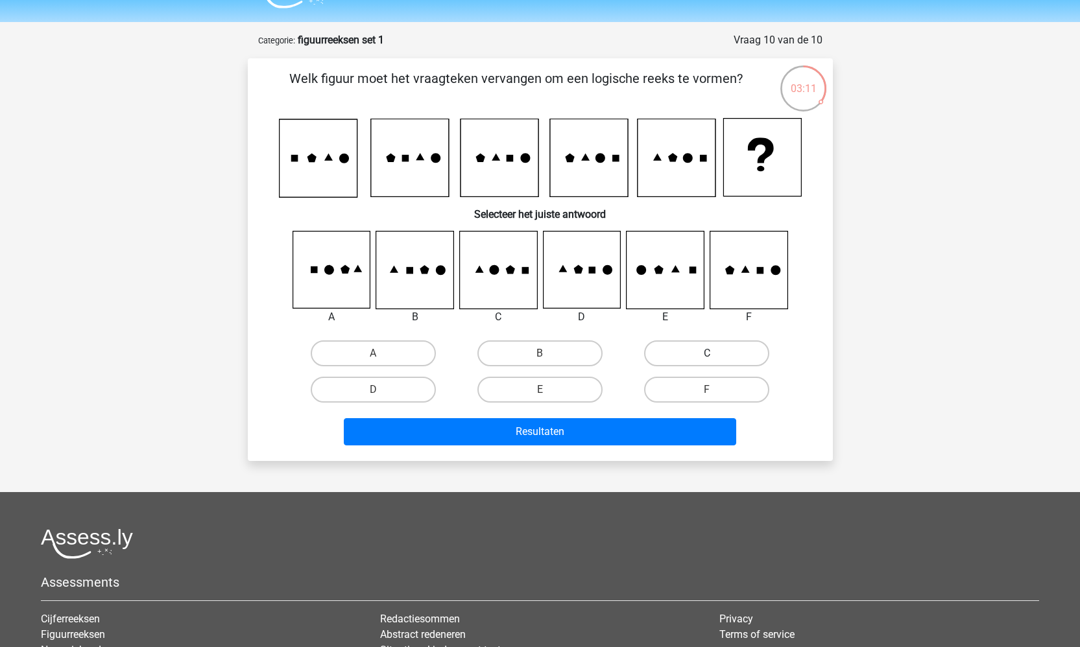
click at [668, 348] on label "C" at bounding box center [706, 354] width 125 height 26
click at [707, 354] on input "C" at bounding box center [711, 358] width 8 height 8
radio input "true"
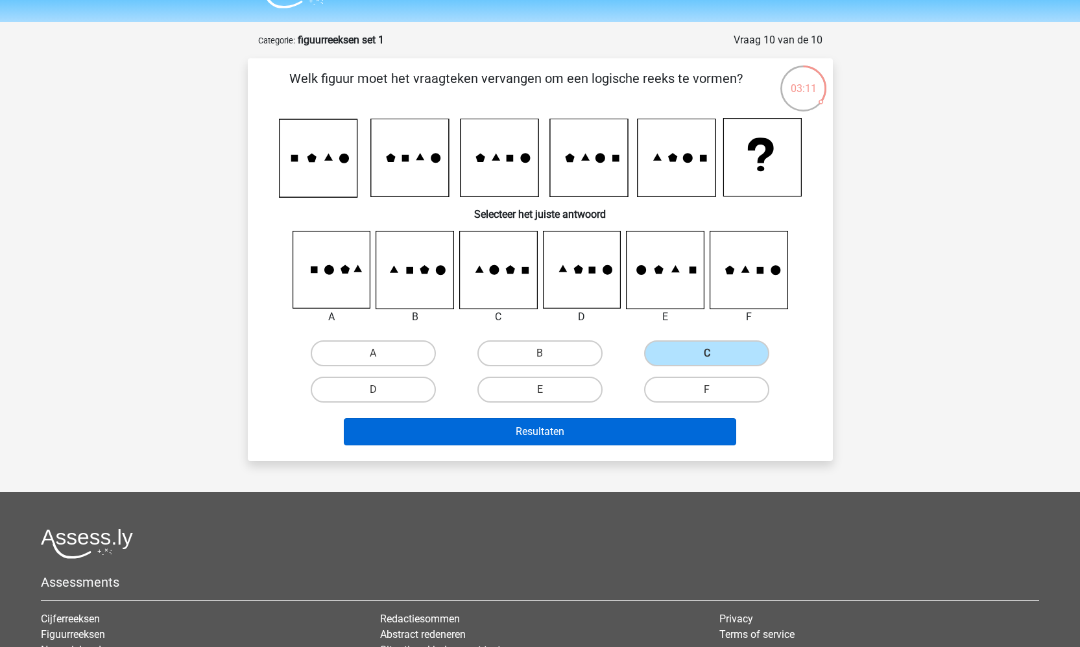
click at [617, 422] on button "Resultaten" at bounding box center [540, 431] width 393 height 27
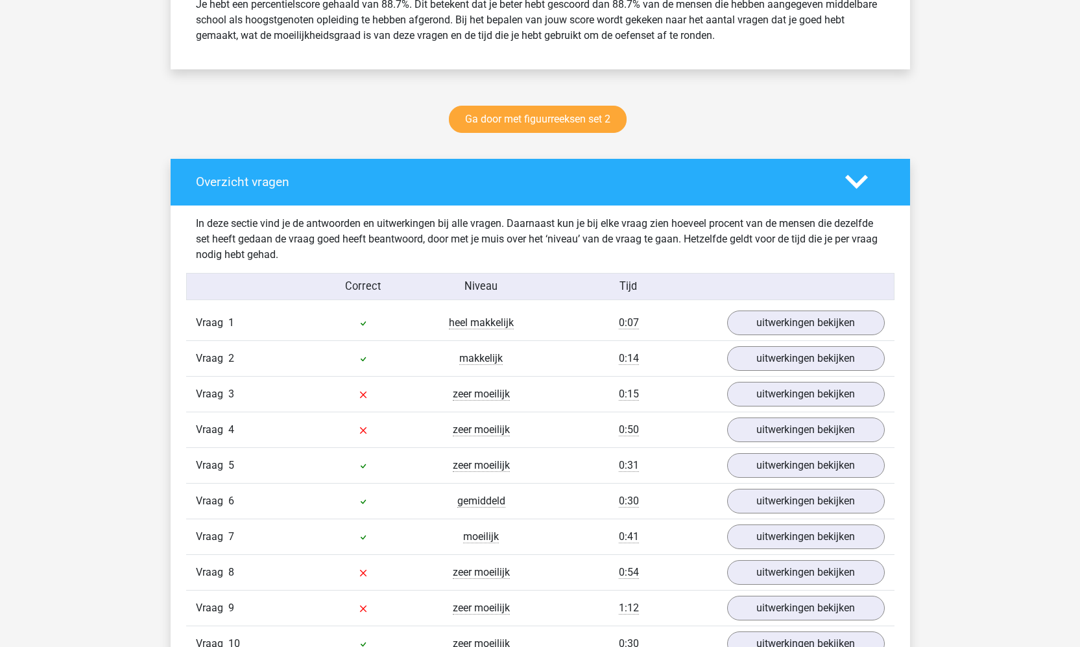
scroll to position [739, 0]
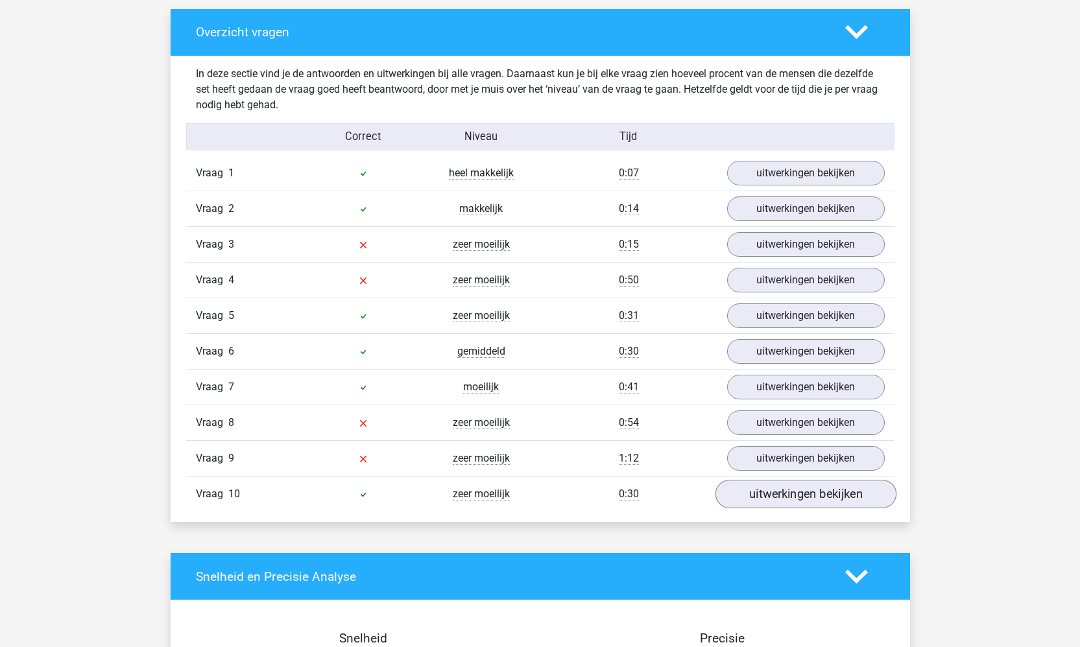
click at [756, 500] on link "uitwerkingen bekijken" at bounding box center [805, 494] width 181 height 29
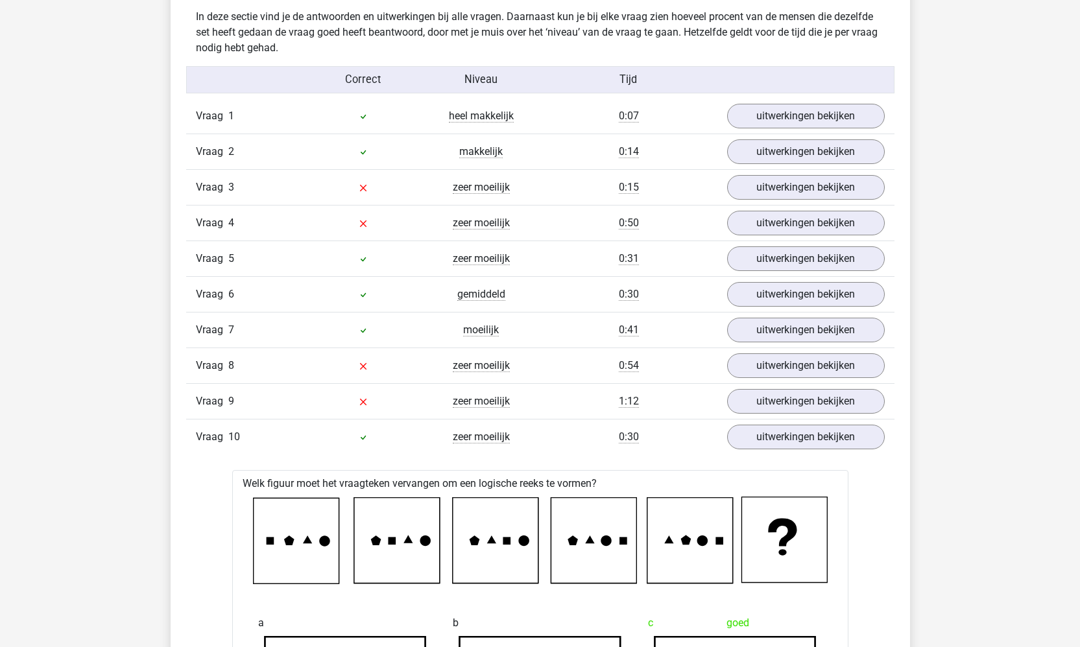
scroll to position [854, 0]
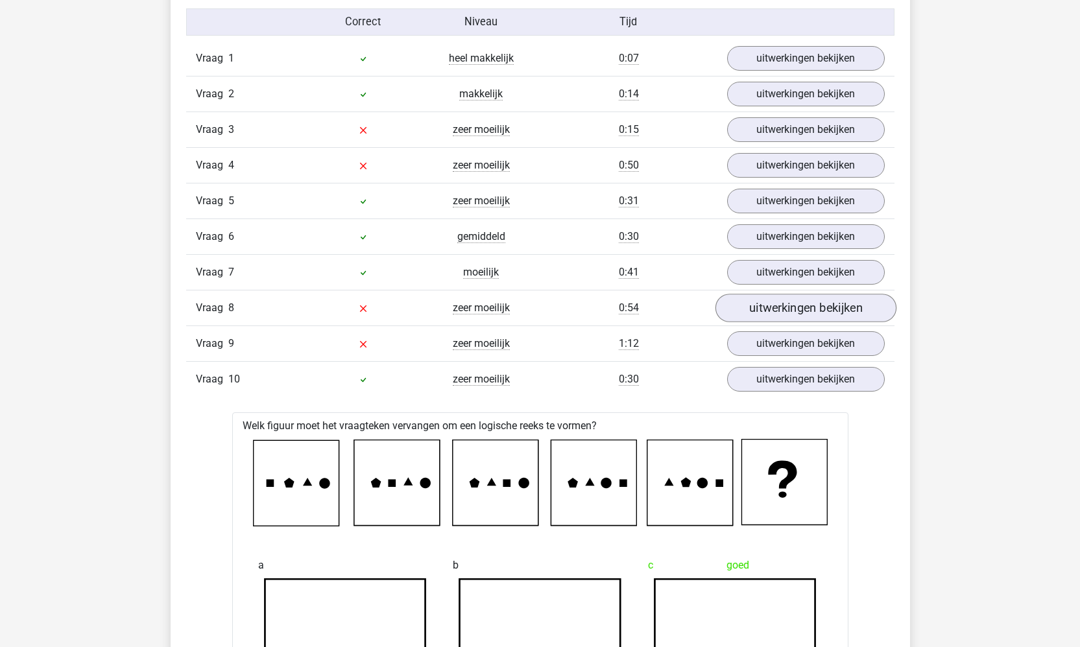
click at [792, 314] on link "uitwerkingen bekijken" at bounding box center [805, 308] width 181 height 29
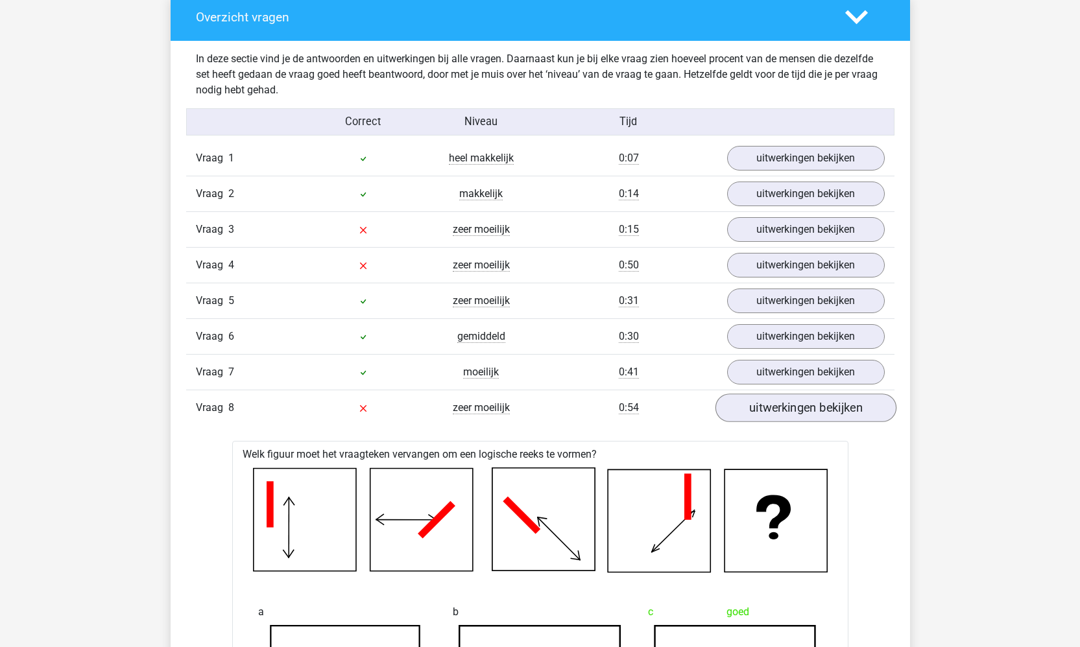
scroll to position [767, 0]
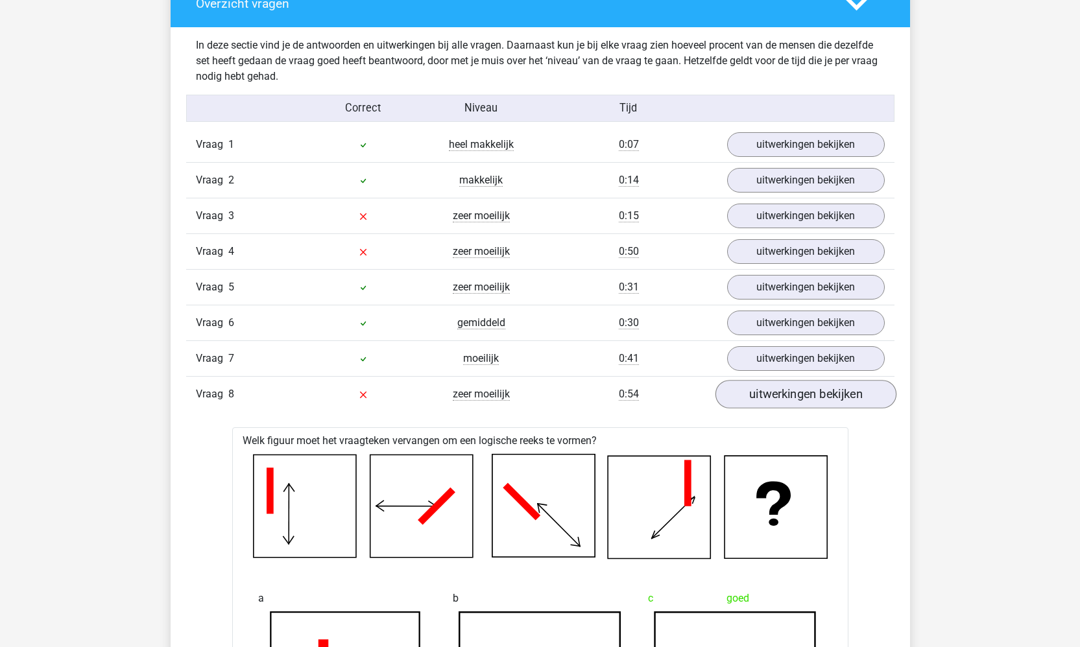
click at [788, 401] on link "uitwerkingen bekijken" at bounding box center [805, 394] width 181 height 29
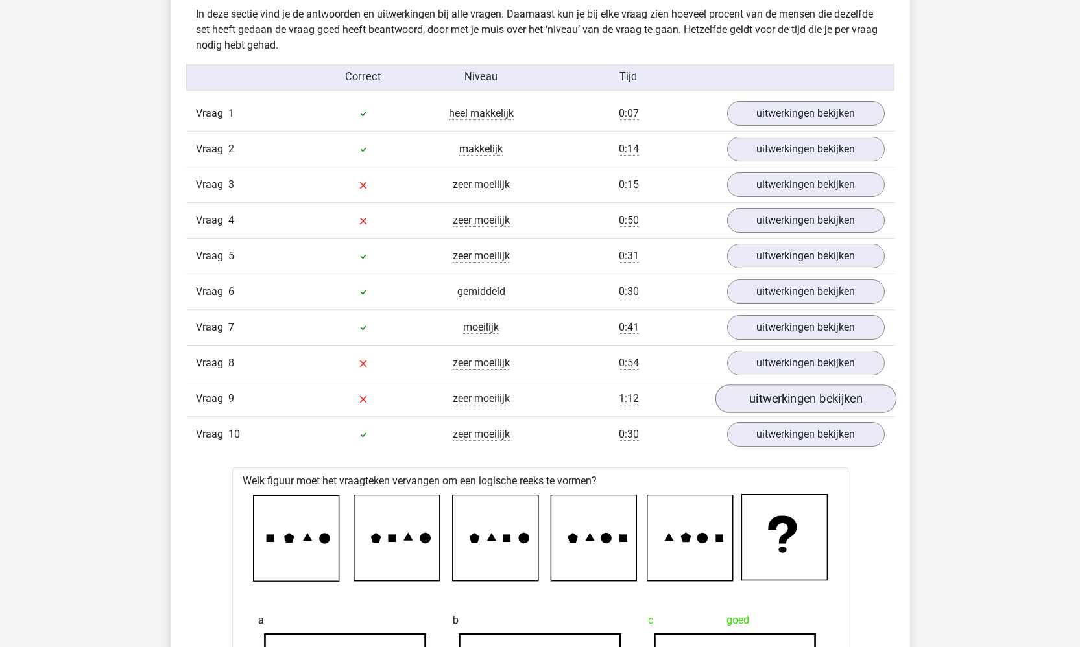
scroll to position [799, 0]
click at [793, 398] on link "uitwerkingen bekijken" at bounding box center [805, 398] width 181 height 29
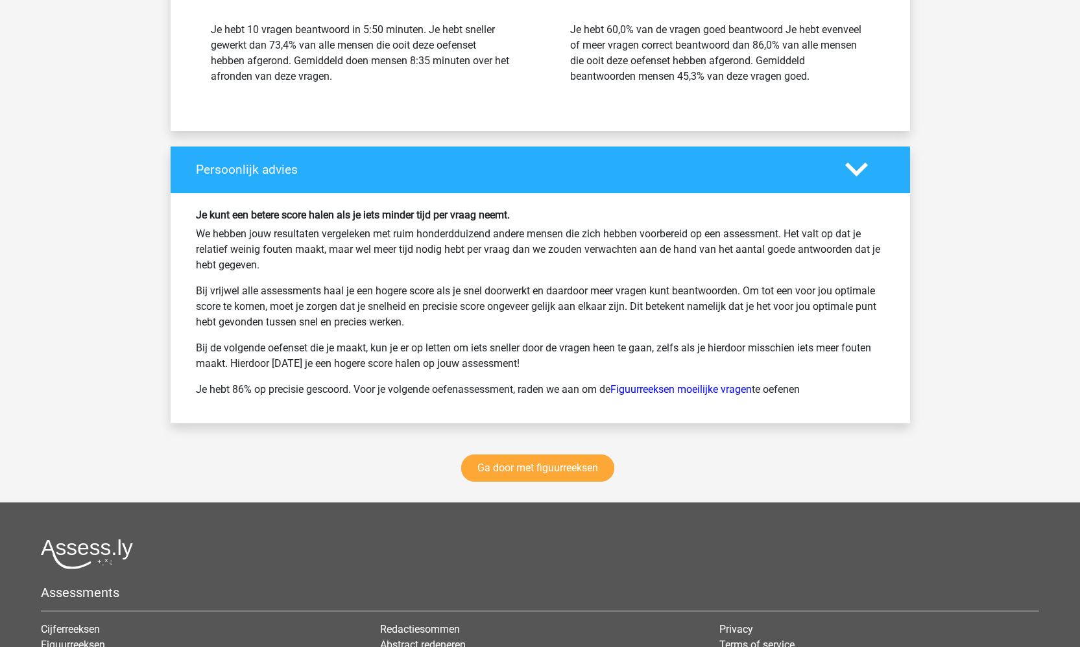
scroll to position [2393, 0]
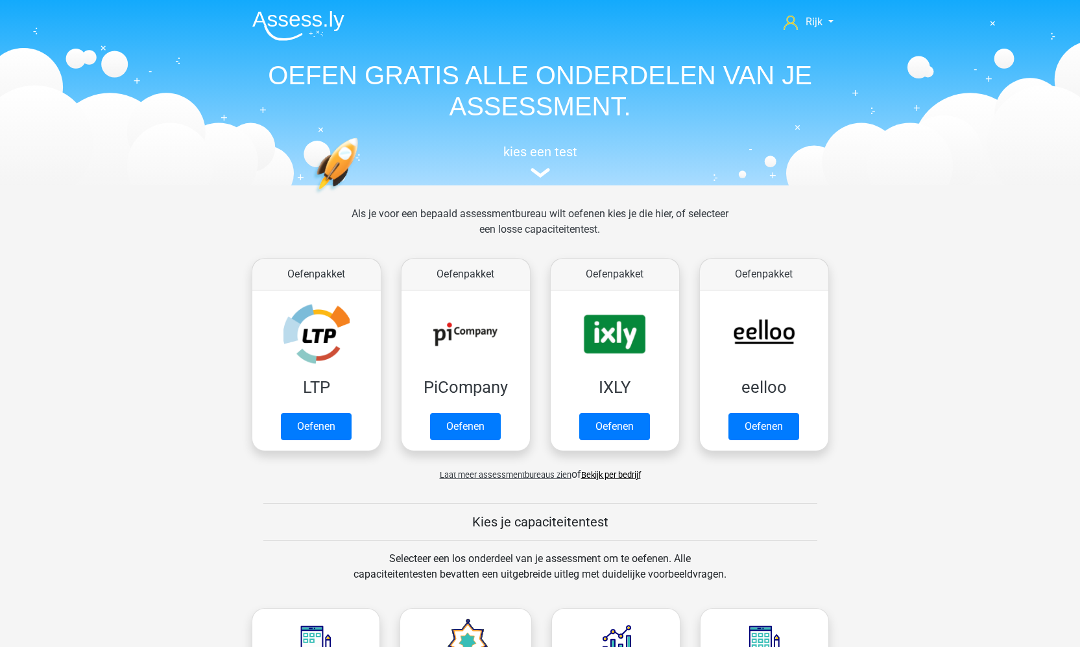
click at [600, 472] on link "Bekijk per bedrijf" at bounding box center [611, 475] width 60 height 10
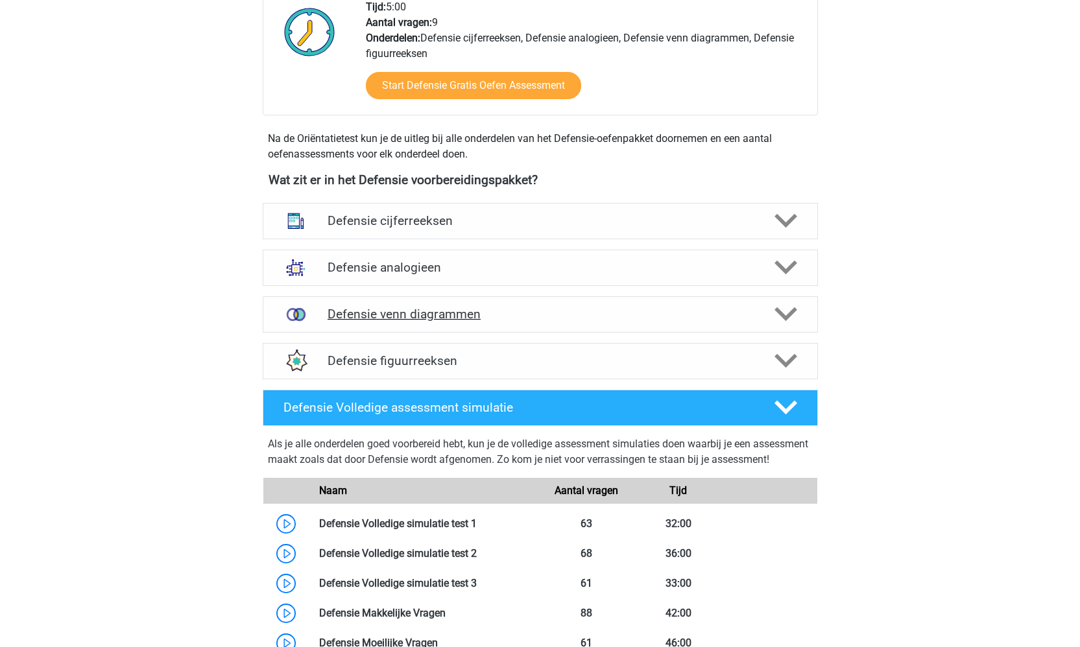
scroll to position [483, 0]
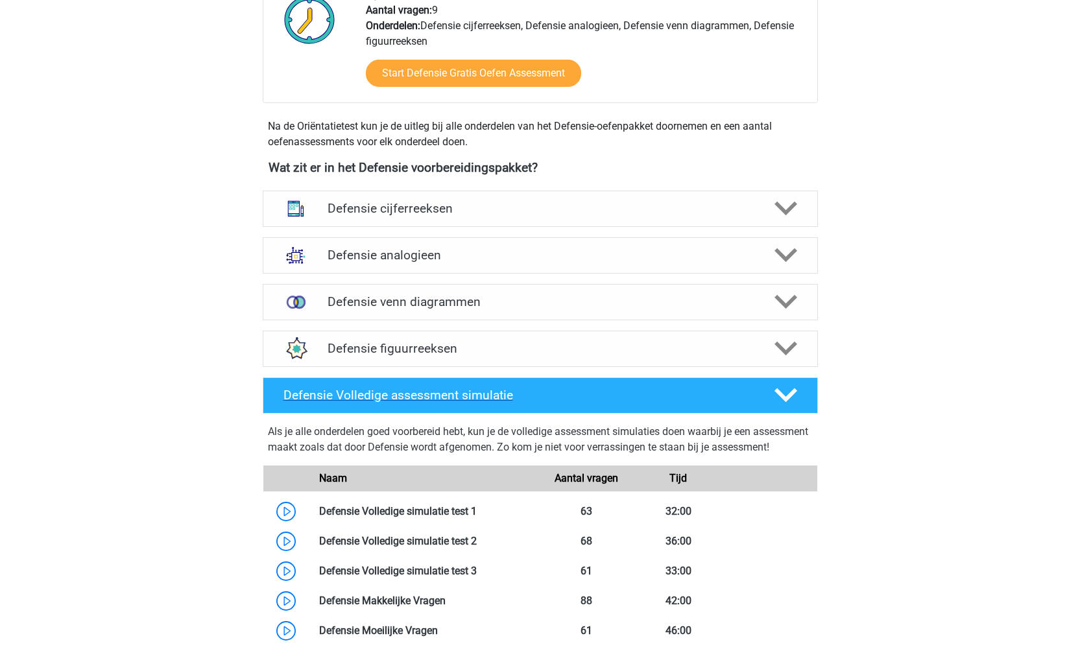
click at [461, 391] on h4 "Defensie Volledige assessment simulatie" at bounding box center [519, 395] width 470 height 15
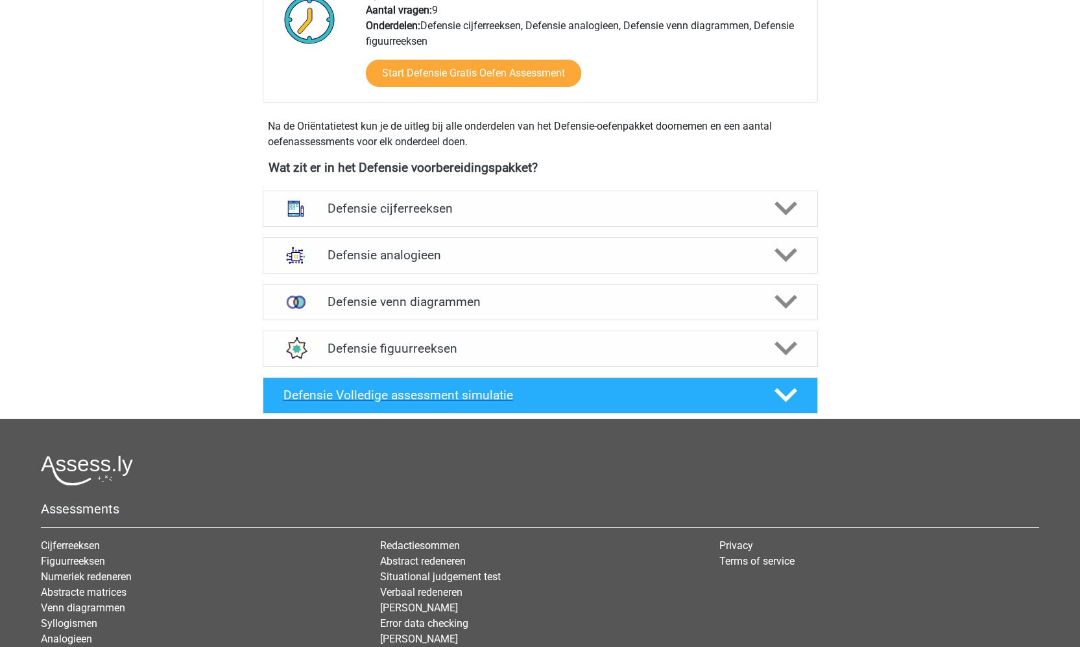
click at [488, 393] on h4 "Defensie Volledige assessment simulatie" at bounding box center [519, 395] width 470 height 15
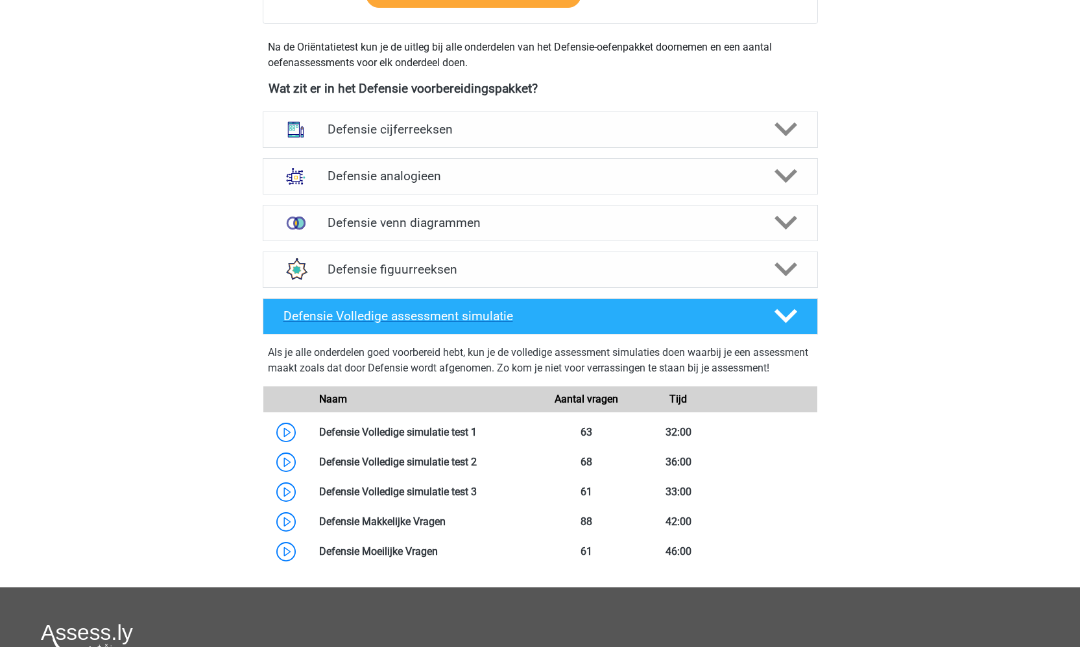
scroll to position [592, 0]
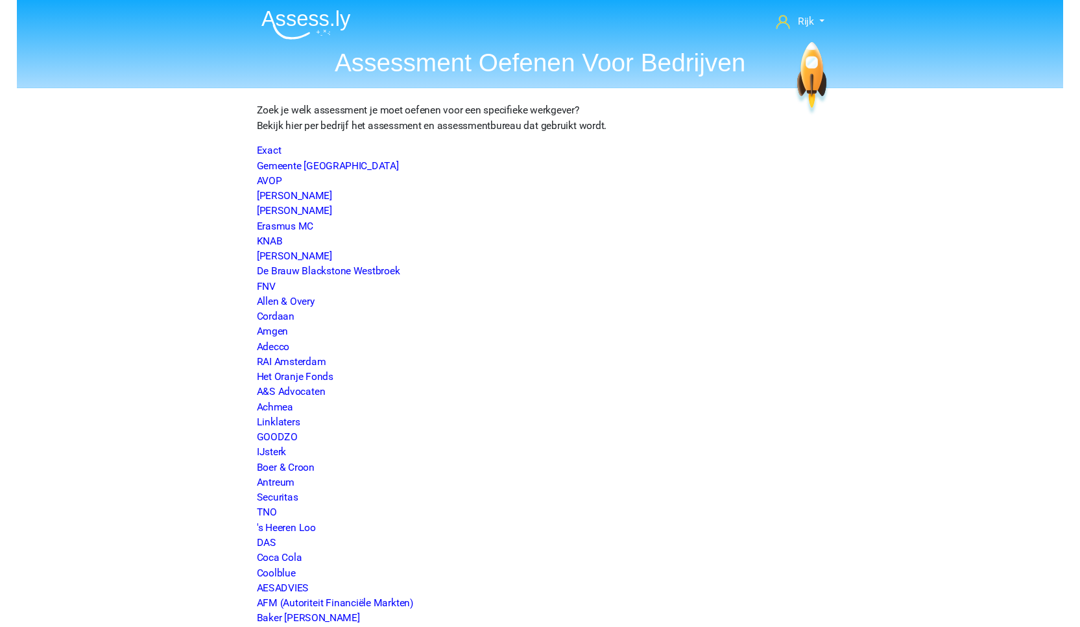
scroll to position [1113, 0]
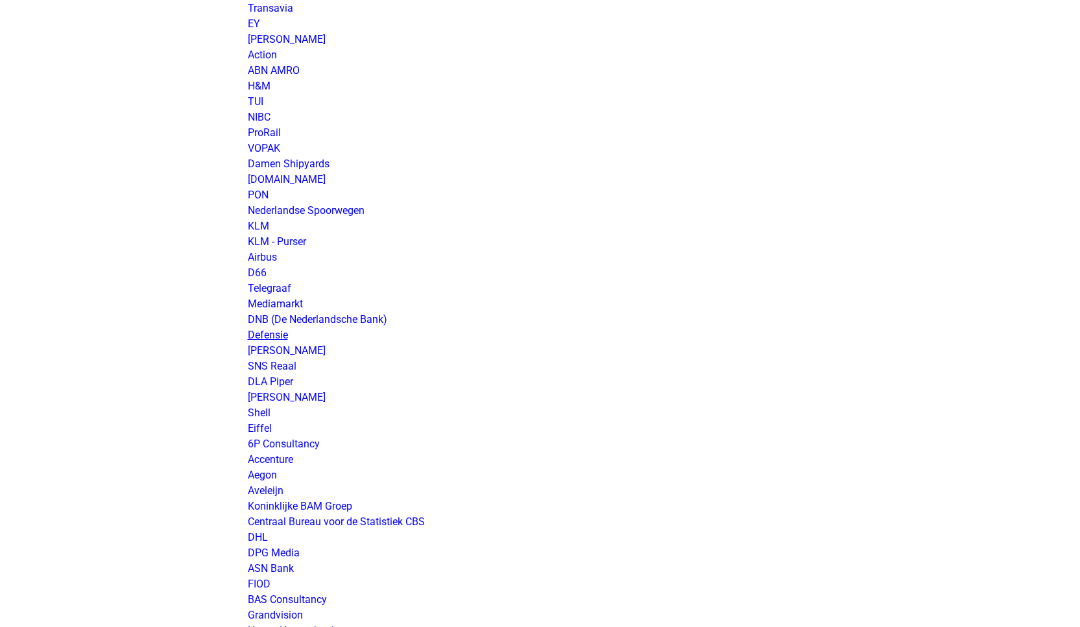
click at [265, 332] on link "Defensie" at bounding box center [268, 335] width 40 height 12
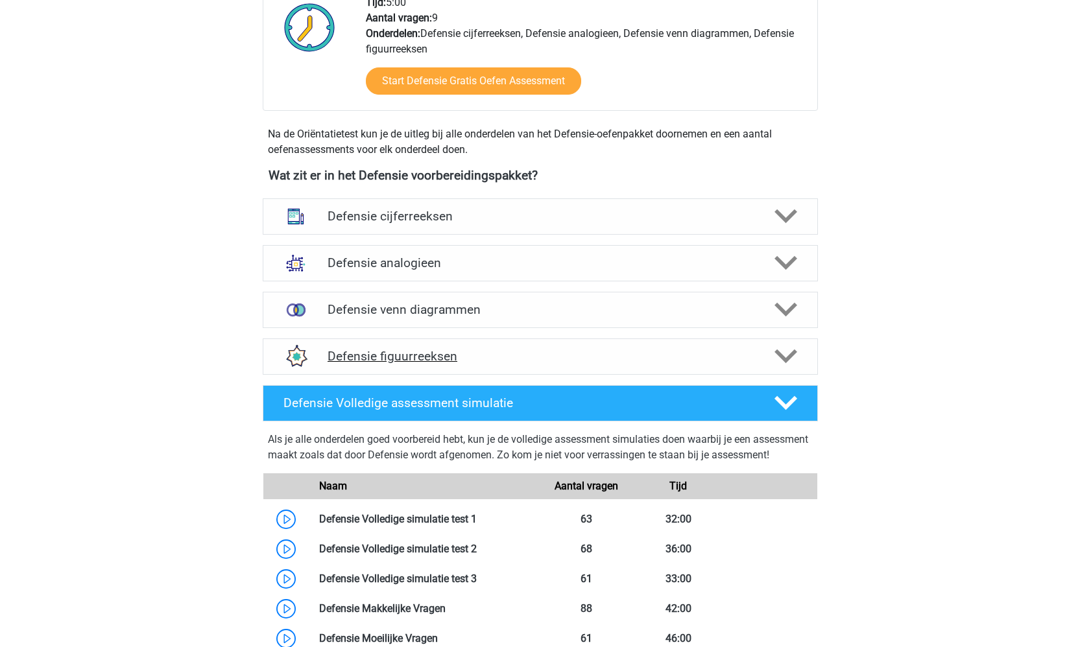
scroll to position [476, 0]
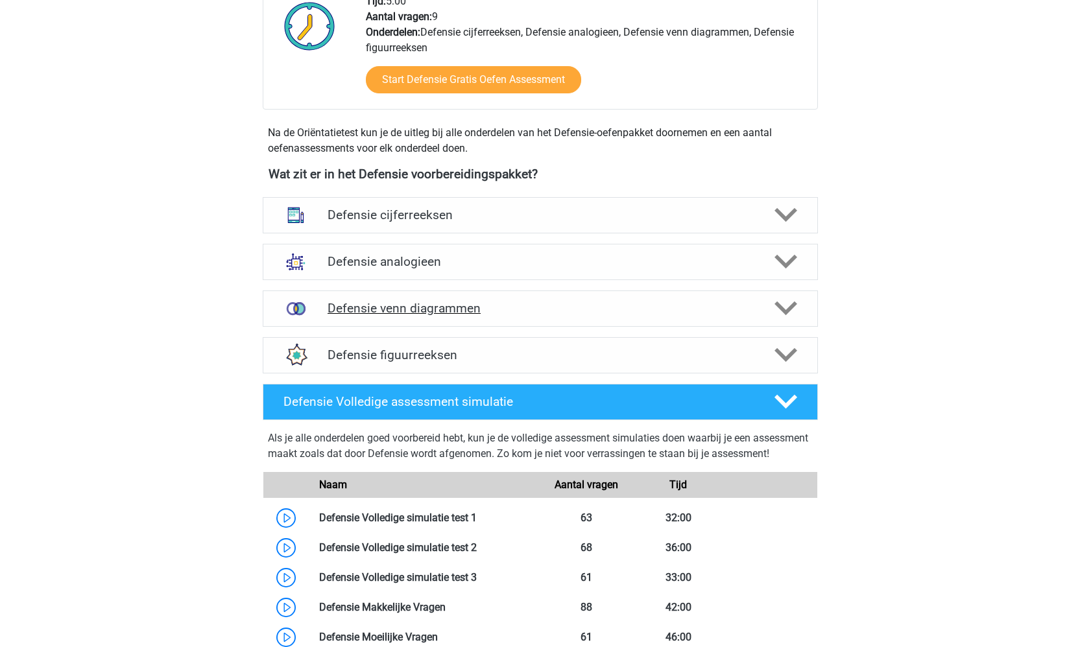
click at [332, 314] on h4 "Defensie venn diagrammen" at bounding box center [540, 308] width 425 height 15
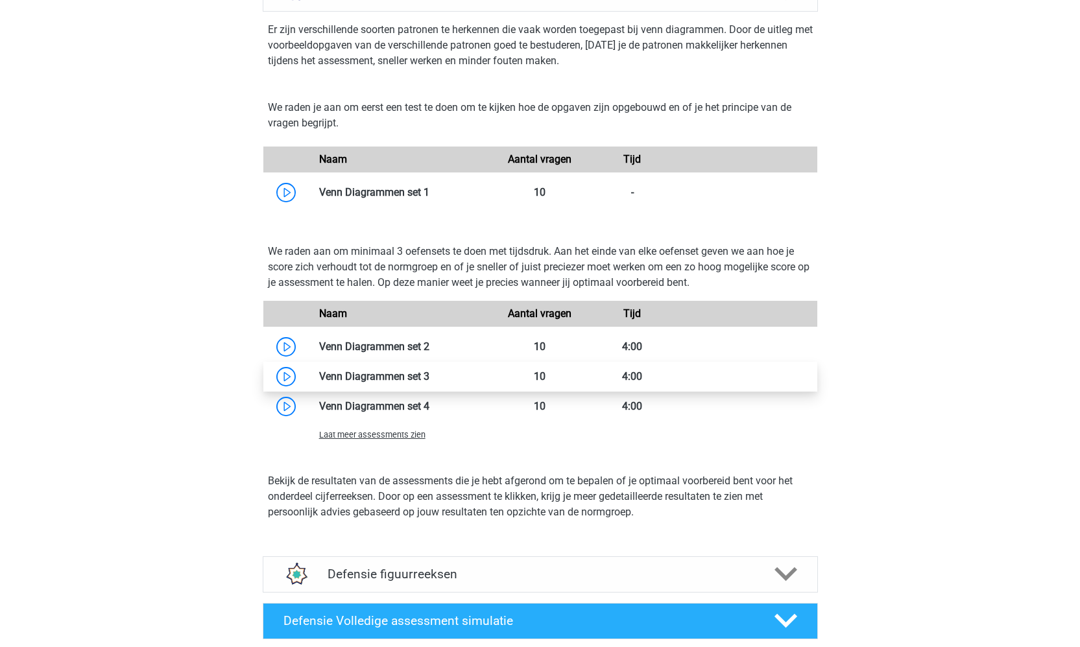
scroll to position [786, 0]
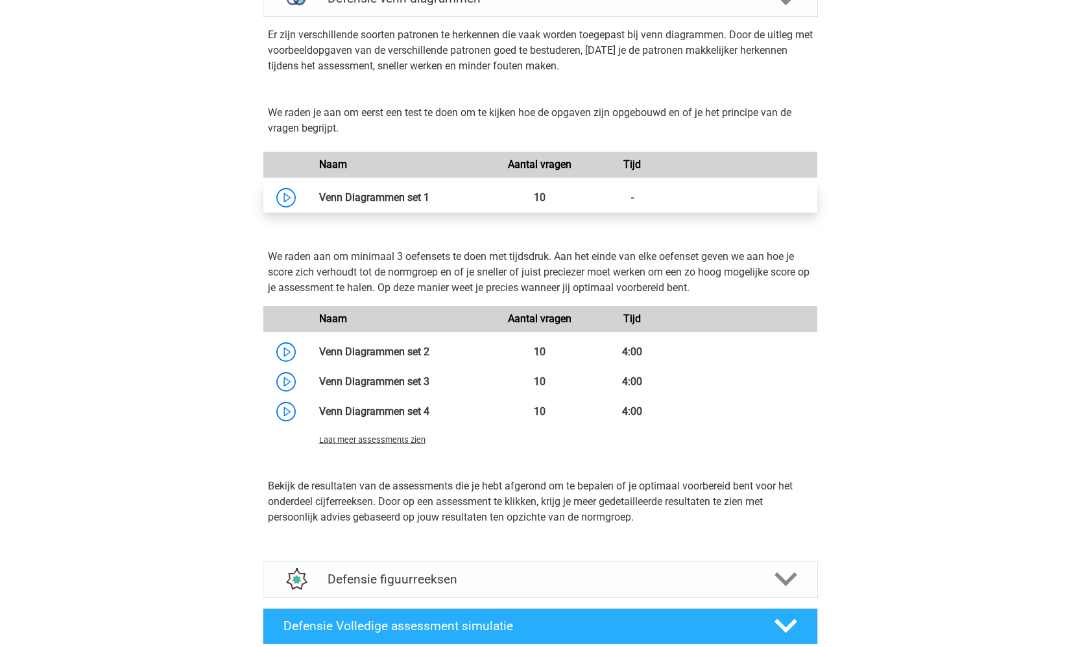
click at [429, 191] on link at bounding box center [429, 197] width 0 height 12
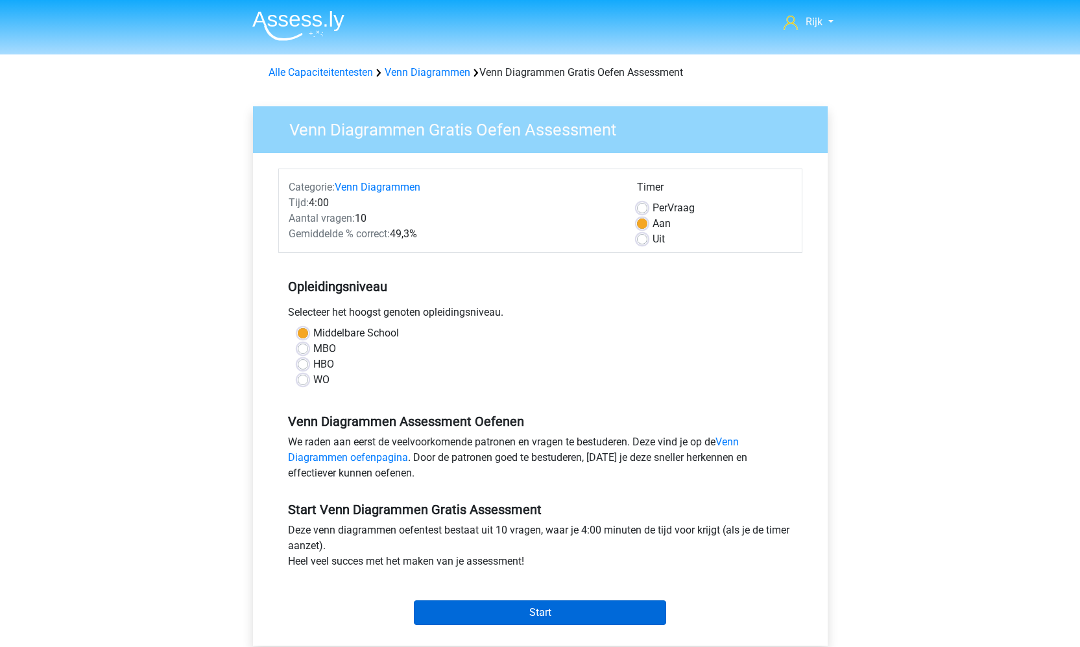
click at [561, 606] on input "Start" at bounding box center [540, 613] width 252 height 25
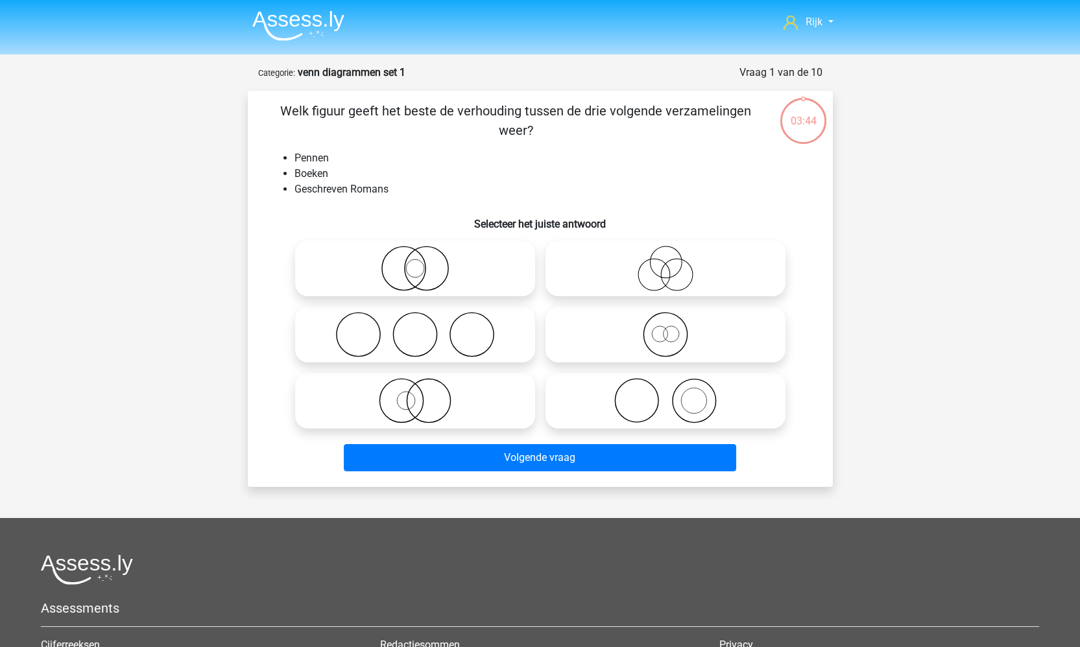
click at [433, 341] on icon at bounding box center [415, 334] width 230 height 45
click at [424, 328] on input "radio" at bounding box center [419, 324] width 8 height 8
radio input "true"
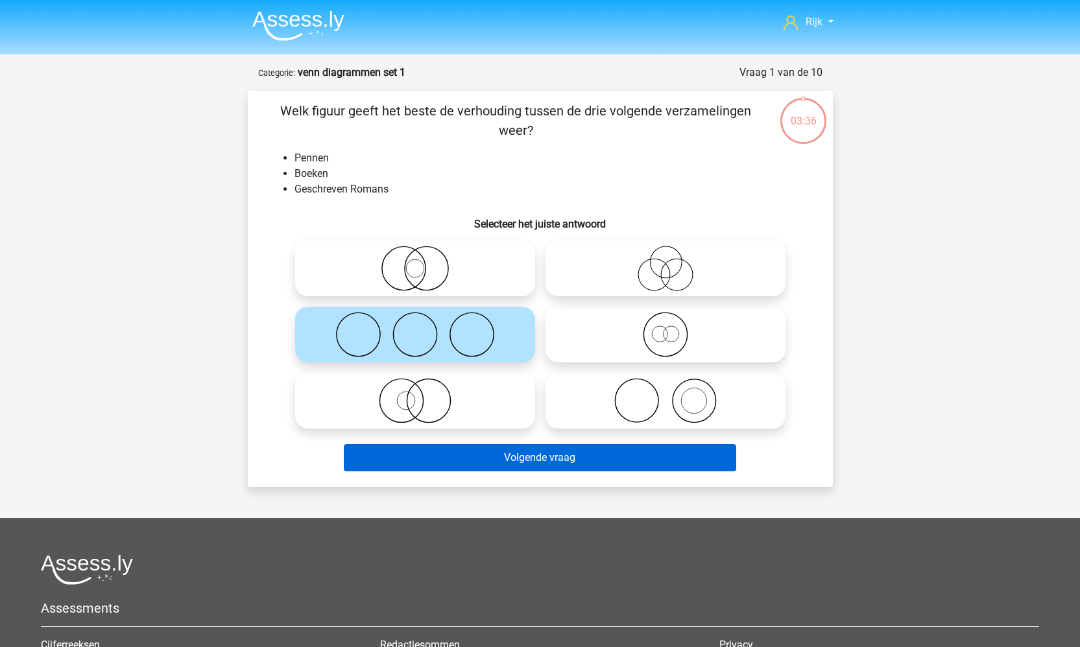
click at [488, 449] on button "Volgende vraag" at bounding box center [540, 457] width 393 height 27
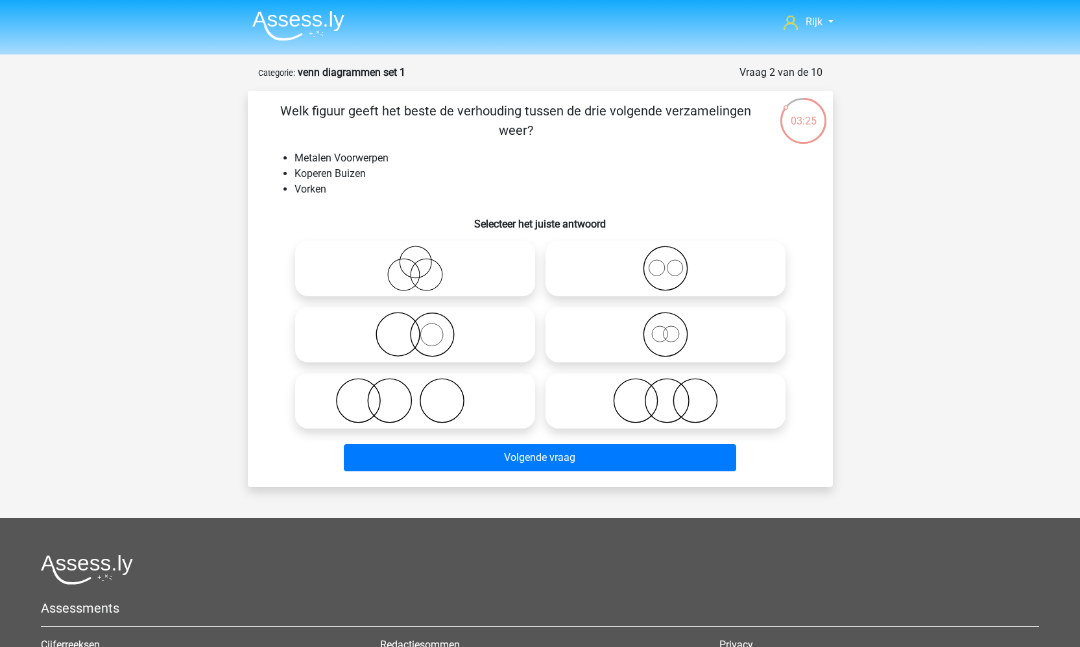
click at [688, 318] on icon at bounding box center [666, 334] width 230 height 45
click at [674, 320] on input "radio" at bounding box center [670, 324] width 8 height 8
radio input "true"
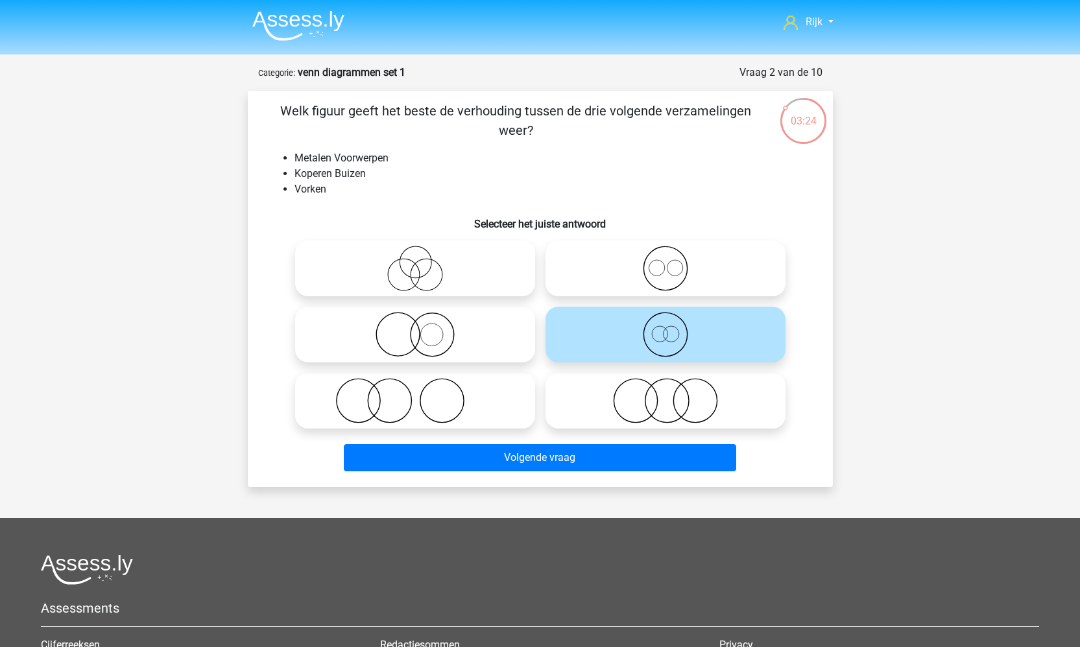
click at [671, 289] on icon at bounding box center [666, 268] width 230 height 45
click at [671, 262] on input "radio" at bounding box center [670, 258] width 8 height 8
radio input "true"
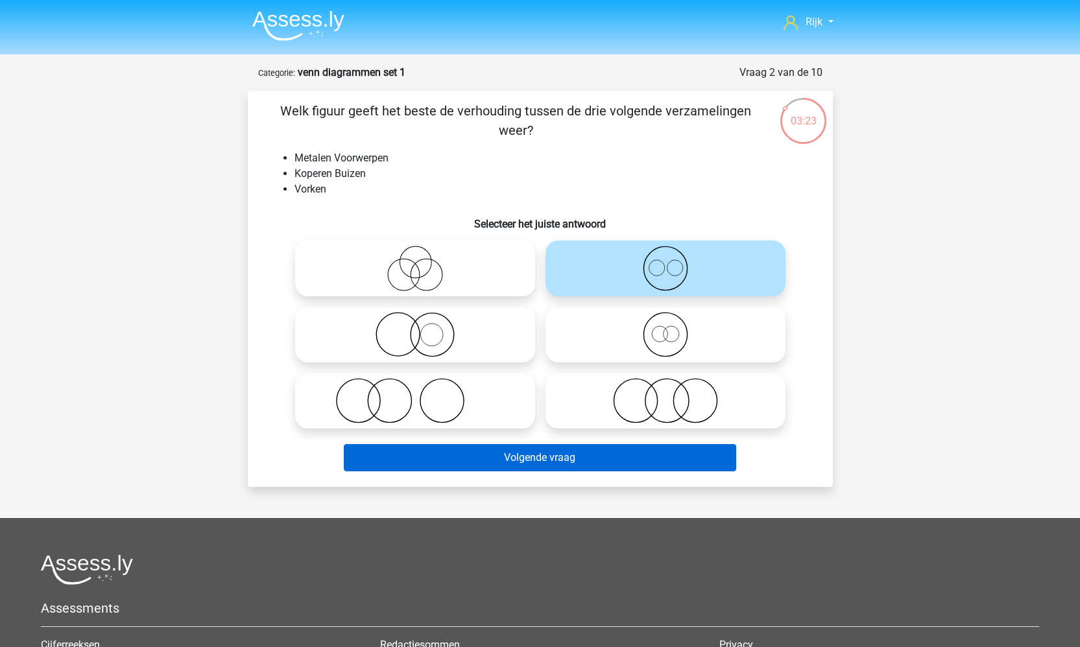
click at [611, 455] on button "Volgende vraag" at bounding box center [540, 457] width 393 height 27
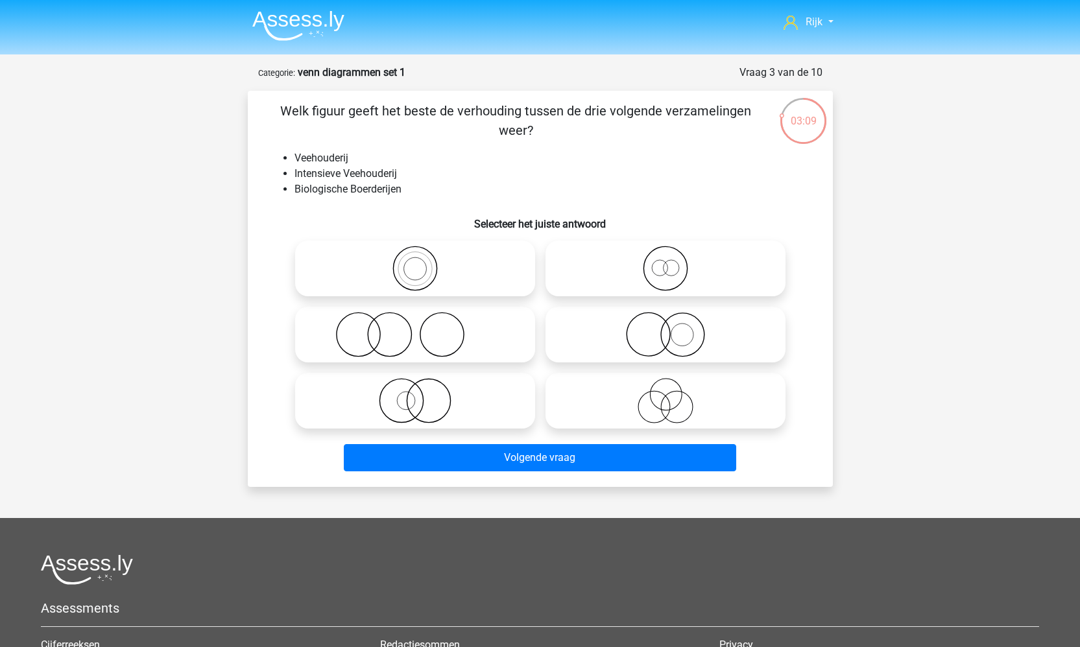
click at [465, 397] on icon at bounding box center [415, 400] width 230 height 45
click at [424, 394] on input "radio" at bounding box center [419, 390] width 8 height 8
radio input "true"
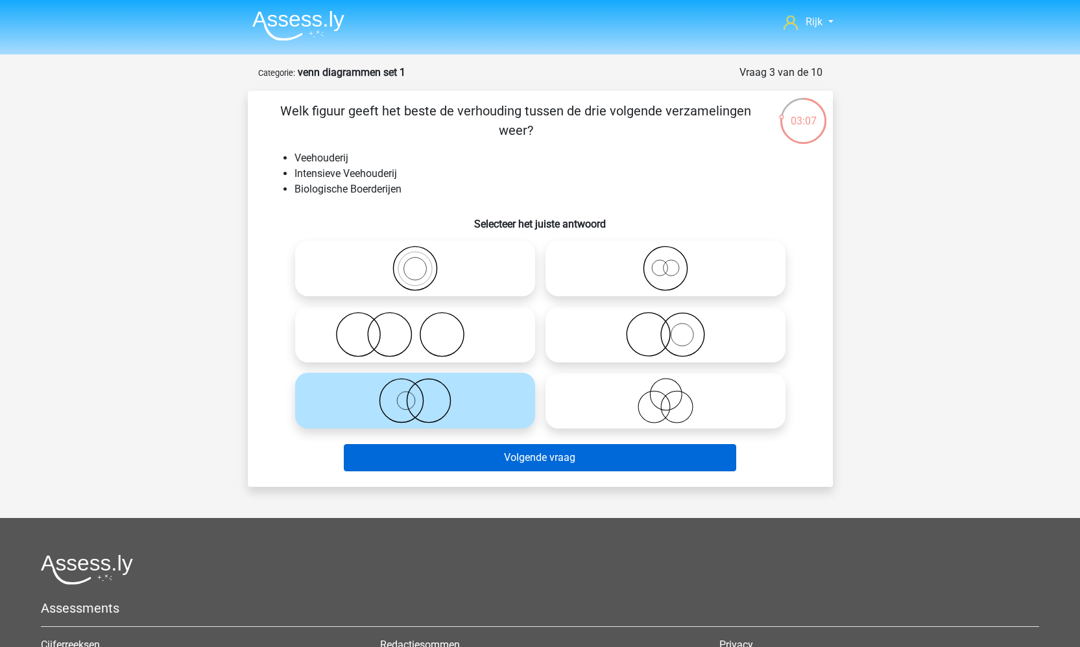
click at [478, 454] on button "Volgende vraag" at bounding box center [540, 457] width 393 height 27
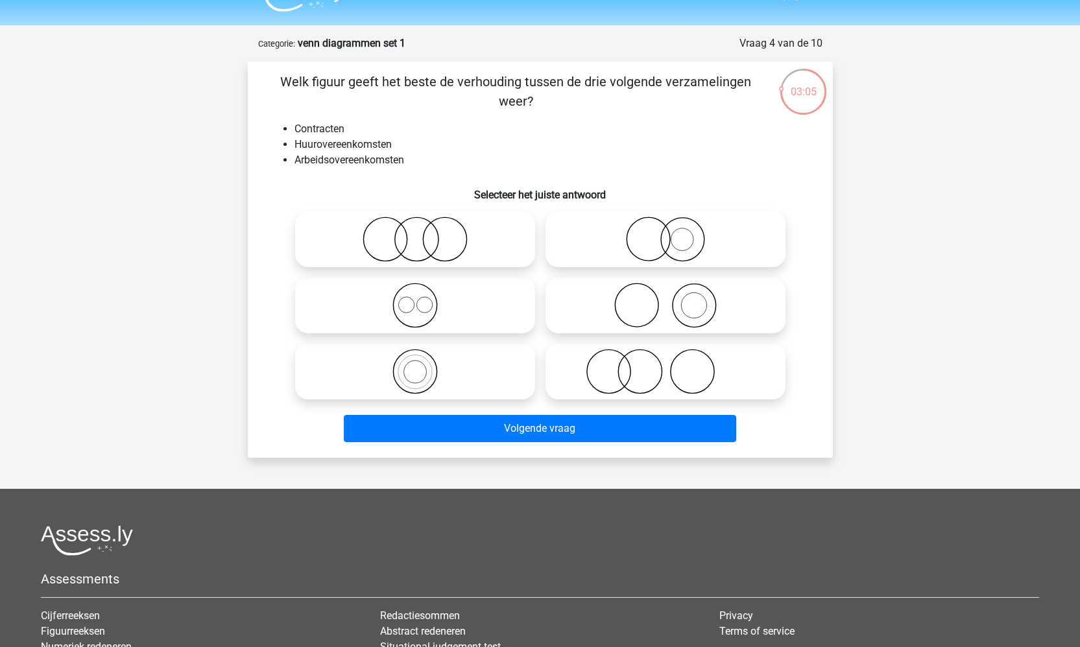
scroll to position [25, 0]
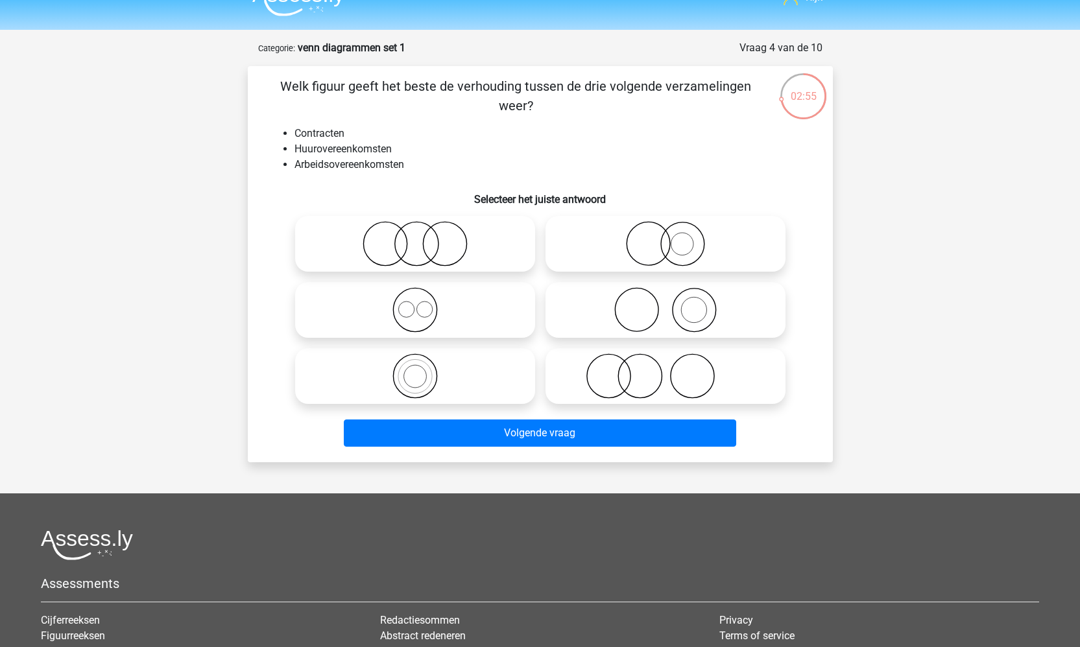
click at [478, 291] on icon at bounding box center [415, 309] width 230 height 45
click at [424, 295] on input "radio" at bounding box center [419, 299] width 8 height 8
radio input "true"
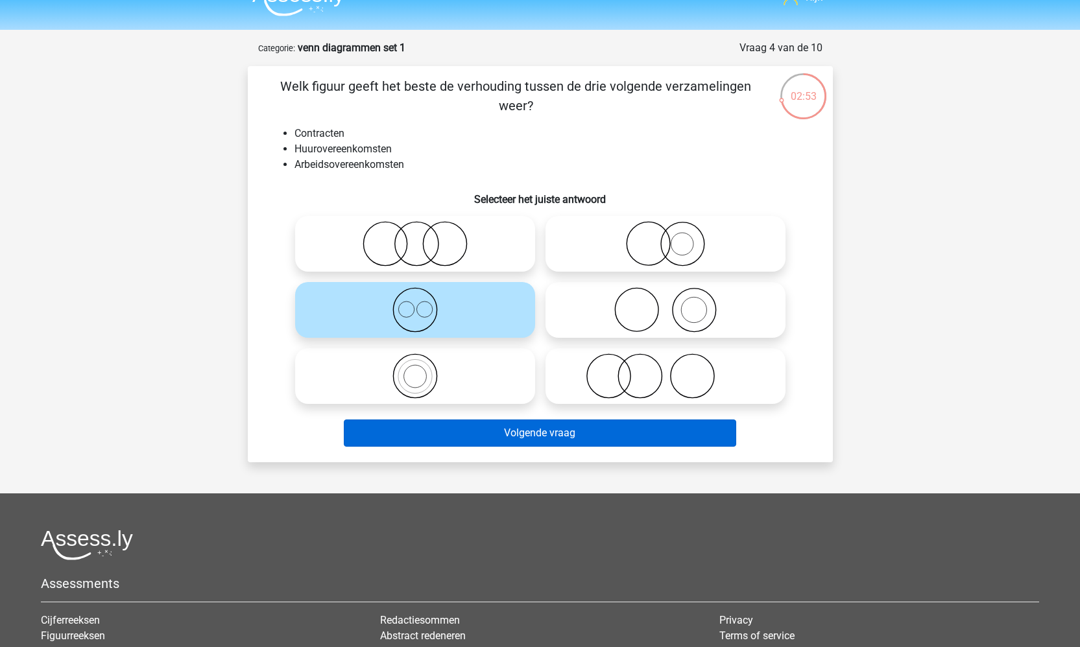
click at [477, 440] on button "Volgende vraag" at bounding box center [540, 433] width 393 height 27
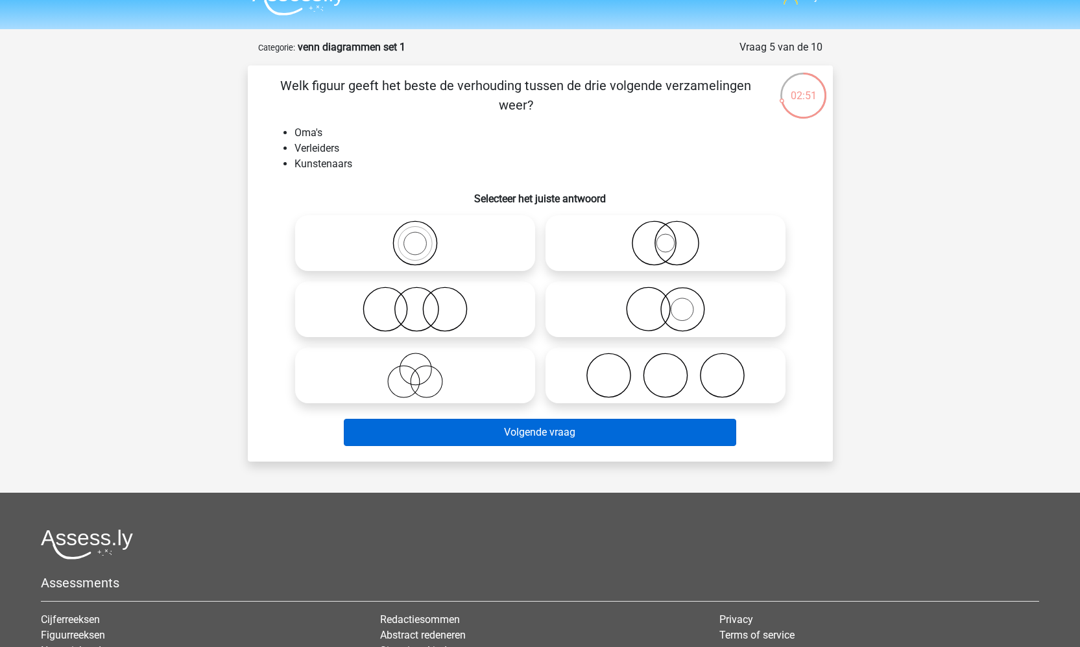
scroll to position [27, 0]
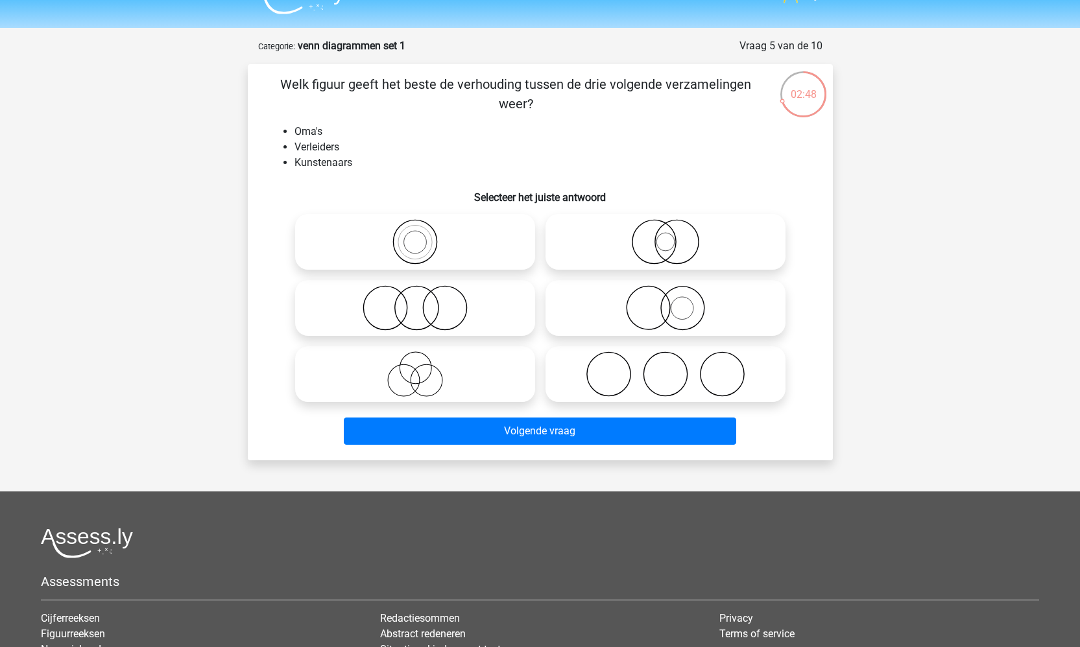
click at [428, 376] on icon at bounding box center [415, 374] width 230 height 45
click at [424, 368] on input "radio" at bounding box center [419, 363] width 8 height 8
radio input "true"
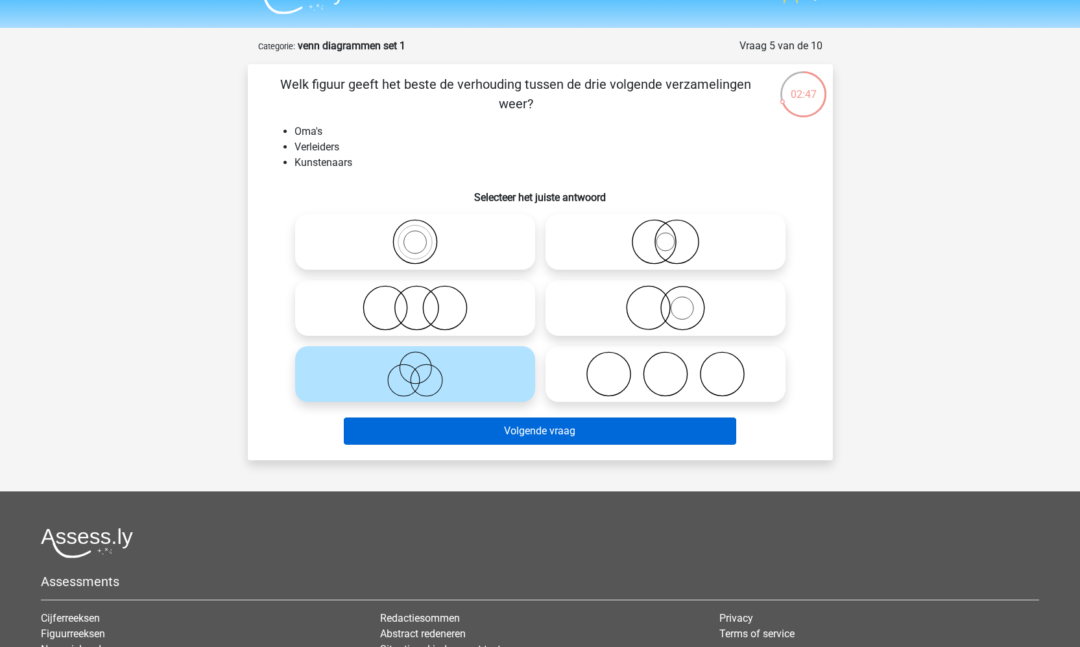
click at [427, 433] on button "Volgende vraag" at bounding box center [540, 431] width 393 height 27
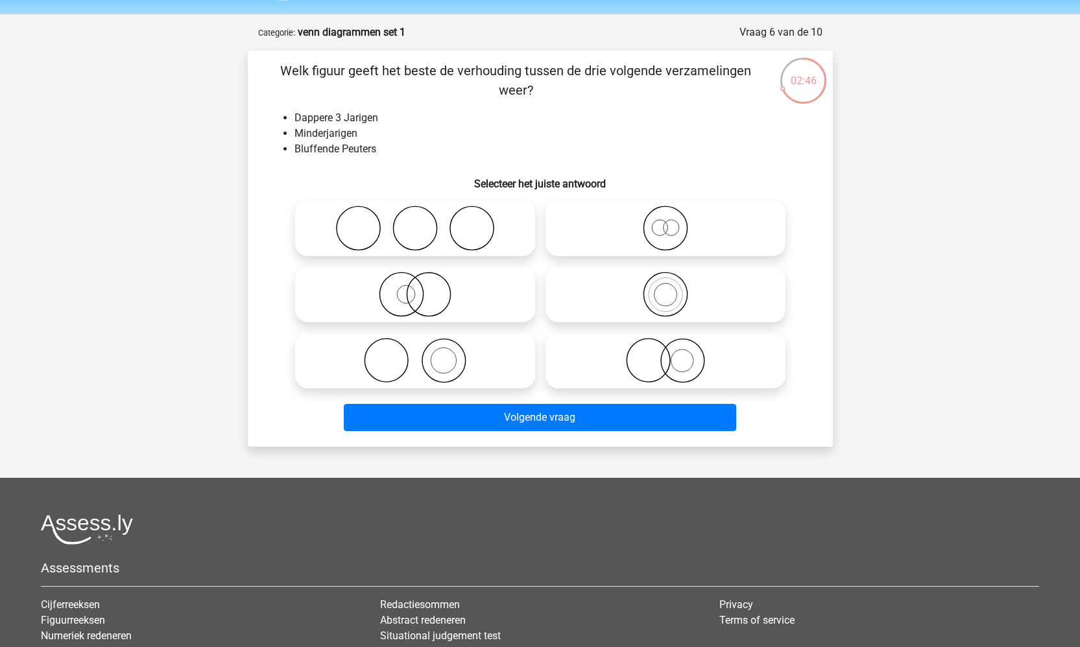
scroll to position [41, 0]
click at [402, 299] on icon at bounding box center [415, 293] width 230 height 45
click at [415, 287] on input "radio" at bounding box center [419, 283] width 8 height 8
radio input "true"
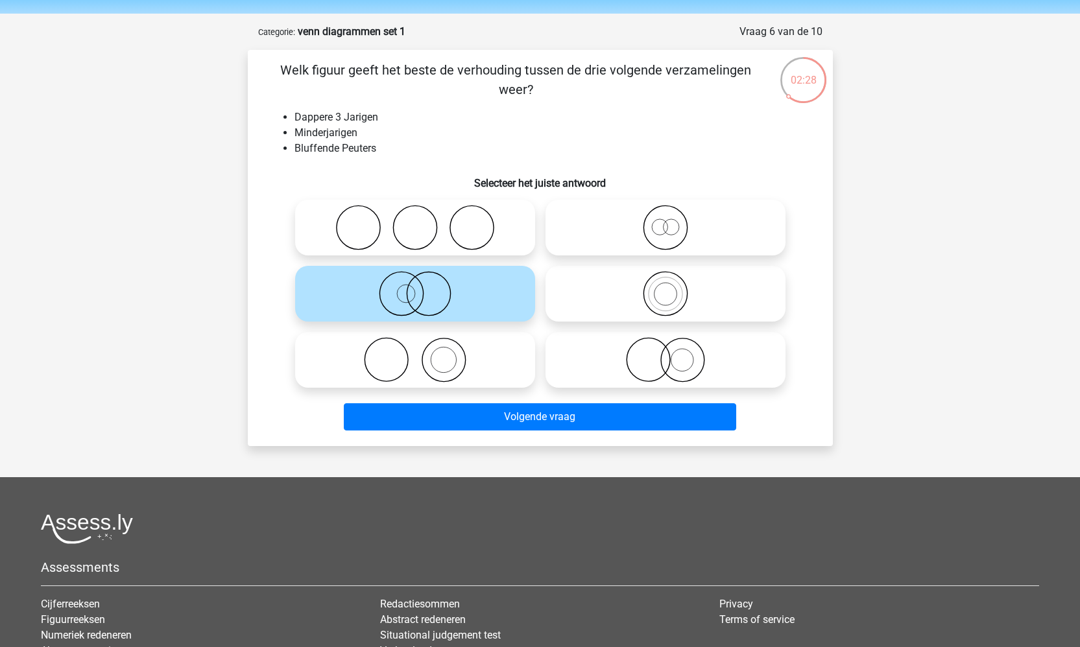
click at [617, 225] on icon at bounding box center [666, 227] width 230 height 45
click at [666, 221] on input "radio" at bounding box center [670, 217] width 8 height 8
radio input "true"
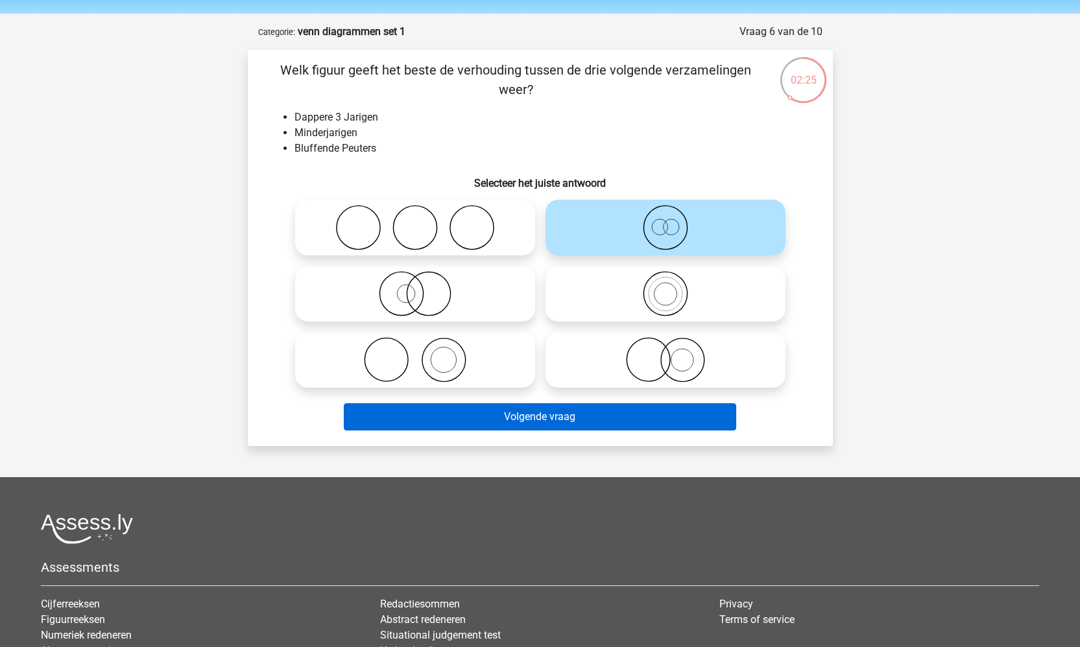
click at [542, 415] on button "Volgende vraag" at bounding box center [540, 417] width 393 height 27
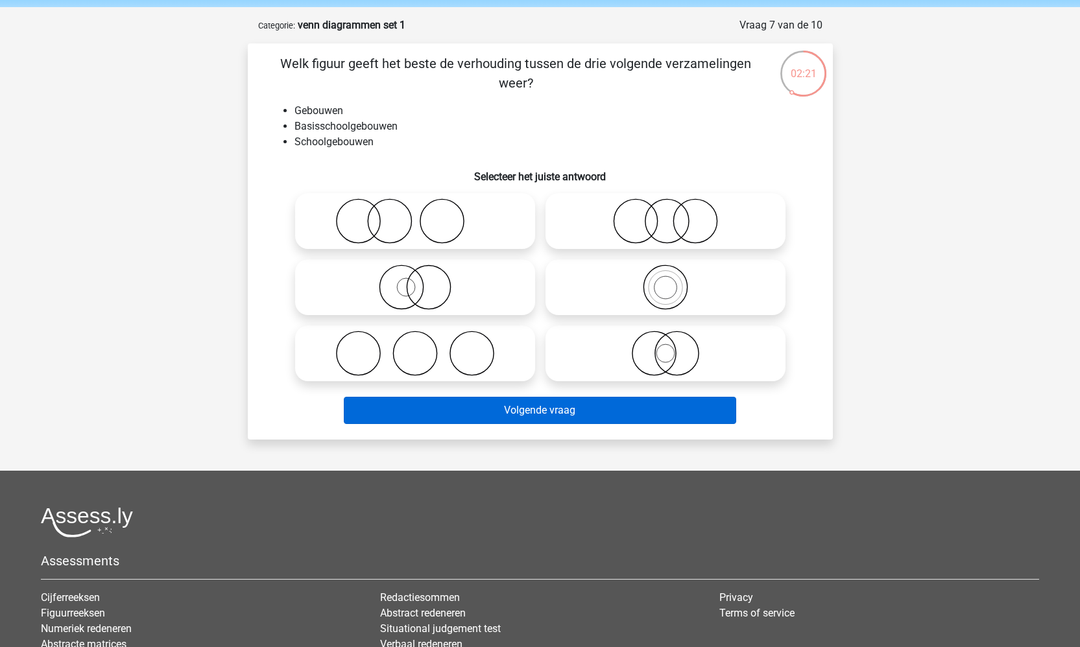
scroll to position [48, 0]
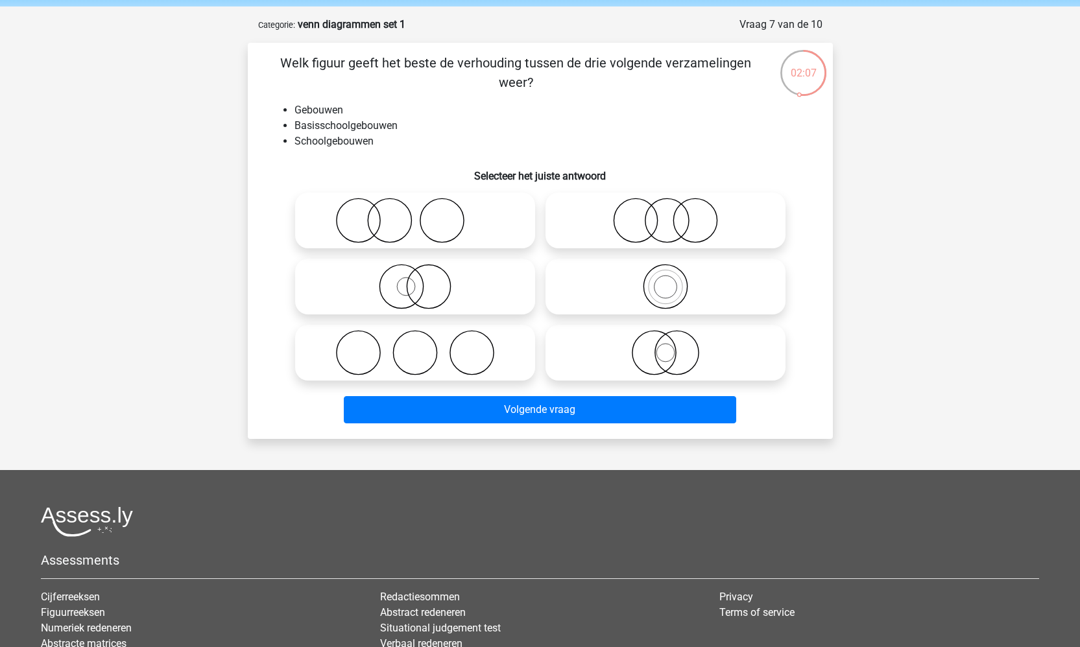
click at [657, 300] on icon at bounding box center [666, 286] width 230 height 45
click at [666, 280] on input "radio" at bounding box center [670, 276] width 8 height 8
radio input "true"
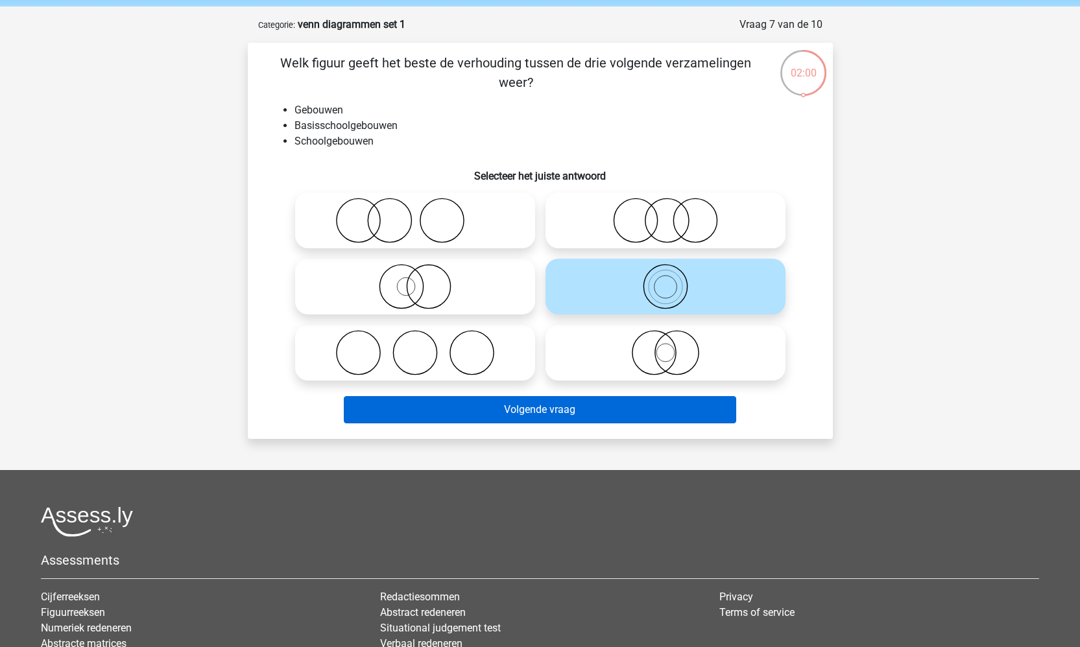
click at [562, 410] on button "Volgende vraag" at bounding box center [540, 409] width 393 height 27
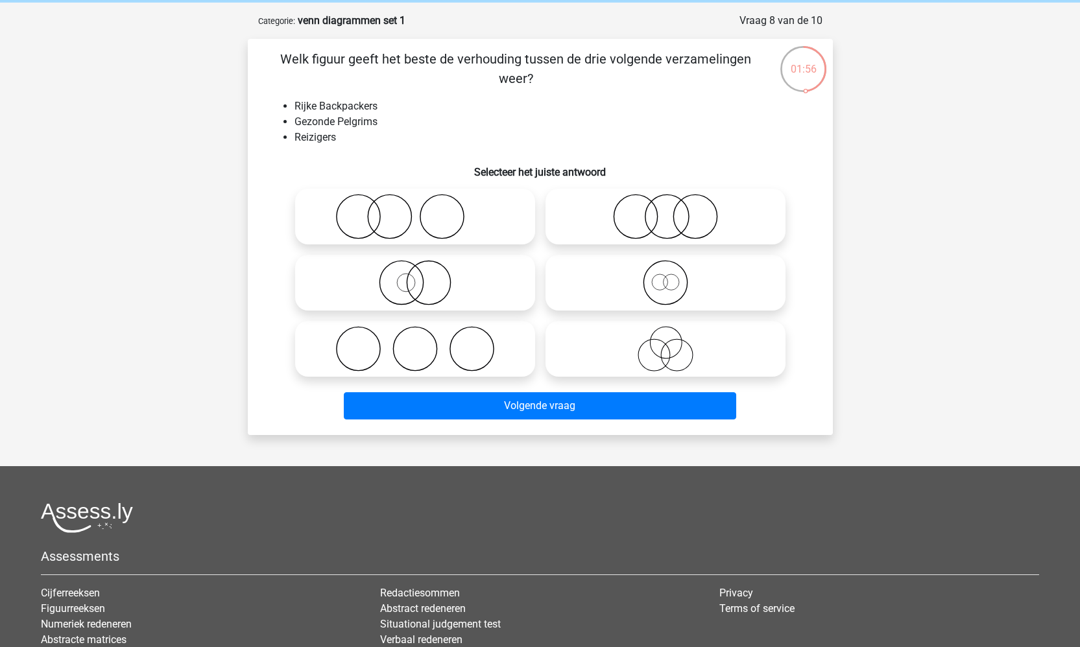
scroll to position [49, 0]
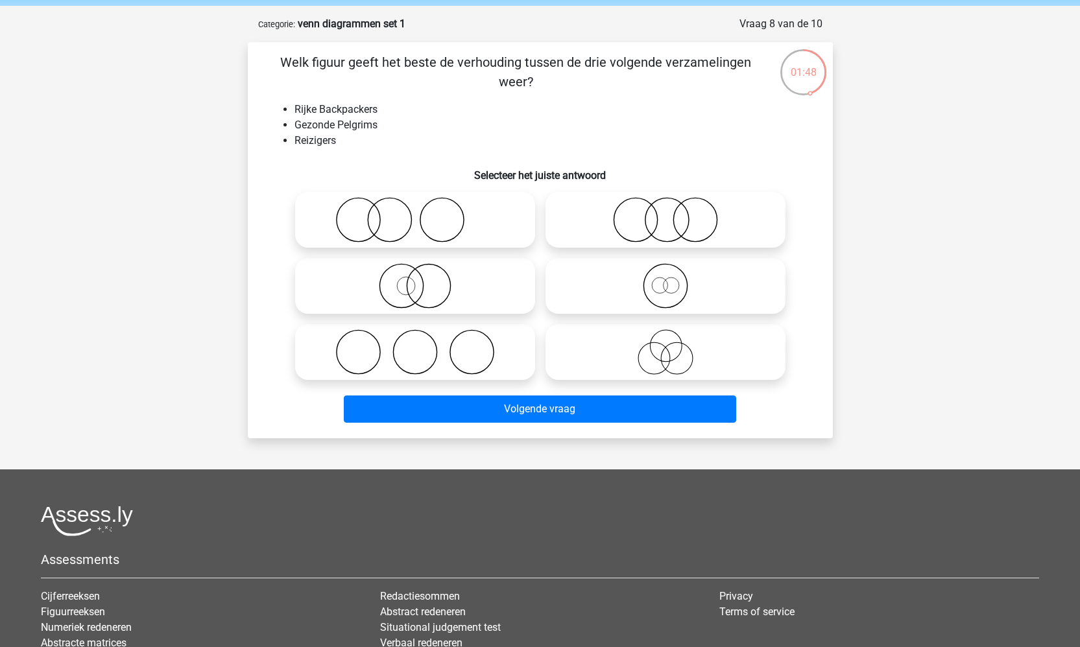
click at [642, 352] on icon at bounding box center [666, 352] width 230 height 45
click at [666, 346] on input "radio" at bounding box center [670, 341] width 8 height 8
radio input "true"
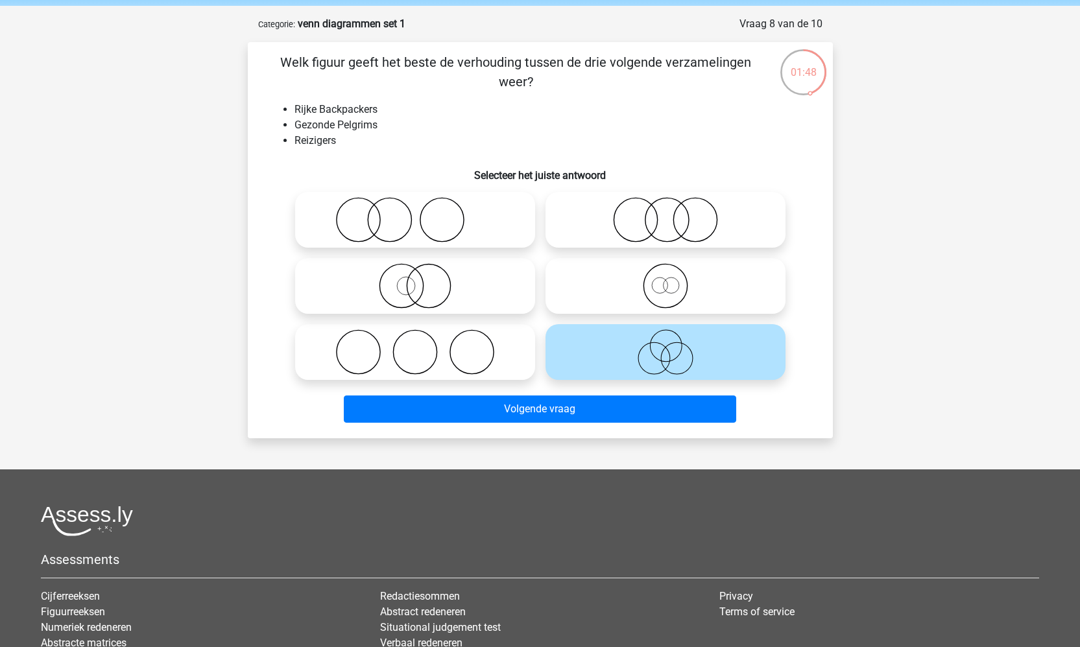
click at [592, 391] on div "Volgende vraag" at bounding box center [541, 406] width 544 height 43
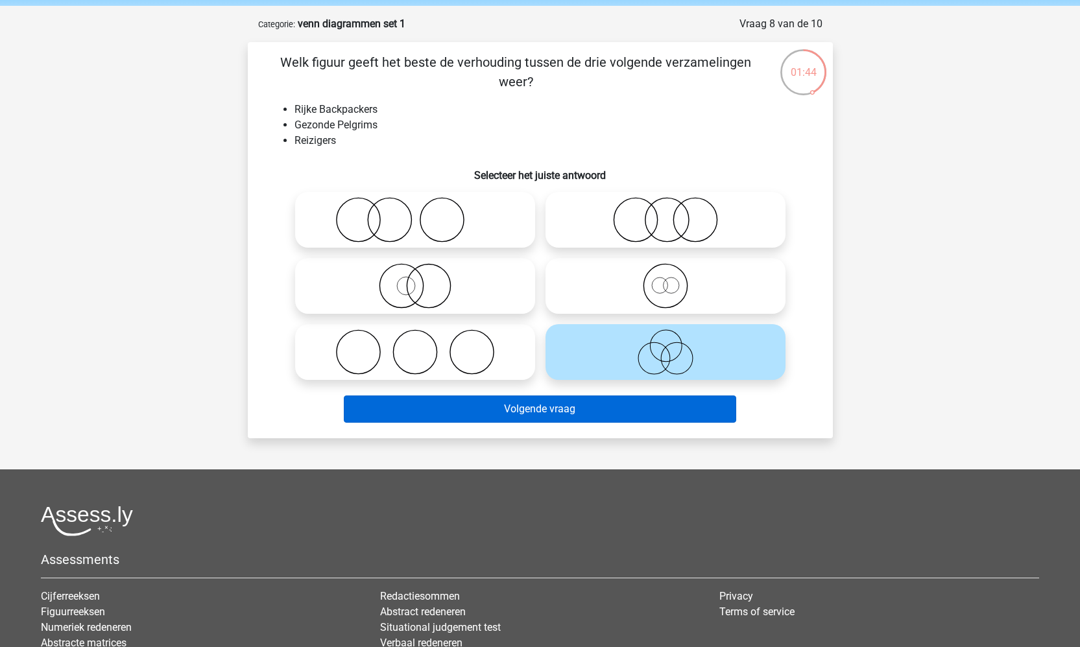
click at [578, 405] on button "Volgende vraag" at bounding box center [540, 409] width 393 height 27
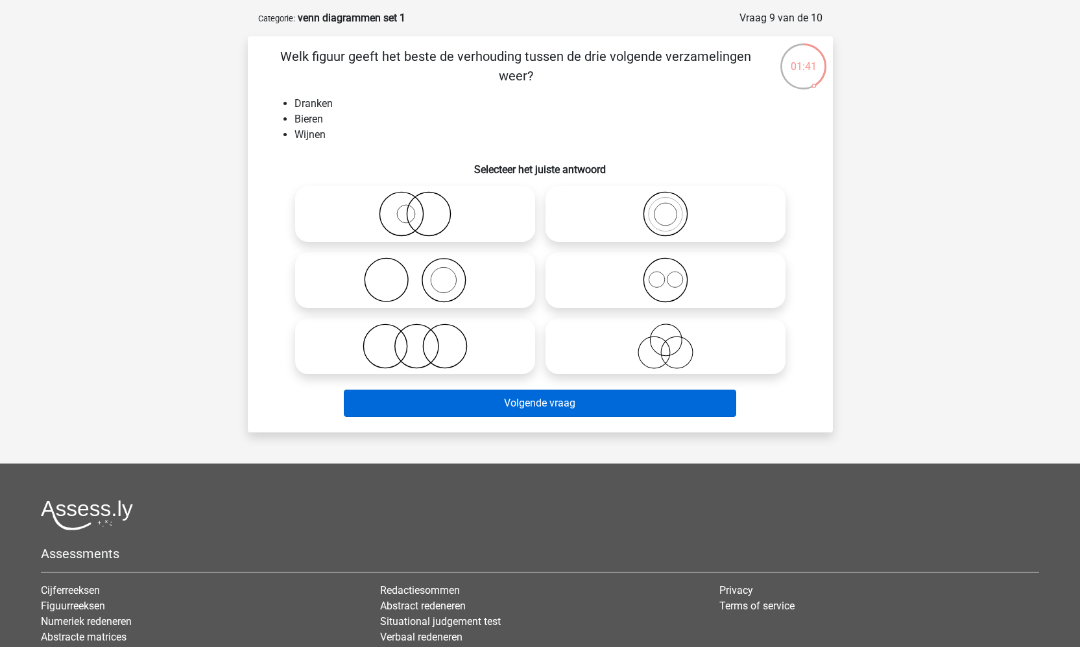
scroll to position [56, 0]
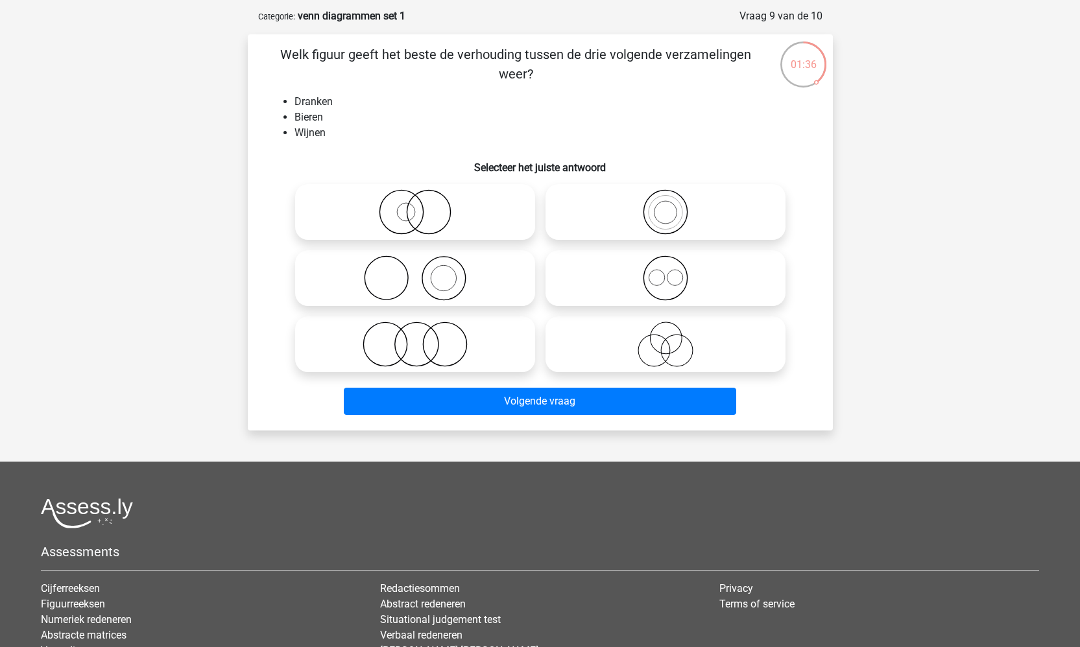
click at [663, 276] on icon at bounding box center [666, 278] width 230 height 45
click at [666, 272] on input "radio" at bounding box center [670, 267] width 8 height 8
radio input "true"
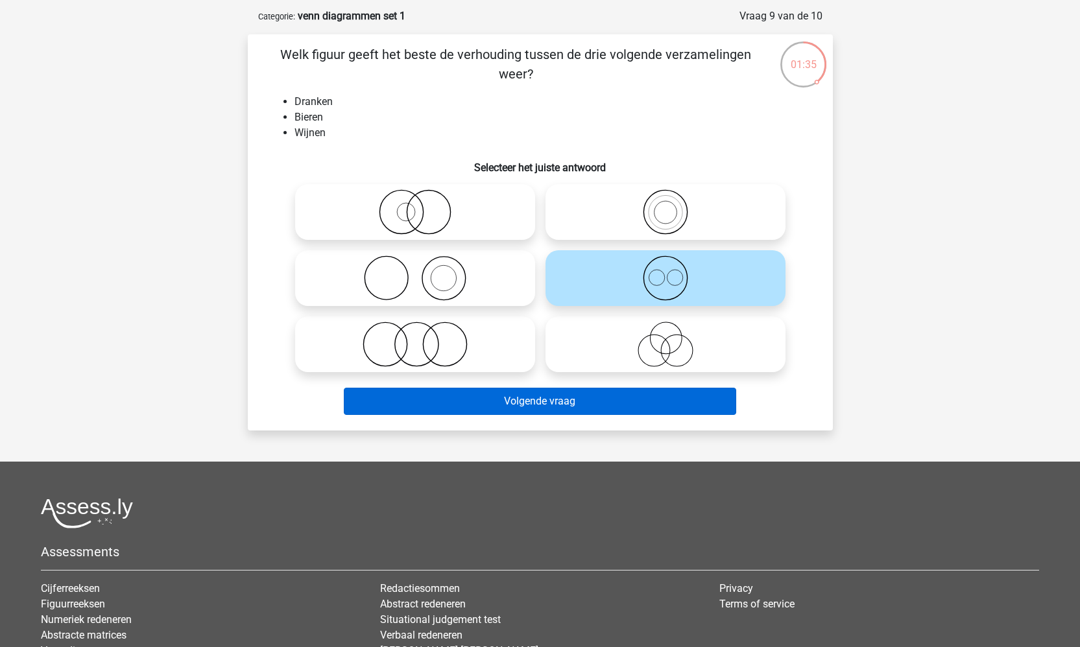
click at [609, 395] on button "Volgende vraag" at bounding box center [540, 401] width 393 height 27
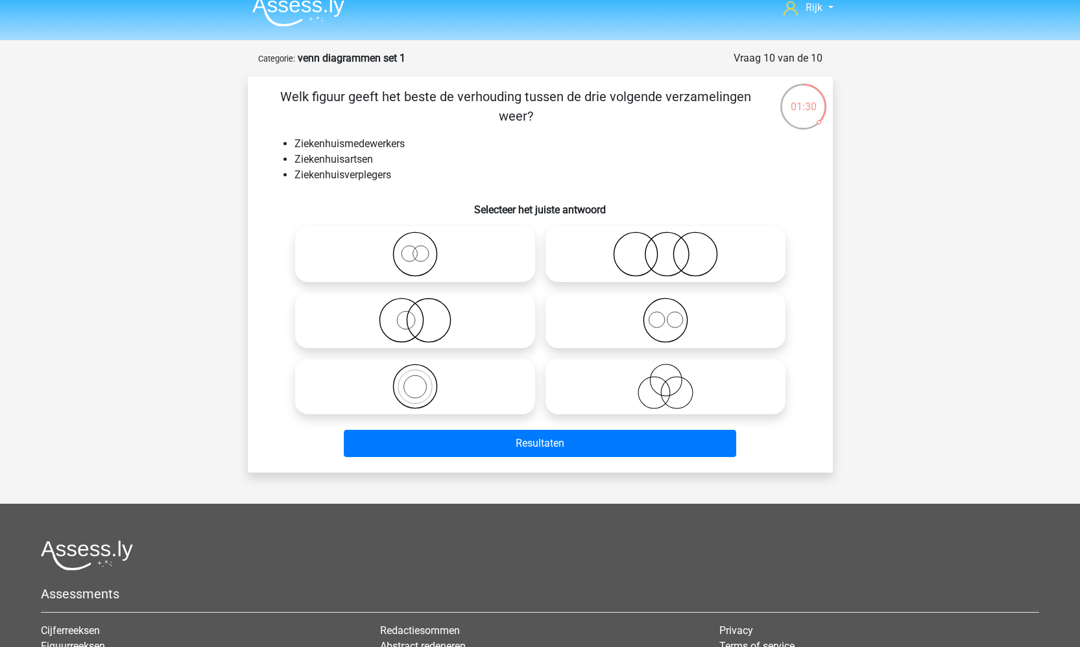
scroll to position [16, 0]
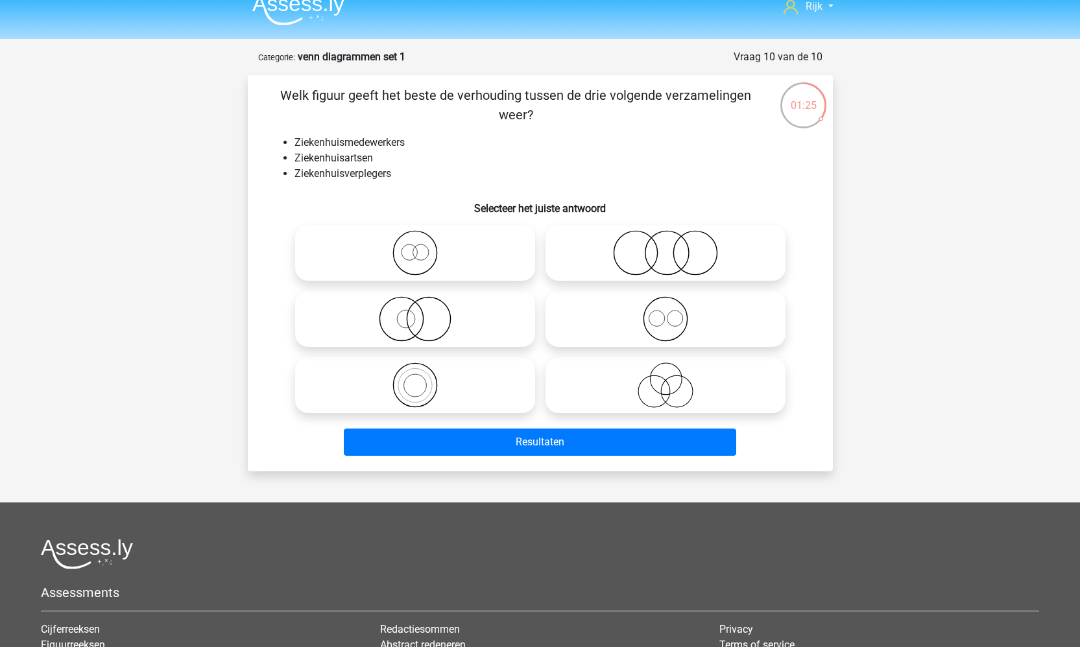
click at [660, 308] on icon at bounding box center [666, 318] width 230 height 45
click at [666, 308] on input "radio" at bounding box center [670, 308] width 8 height 8
radio input "true"
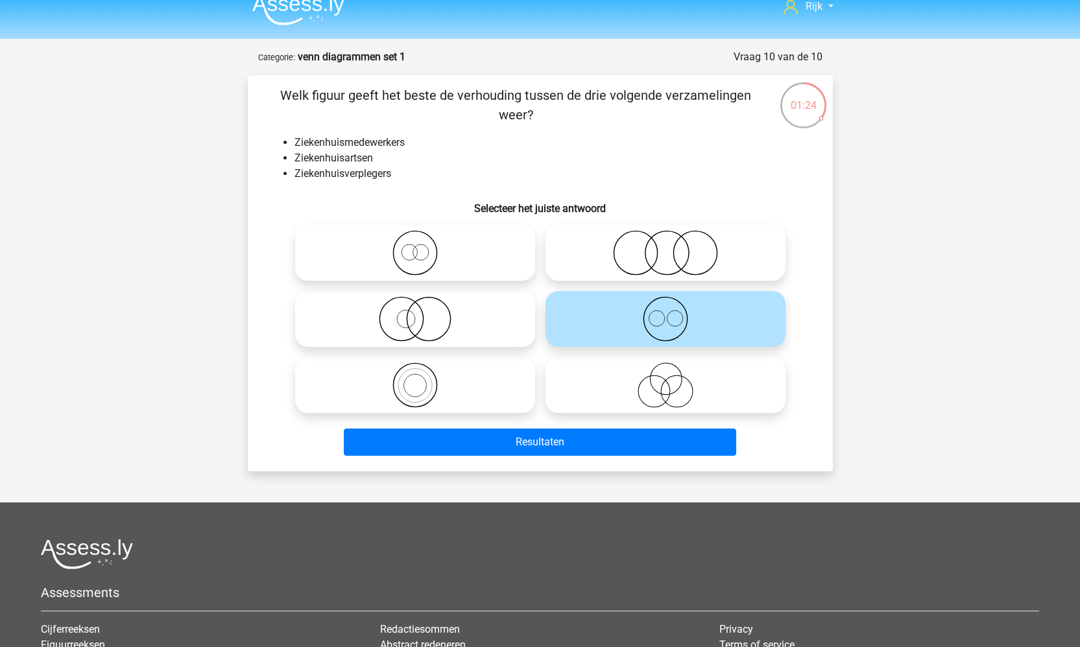
click at [578, 426] on div "Resultaten" at bounding box center [541, 439] width 544 height 43
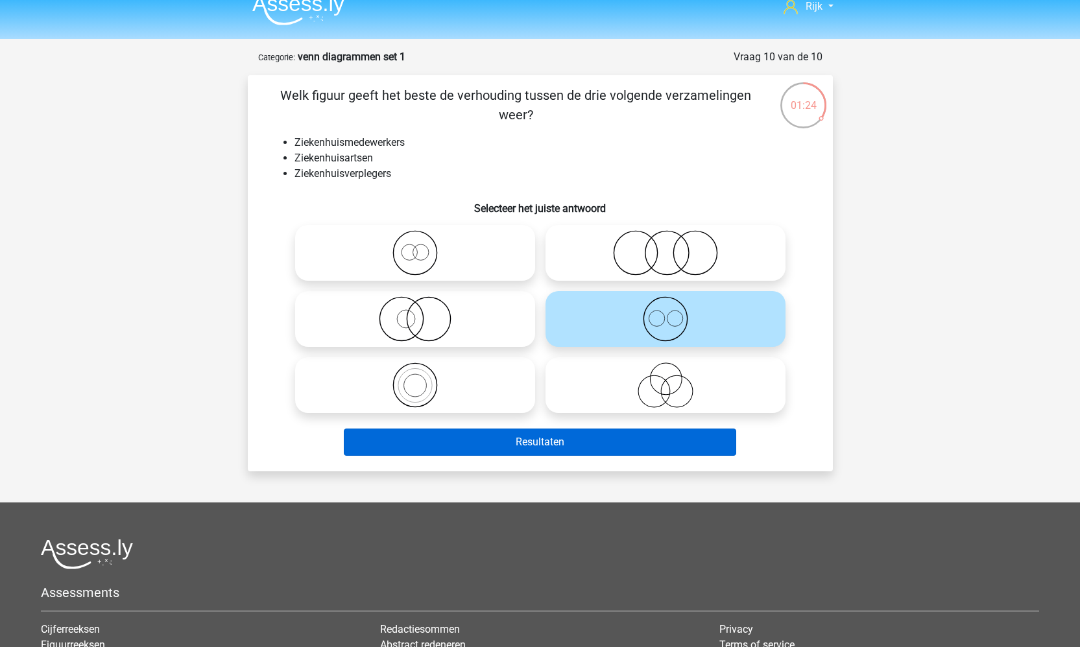
click at [575, 442] on button "Resultaten" at bounding box center [540, 442] width 393 height 27
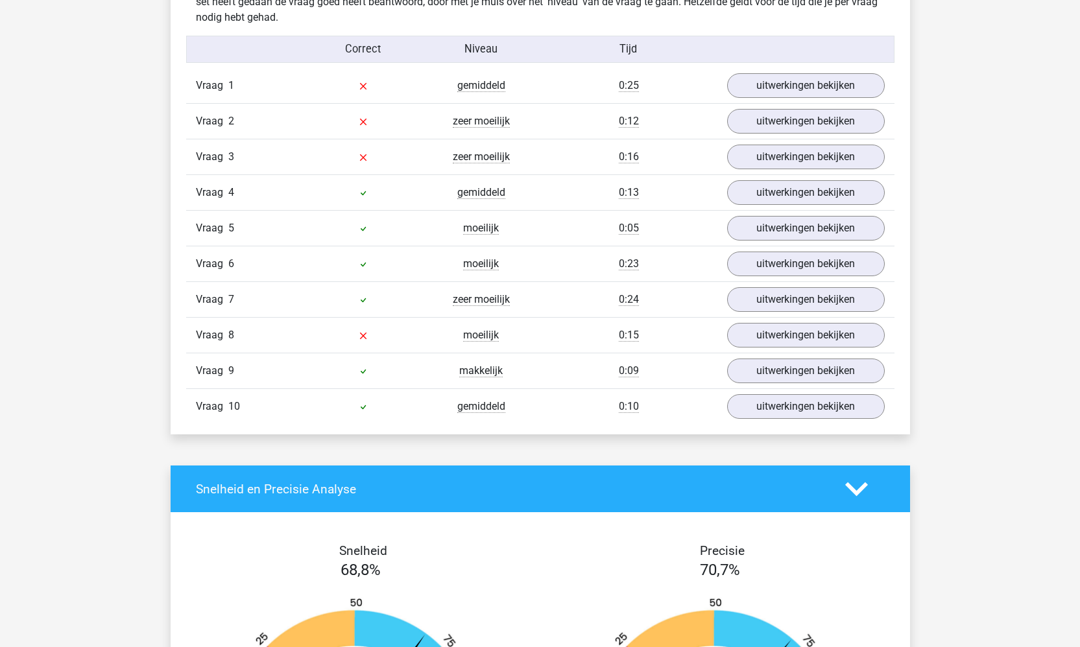
scroll to position [743, 0]
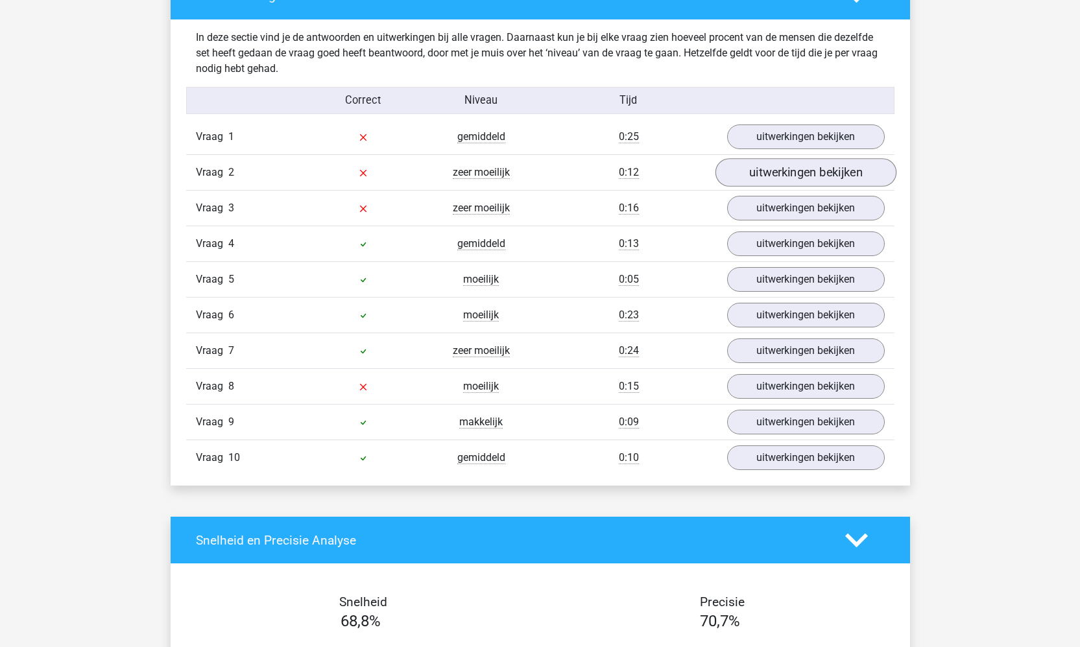
click at [771, 183] on link "uitwerkingen bekijken" at bounding box center [805, 172] width 181 height 29
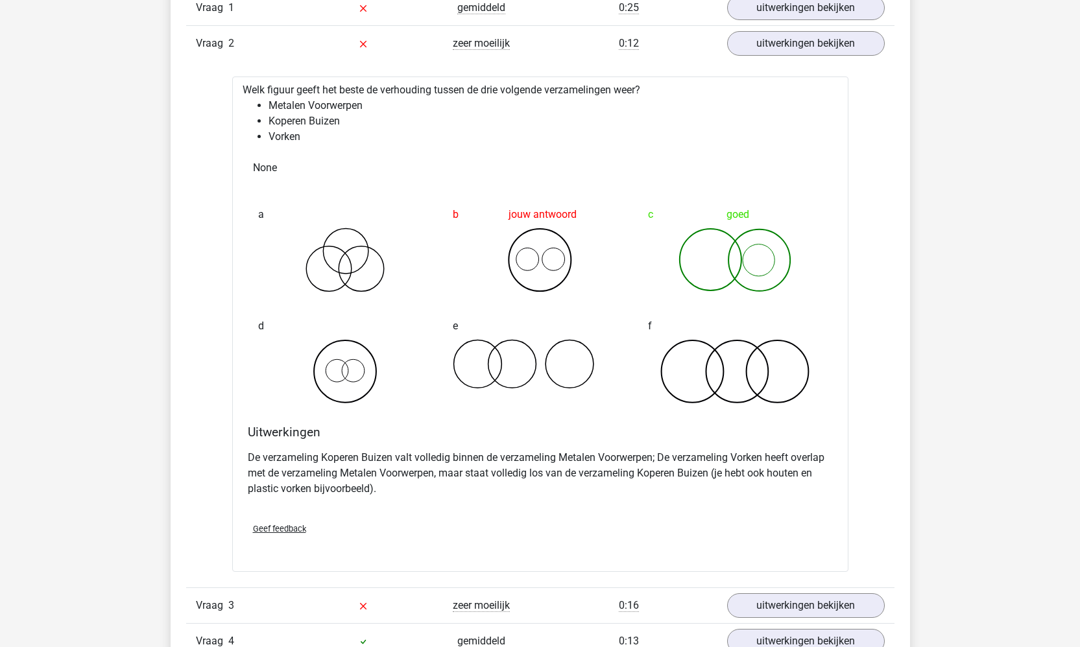
scroll to position [717, 0]
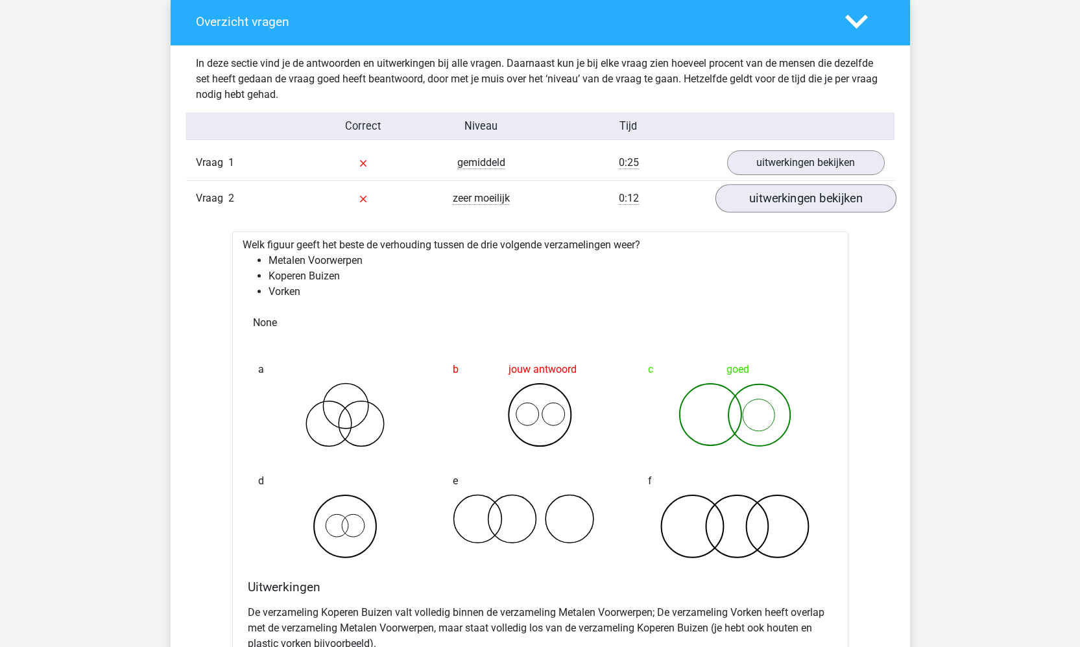
click at [791, 190] on link "uitwerkingen bekijken" at bounding box center [805, 198] width 181 height 29
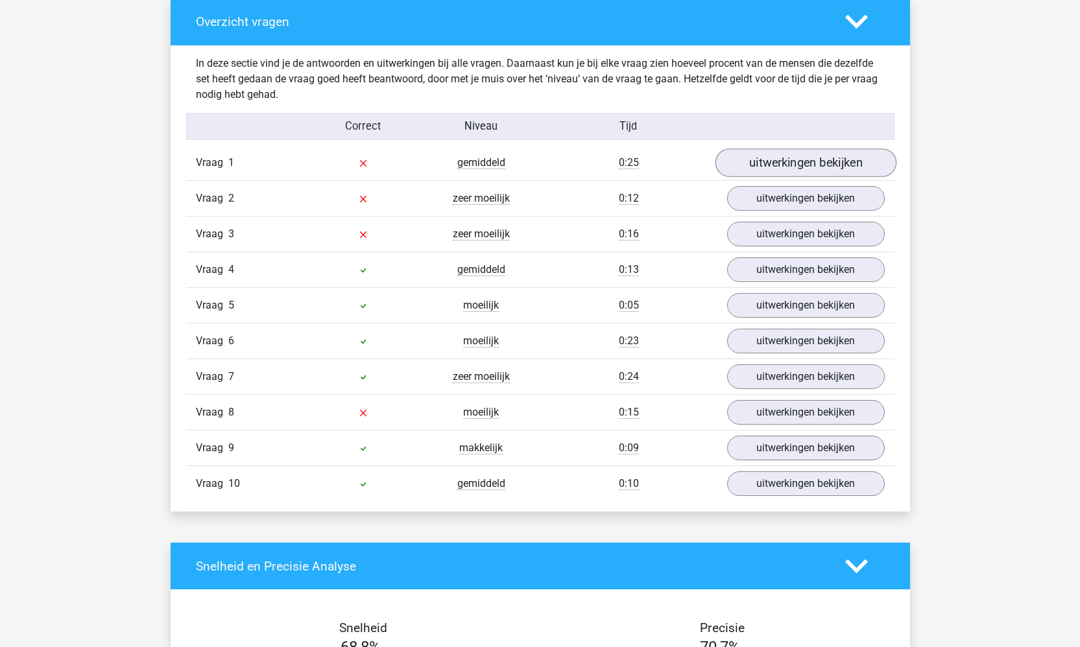
click at [790, 158] on link "uitwerkingen bekijken" at bounding box center [805, 163] width 181 height 29
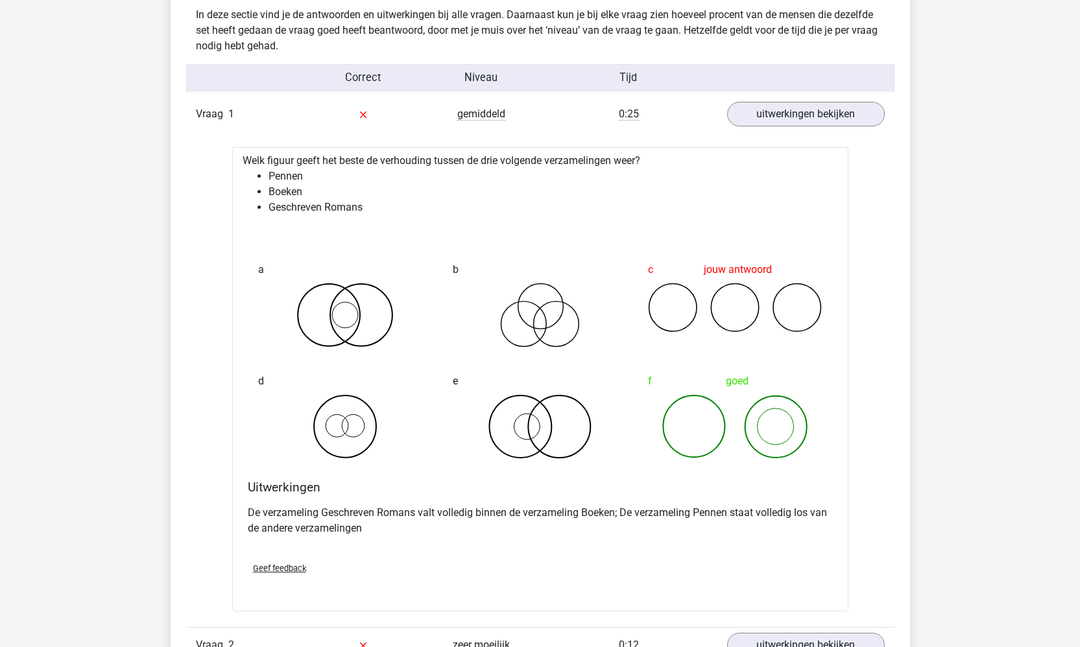
scroll to position [767, 0]
click at [800, 119] on link "uitwerkingen bekijken" at bounding box center [805, 113] width 181 height 29
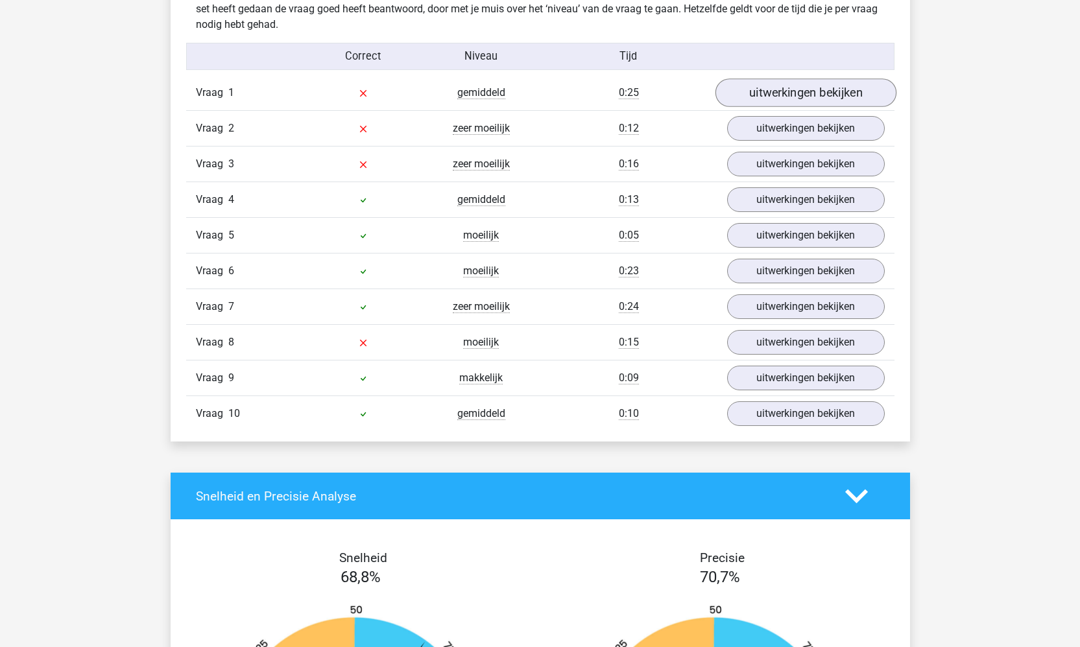
scroll to position [793, 0]
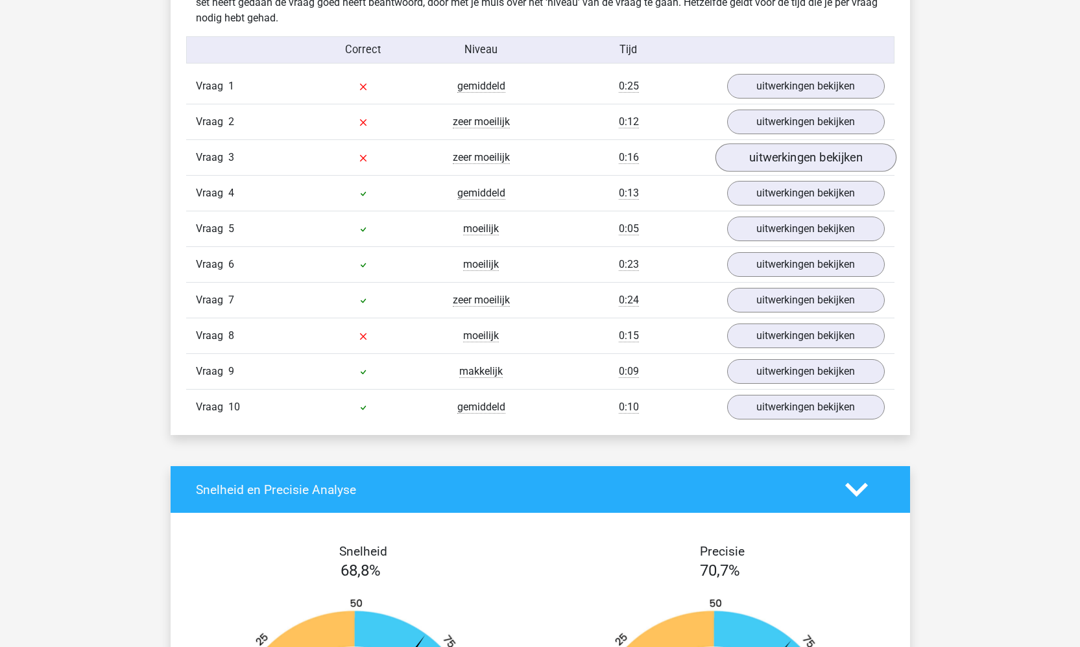
click at [789, 152] on link "uitwerkingen bekijken" at bounding box center [805, 157] width 181 height 29
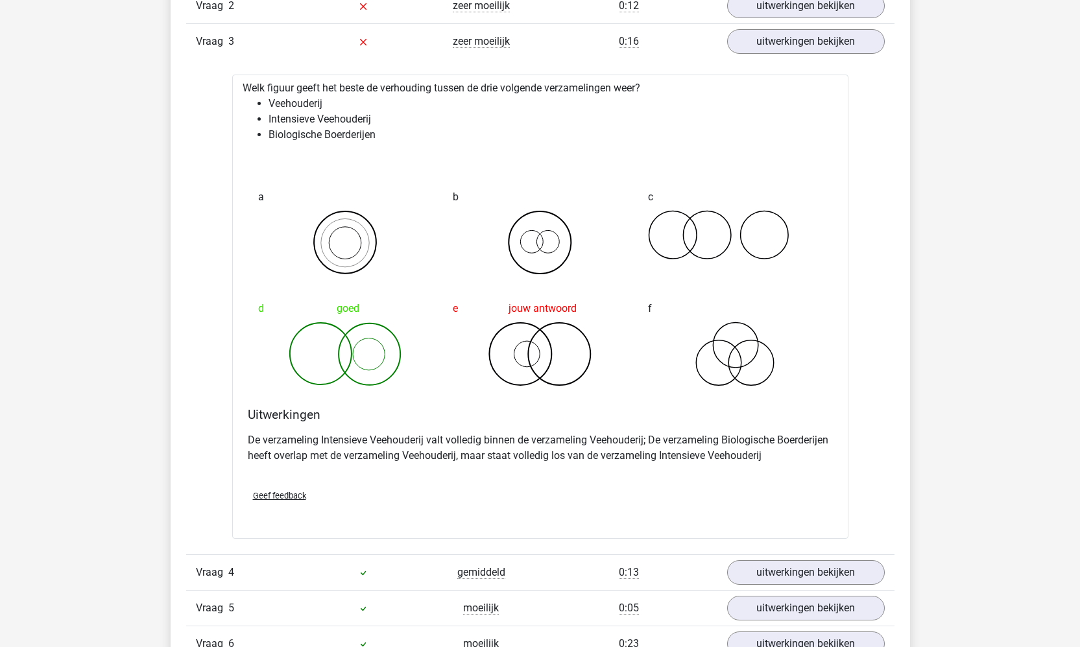
scroll to position [902, 0]
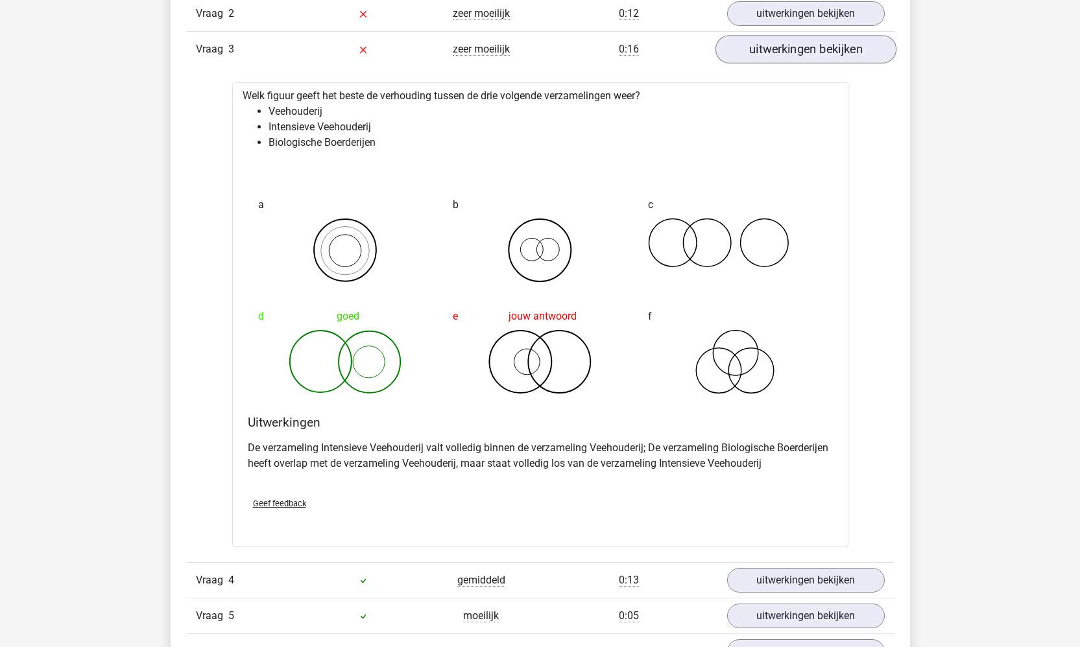
click at [775, 45] on link "uitwerkingen bekijken" at bounding box center [805, 49] width 181 height 29
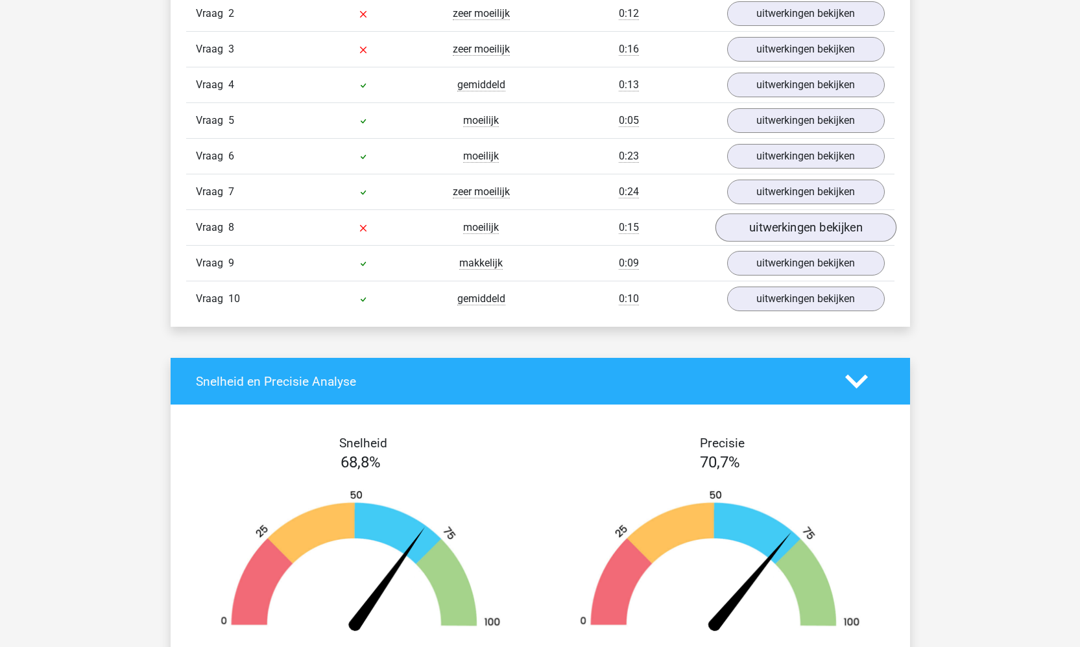
click at [755, 223] on link "uitwerkingen bekijken" at bounding box center [805, 227] width 181 height 29
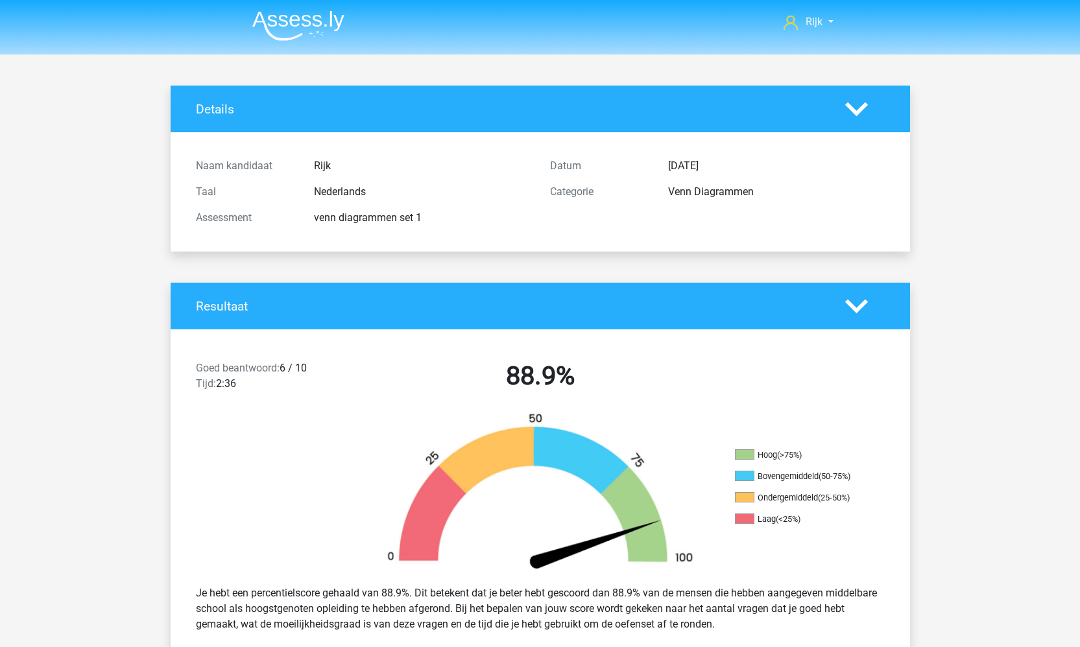
scroll to position [0, 0]
